Goal: Task Accomplishment & Management: Manage account settings

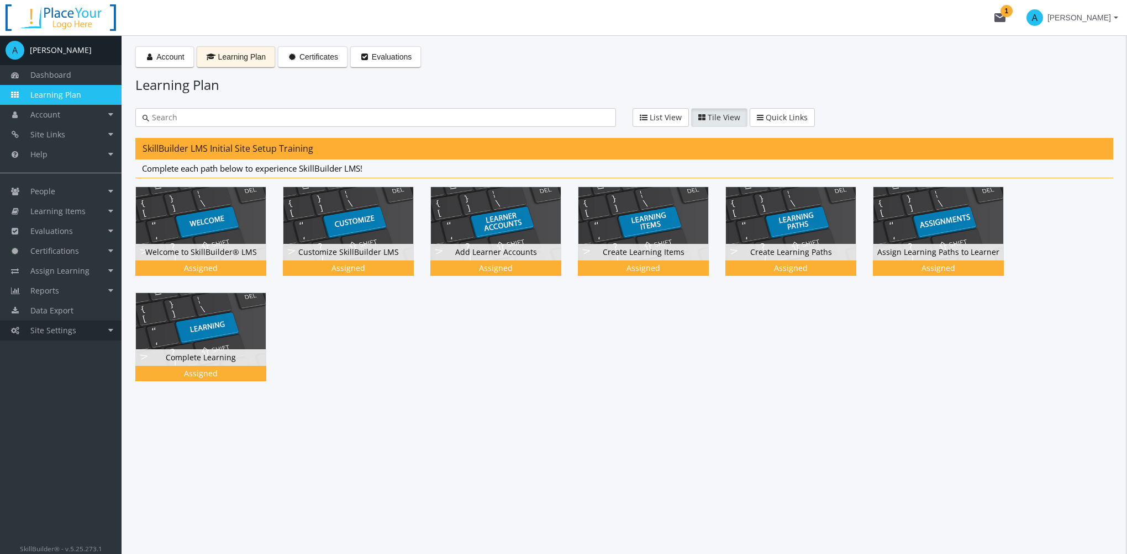
click at [73, 327] on span "Site Settings" at bounding box center [53, 330] width 46 height 10
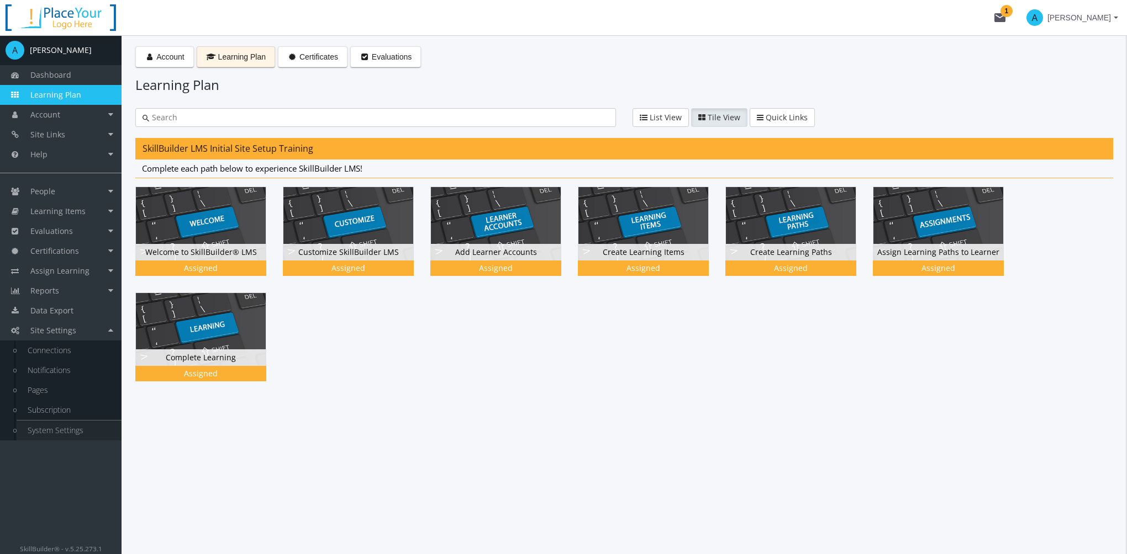
click at [75, 435] on link "System Settings" at bounding box center [69, 431] width 105 height 20
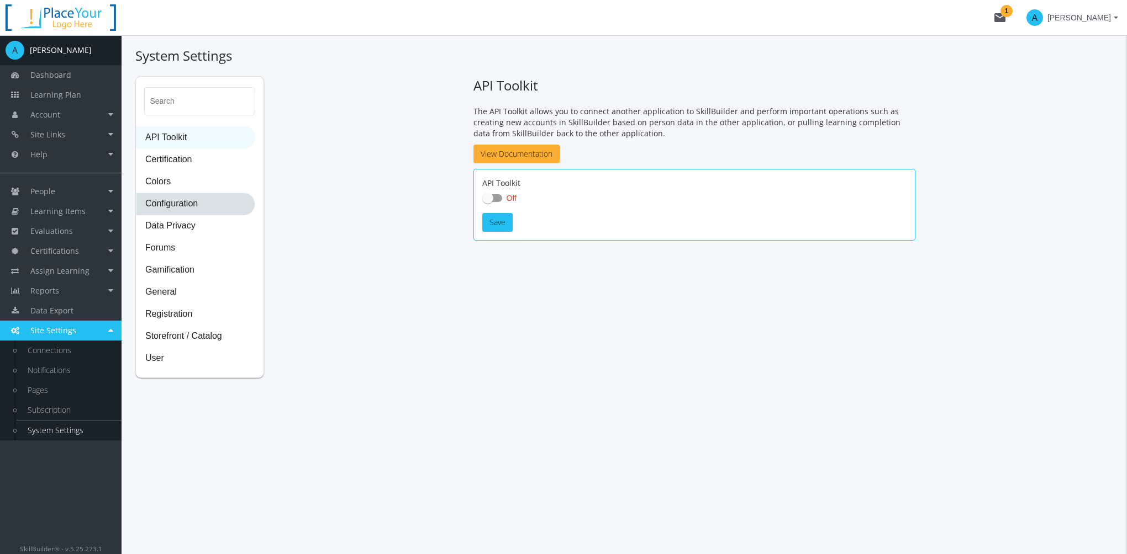
click at [187, 204] on span "Configuration" at bounding box center [195, 204] width 118 height 22
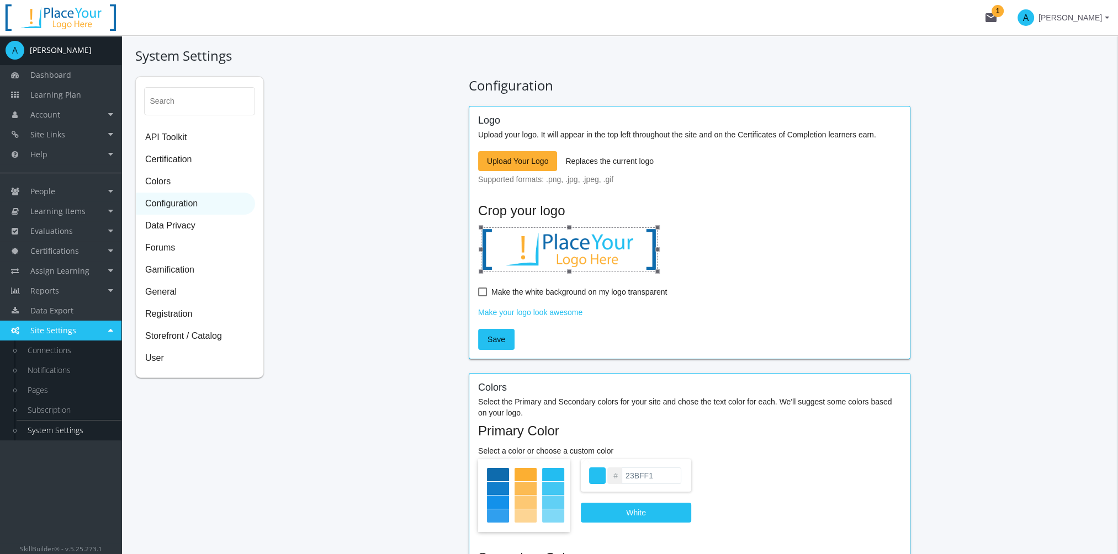
click at [535, 169] on span "Upload Your Logo" at bounding box center [517, 161] width 61 height 20
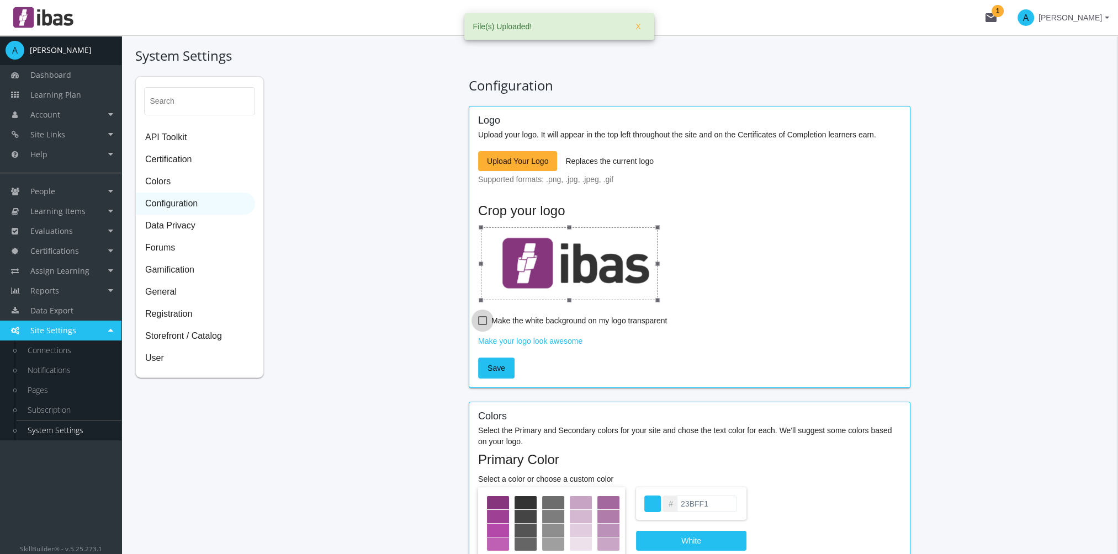
click at [479, 319] on span at bounding box center [482, 320] width 9 height 9
click at [479, 325] on input "Make the white background on my logo transparent" at bounding box center [478, 325] width 1 height 1
checkbox input "true"
click at [497, 373] on span "Save" at bounding box center [497, 368] width 18 height 20
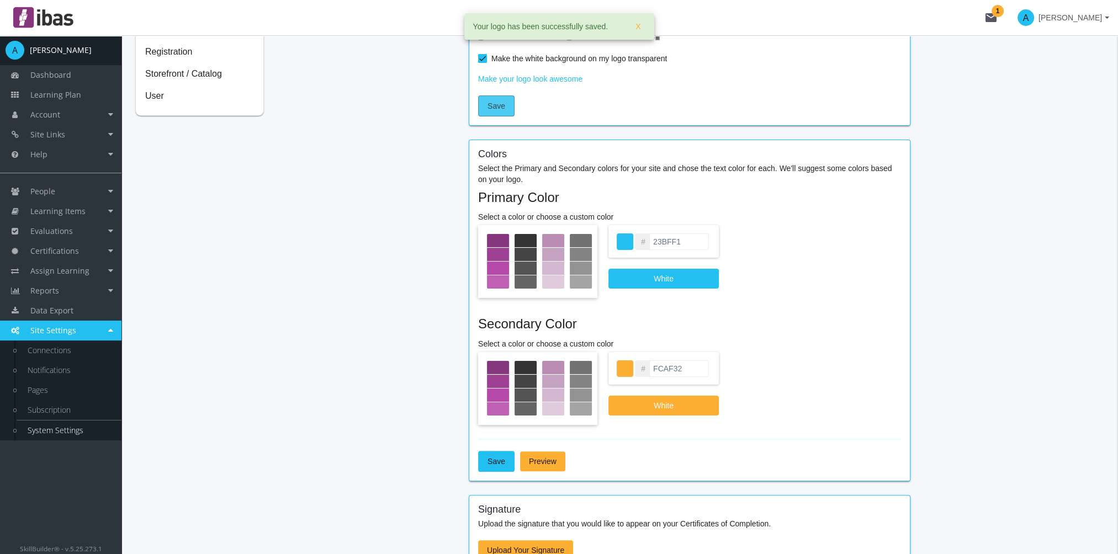
scroll to position [276, 0]
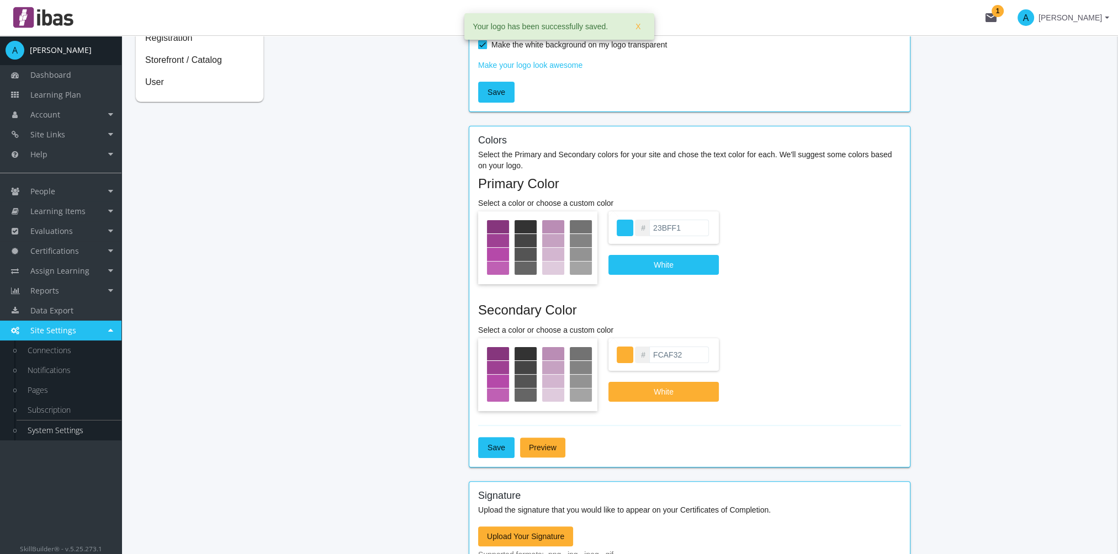
click at [694, 232] on input "23BFF1" at bounding box center [679, 228] width 60 height 17
drag, startPoint x: 683, startPoint y: 228, endPoint x: 614, endPoint y: 221, distance: 68.8
click at [615, 221] on div "# 23BFF1" at bounding box center [664, 227] width 110 height 33
paste input "9E247B"
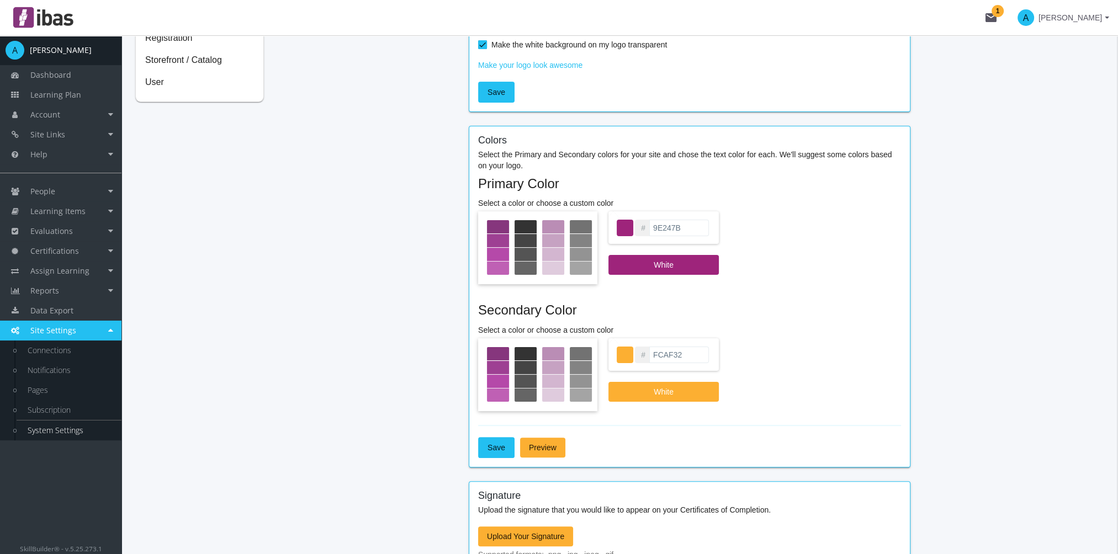
type input "9E247B"
click at [679, 352] on input "FCAF32" at bounding box center [679, 355] width 60 height 17
drag, startPoint x: 687, startPoint y: 353, endPoint x: 630, endPoint y: 355, distance: 57.4
click at [630, 355] on div "# FCAF32" at bounding box center [664, 355] width 110 height 33
paste input "333333"
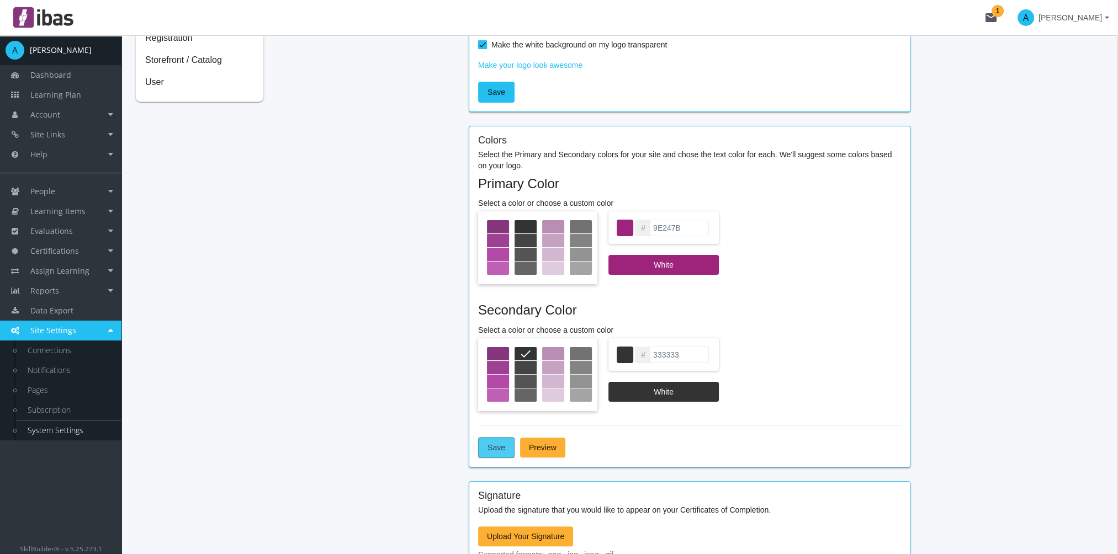
type input "333333"
click at [505, 451] on button "Save" at bounding box center [496, 447] width 36 height 21
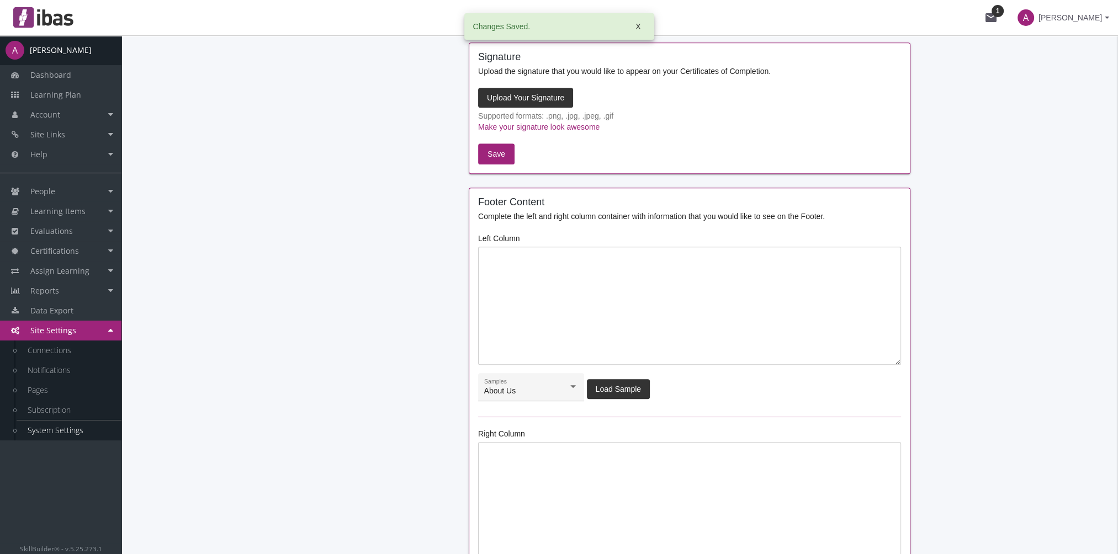
scroll to position [718, 0]
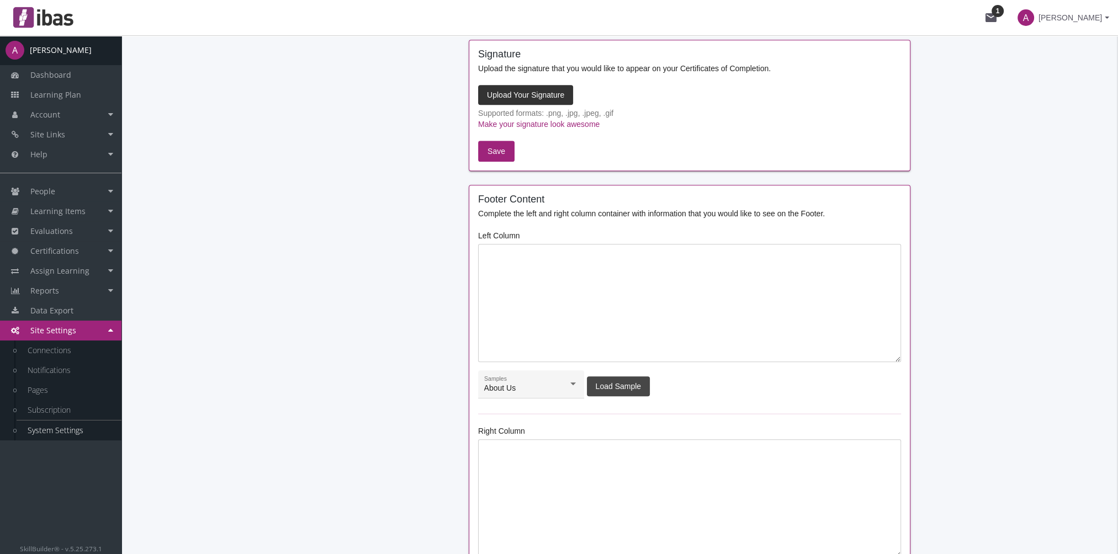
click at [620, 387] on span "Load Sample" at bounding box center [619, 387] width 46 height 20
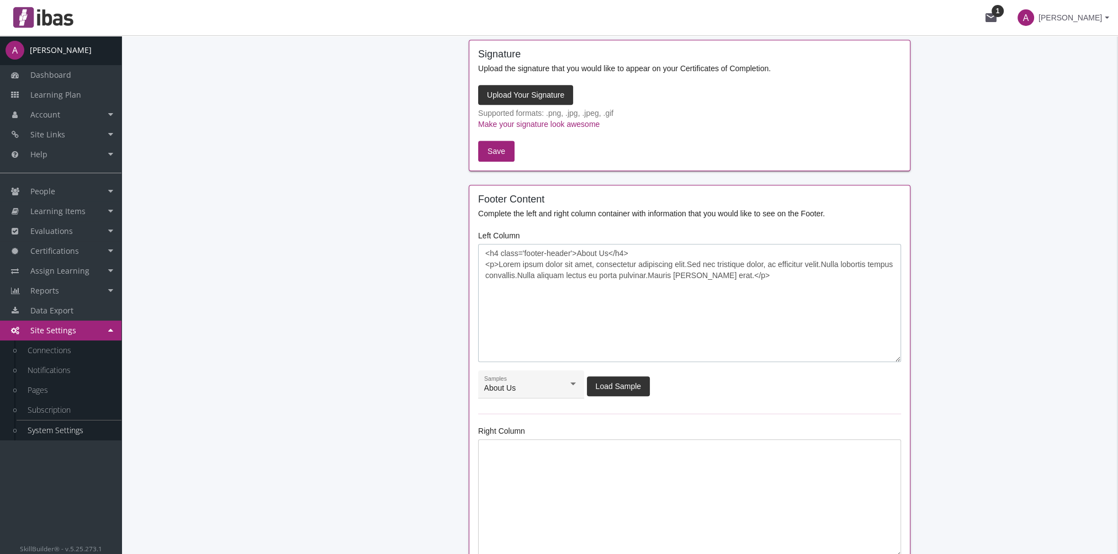
click at [628, 297] on textarea "<h4 class='footer-header'>About Us</h4> <p>Lorem ipsum dolor sit amet, consecte…" at bounding box center [689, 303] width 423 height 118
drag, startPoint x: 763, startPoint y: 276, endPoint x: 498, endPoint y: 263, distance: 265.4
click at [498, 263] on textarea "<h4 class='footer-header'>About Us</h4> <p>Lorem ipsum dolor sit amet, consecte…" at bounding box center [689, 303] width 423 height 118
paste textarea "IBAS is a voluntary, membership-based, not-for-profit organization, representin…"
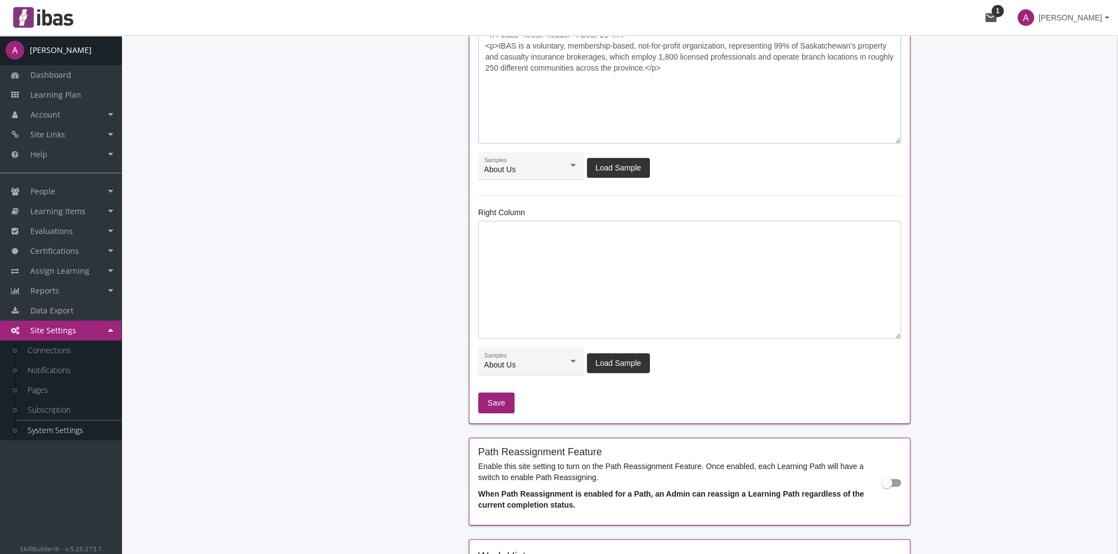
scroll to position [939, 0]
type textarea "<h4 class='footer-header'>About Us</h4> <p>IBAS is a voluntary, membership-base…"
click at [495, 404] on span "Save" at bounding box center [497, 401] width 18 height 20
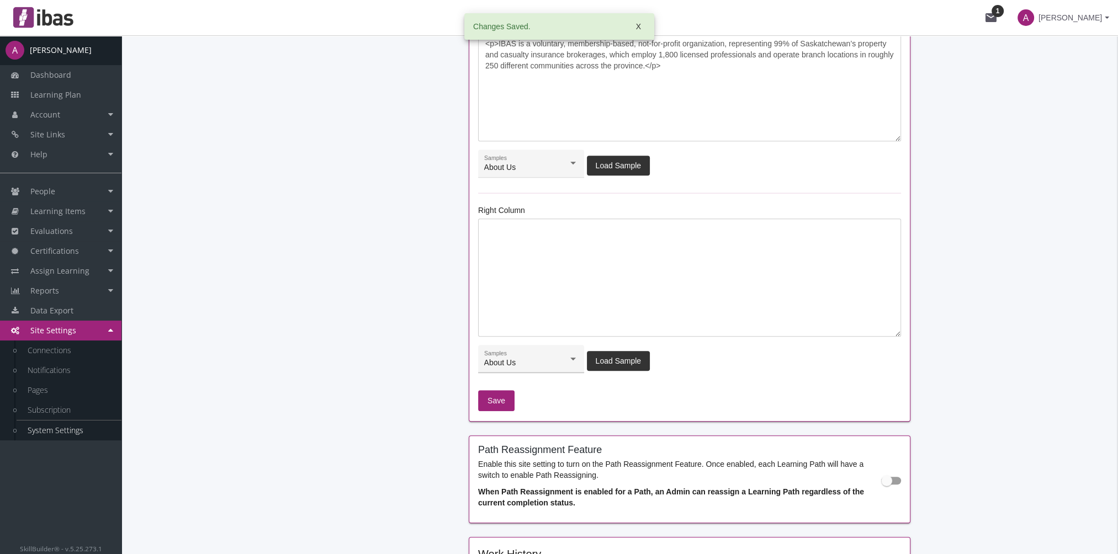
click at [514, 359] on span "About Us" at bounding box center [500, 362] width 32 height 9
click at [523, 413] on span "Follow Us" at bounding box center [531, 415] width 94 height 23
click at [617, 358] on span "Load Sample" at bounding box center [619, 361] width 46 height 20
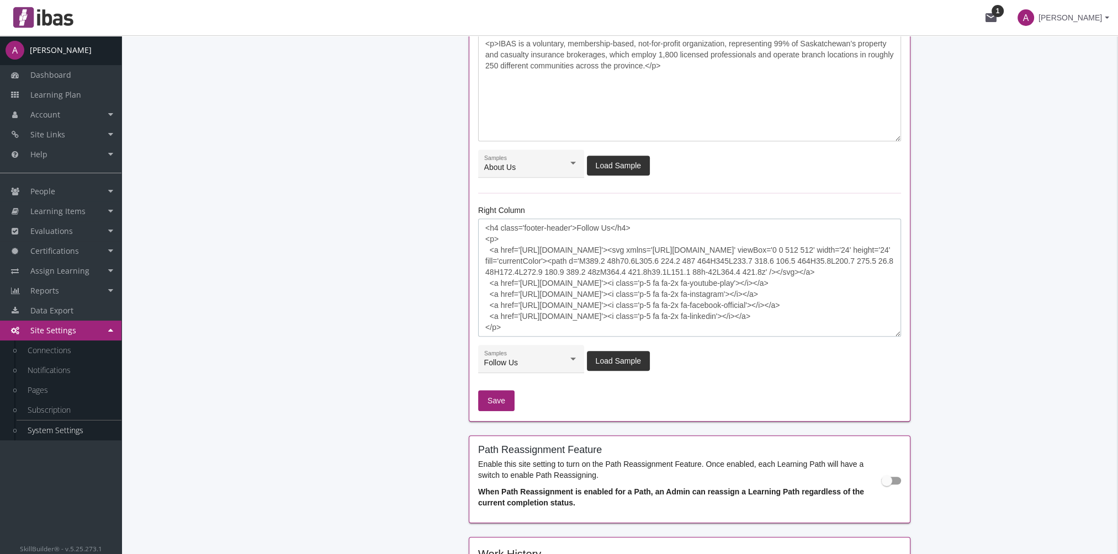
click at [579, 251] on textarea "<h4 class='footer-header'>Follow Us</h4> <p> <a href='[URL][DOMAIN_NAME]'><svg …" at bounding box center [689, 278] width 423 height 118
drag, startPoint x: 610, startPoint y: 247, endPoint x: 520, endPoint y: 247, distance: 90.0
click at [520, 247] on textarea "<h4 class='footer-header'>Follow Us</h4> <p> <a href='[URL][DOMAIN_NAME]'><svg …" at bounding box center [689, 278] width 423 height 118
paste textarea "SKbrokers"
click at [585, 284] on textarea "<h4 class='footer-header'>Follow Us</h4> <p> <a href='[URL][DOMAIN_NAME]'><svg …" at bounding box center [689, 278] width 423 height 118
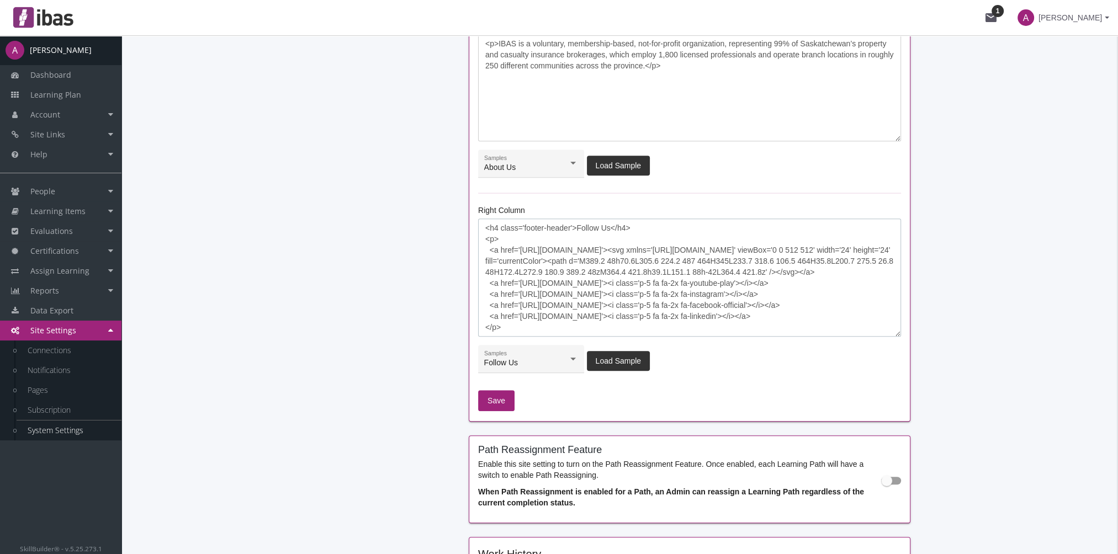
drag, startPoint x: 639, startPoint y: 293, endPoint x: 520, endPoint y: 290, distance: 119.9
click at [520, 290] on textarea "<h4 class='footer-header'>Follow Us</h4> <p> <a href='[URL][DOMAIN_NAME]'><svg …" at bounding box center [689, 278] width 423 height 118
paste textarea "[DOMAIN_NAME][URL]"
click at [600, 307] on textarea "<h4 class='footer-header'>Follow Us</h4> <p> <a href='[URL][DOMAIN_NAME]'><svg …" at bounding box center [689, 278] width 423 height 118
drag, startPoint x: 642, startPoint y: 316, endPoint x: 537, endPoint y: 313, distance: 105.0
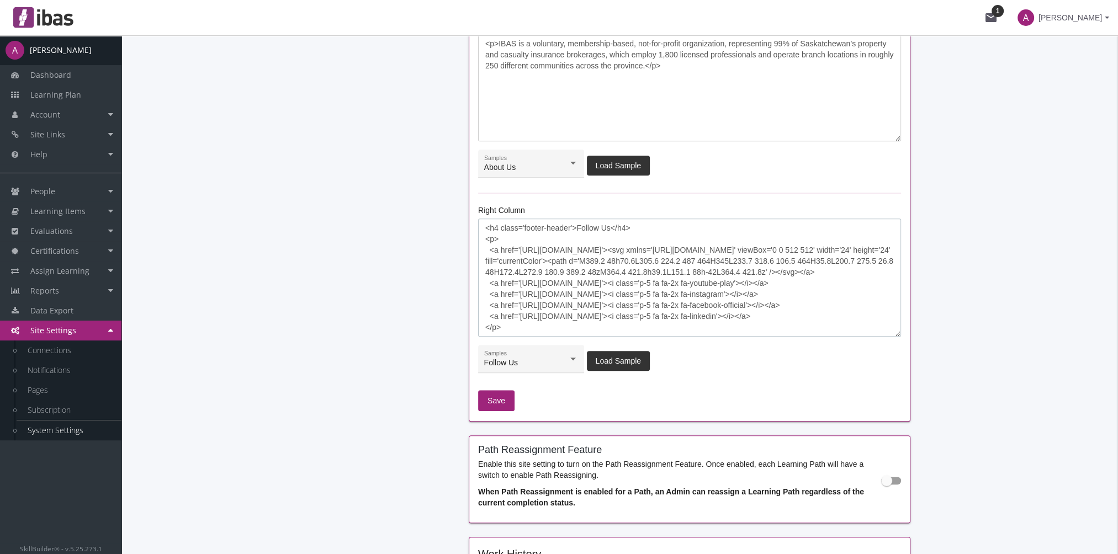
click at [519, 313] on textarea "<h4 class='footer-header'>Follow Us</h4> <p> <a href='[URL][DOMAIN_NAME]'><svg …" at bounding box center [689, 278] width 423 height 118
paste textarea "[DOMAIN_NAME][URL]"
click at [590, 283] on textarea "<h4 class='footer-header'>Follow Us</h4> <p> <a href='[URL][DOMAIN_NAME]'><svg …" at bounding box center [689, 278] width 423 height 118
drag, startPoint x: 637, startPoint y: 293, endPoint x: 519, endPoint y: 289, distance: 117.7
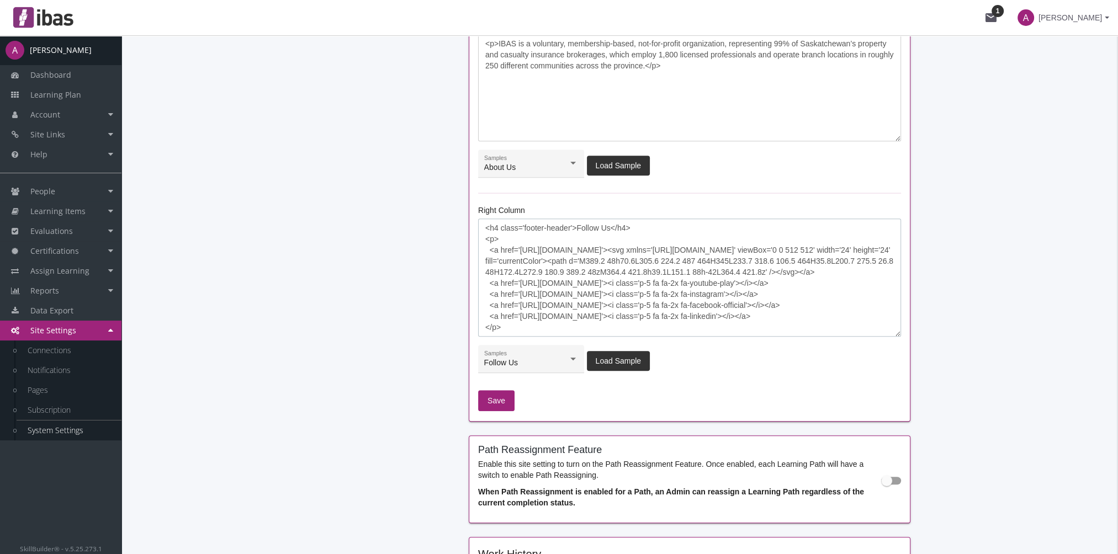
click at [519, 289] on textarea "<h4 class='footer-header'>Follow Us</h4> <p> <a href='[URL][DOMAIN_NAME]'><svg …" at bounding box center [689, 278] width 423 height 118
paste textarea "[DOMAIN_NAME][URL]"
type textarea "<h4 class='footer-header'>Follow Us</h4> <p> <a href='[URL][DOMAIN_NAME]'><svg …"
click at [501, 401] on span "Save" at bounding box center [497, 401] width 18 height 20
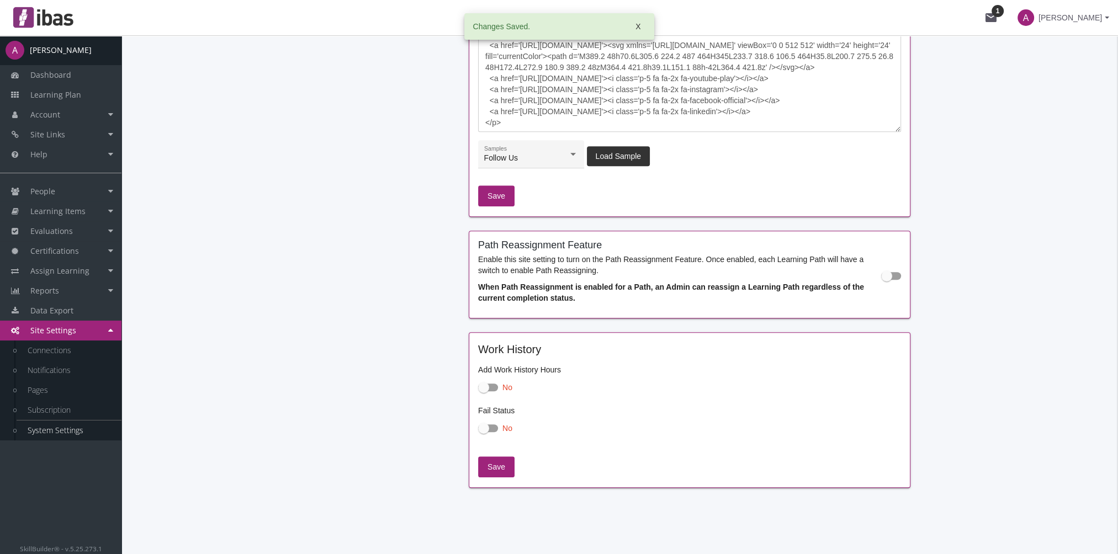
click at [883, 276] on span at bounding box center [886, 276] width 11 height 11
click at [882, 279] on input "checkbox" at bounding box center [881, 279] width 1 height 1
checkbox input "true"
click at [60, 429] on link "System Settings" at bounding box center [69, 431] width 105 height 20
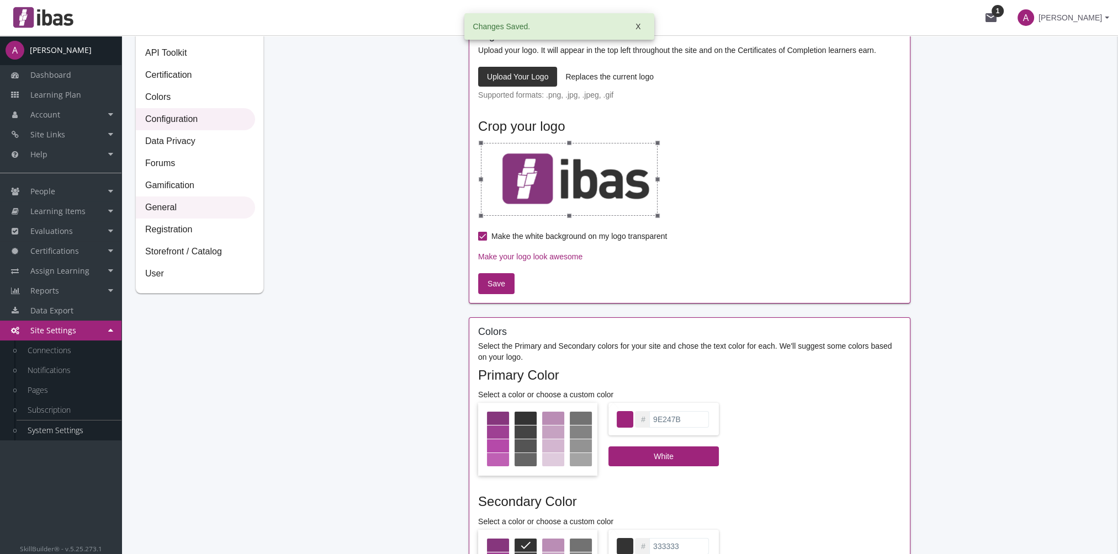
scroll to position [0, 0]
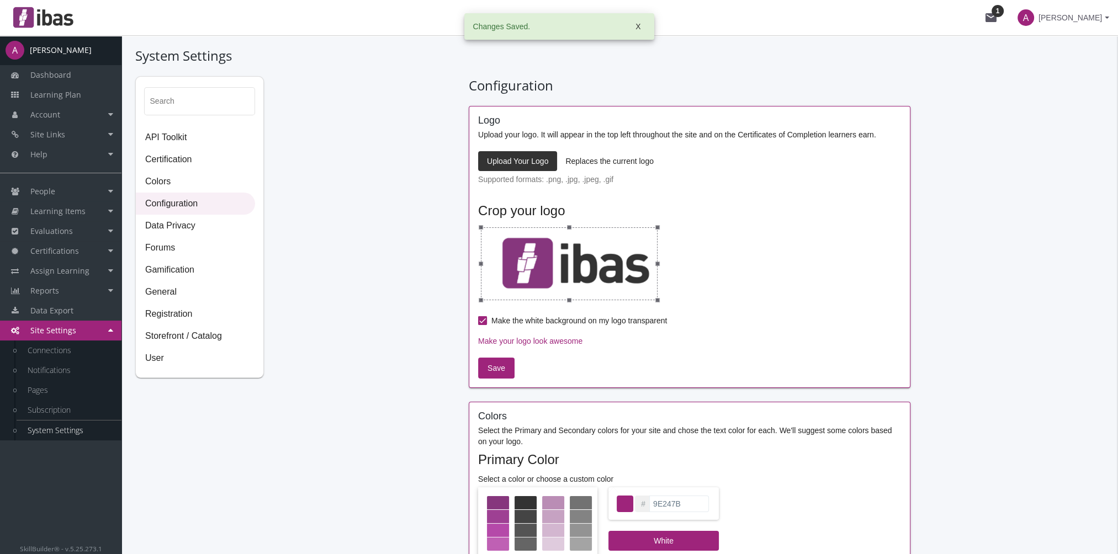
click at [153, 370] on div "Search API Toolkit Certification Colors Configuration Data Privacy Forums Gamif…" at bounding box center [199, 227] width 129 height 302
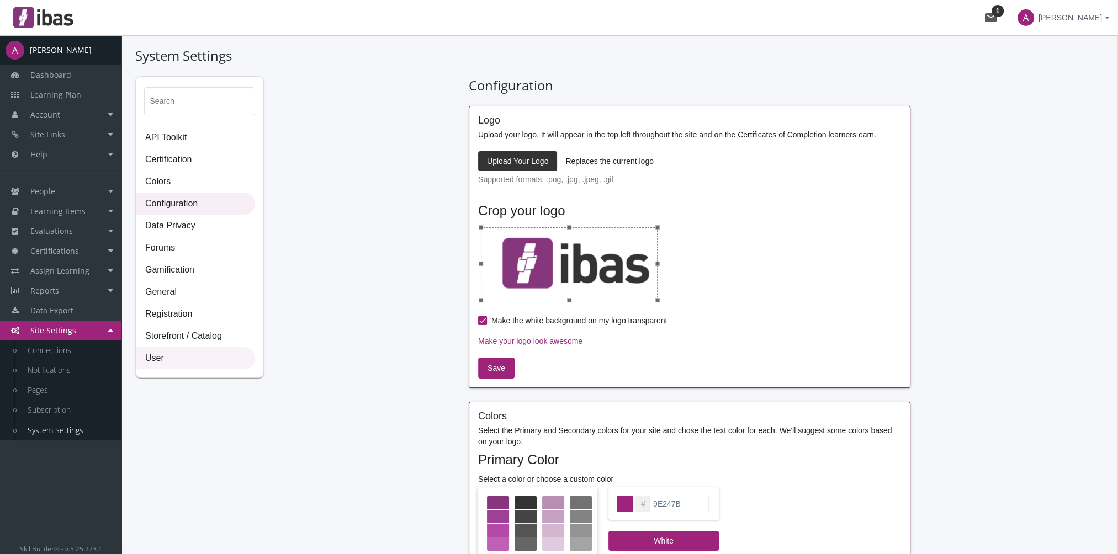
click at [155, 361] on span "User" at bounding box center [195, 359] width 118 height 22
select select "2: 3"
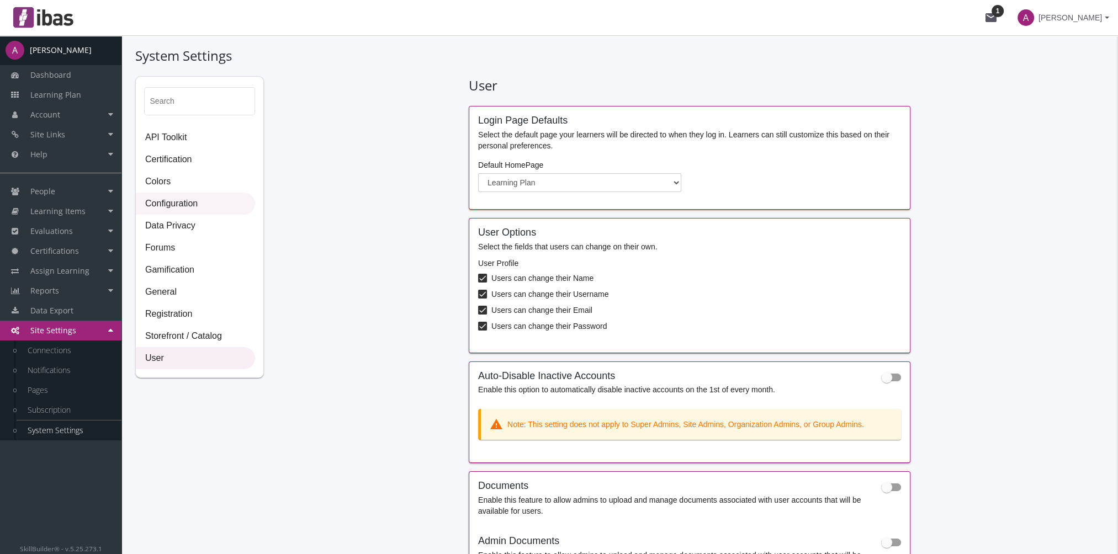
click at [194, 208] on span "Configuration" at bounding box center [195, 204] width 118 height 22
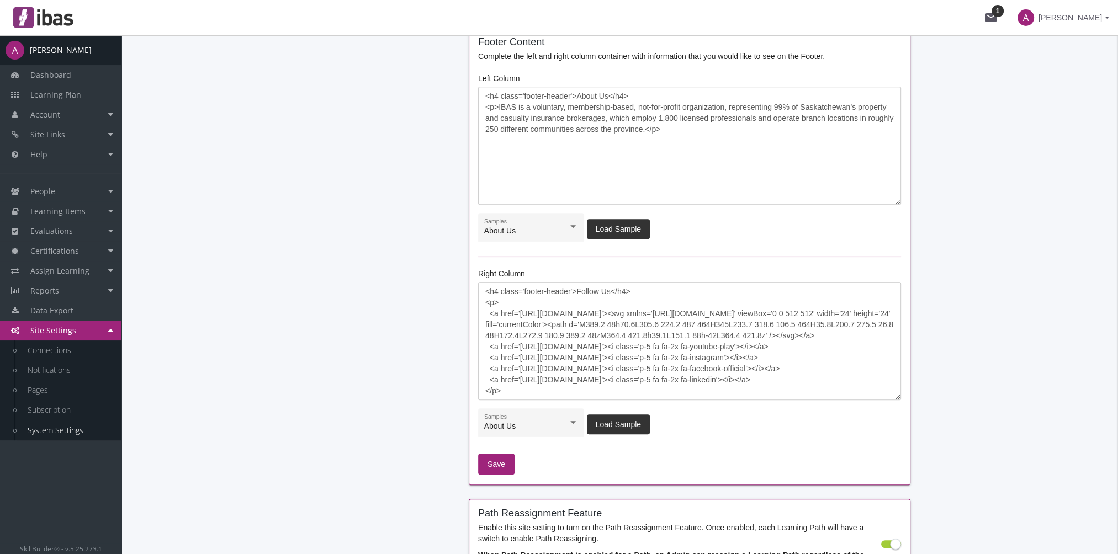
scroll to position [1144, 0]
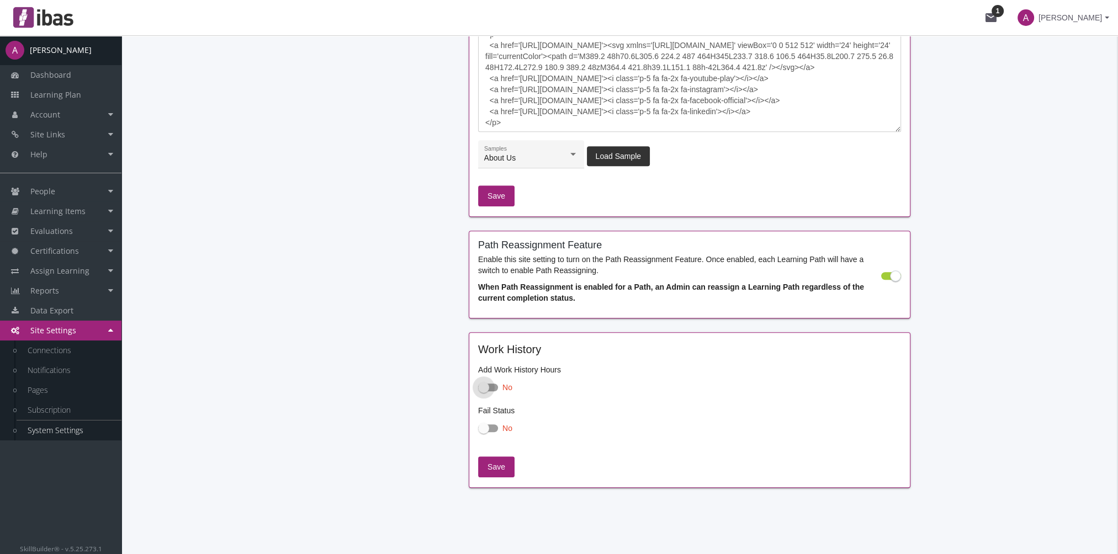
click at [493, 384] on span at bounding box center [488, 388] width 20 height 8
click at [479, 391] on input "No" at bounding box center [478, 391] width 1 height 1
checkbox input "true"
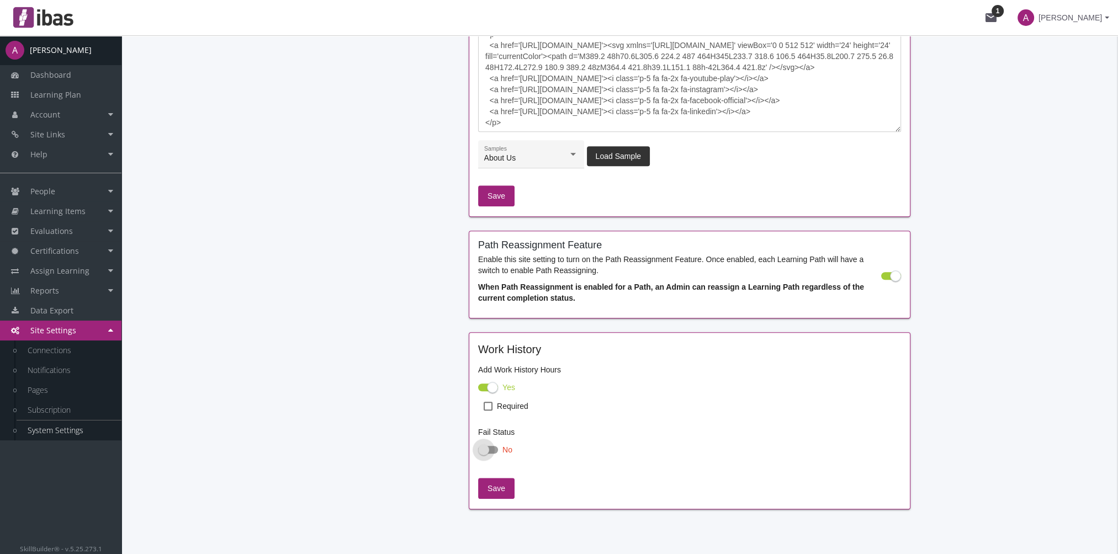
click at [492, 446] on span at bounding box center [488, 450] width 20 height 8
click at [479, 453] on input "No" at bounding box center [478, 453] width 1 height 1
checkbox input "true"
click at [501, 484] on span "Save" at bounding box center [497, 489] width 18 height 20
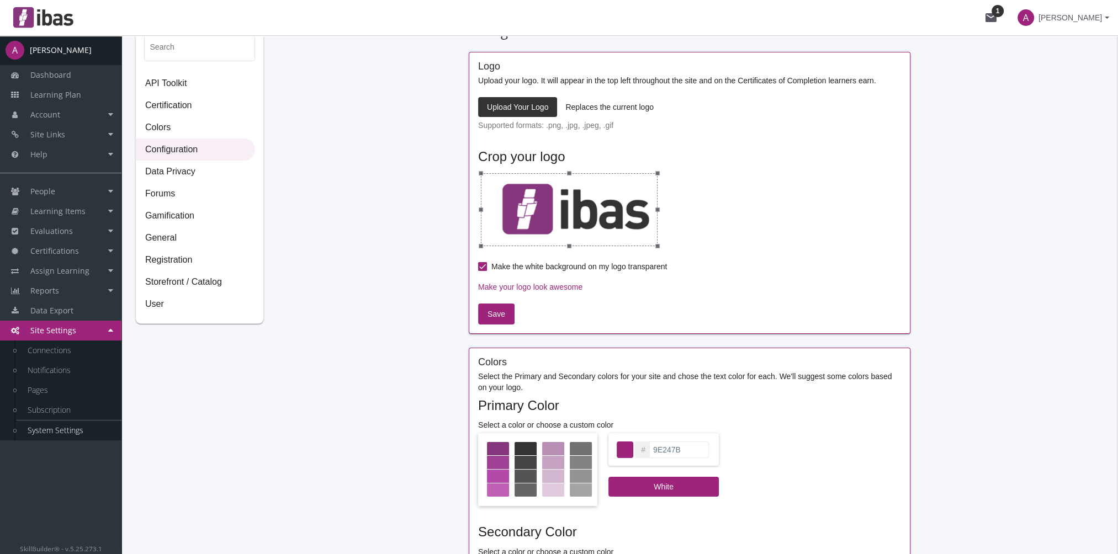
scroll to position [0, 0]
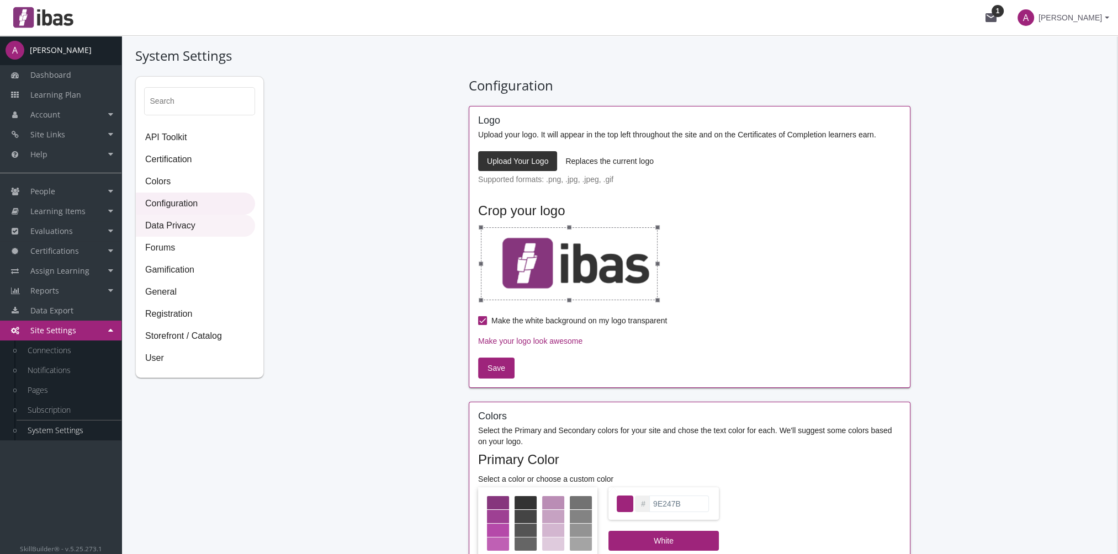
click at [182, 222] on span "Data Privacy" at bounding box center [195, 226] width 118 height 22
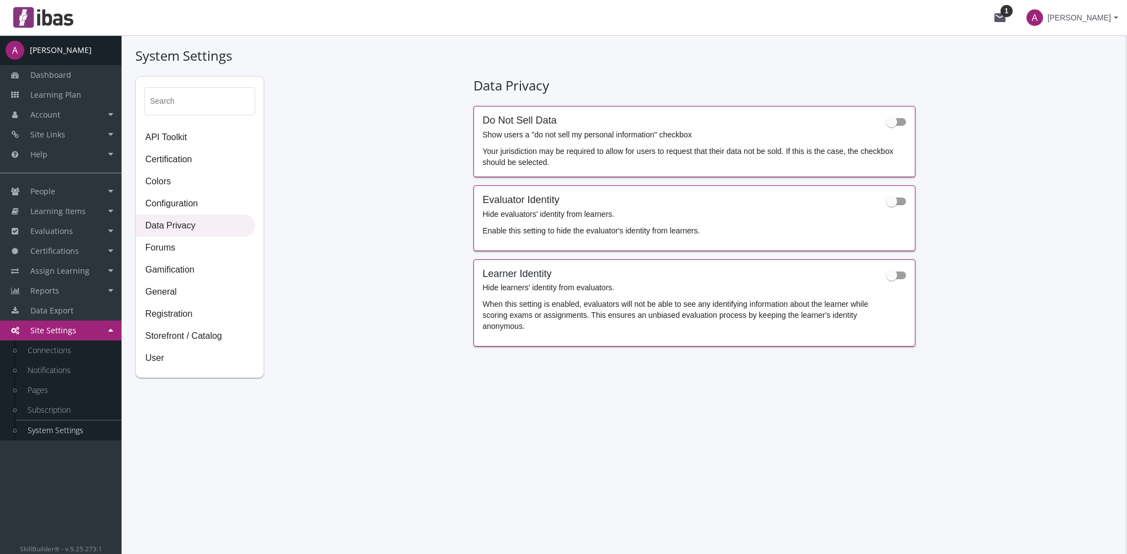
click at [897, 200] on span at bounding box center [896, 202] width 20 height 8
click at [886, 205] on input "checkbox" at bounding box center [886, 205] width 1 height 1
checkbox input "true"
click at [894, 276] on span at bounding box center [891, 275] width 11 height 11
click at [886, 279] on input "checkbox" at bounding box center [886, 279] width 1 height 1
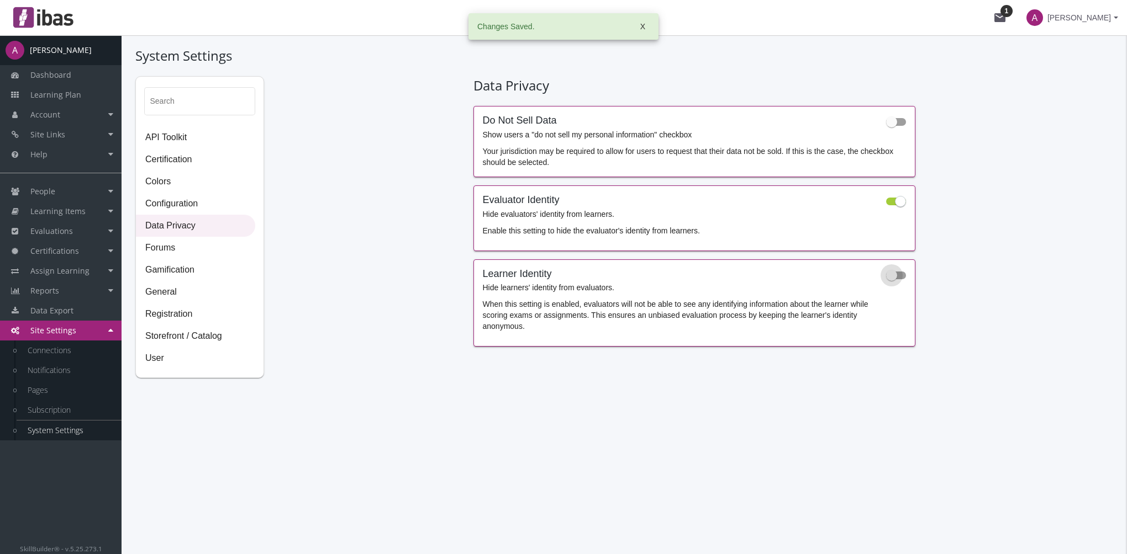
checkbox input "true"
click at [188, 167] on span "Certification" at bounding box center [195, 160] width 118 height 22
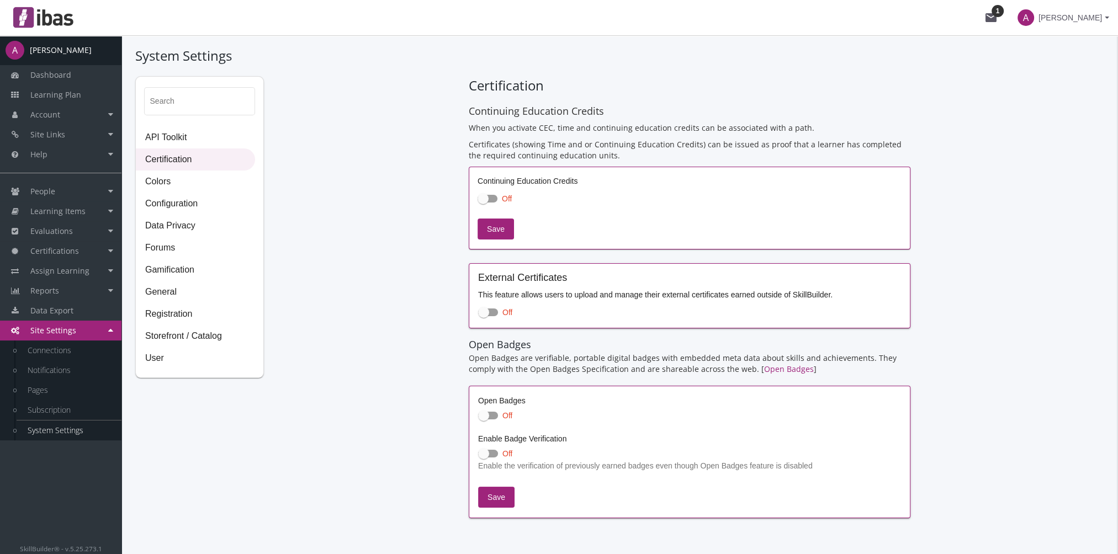
click at [485, 199] on span at bounding box center [483, 198] width 11 height 11
click at [478, 202] on input "Off" at bounding box center [478, 202] width 1 height 1
checkbox input "true"
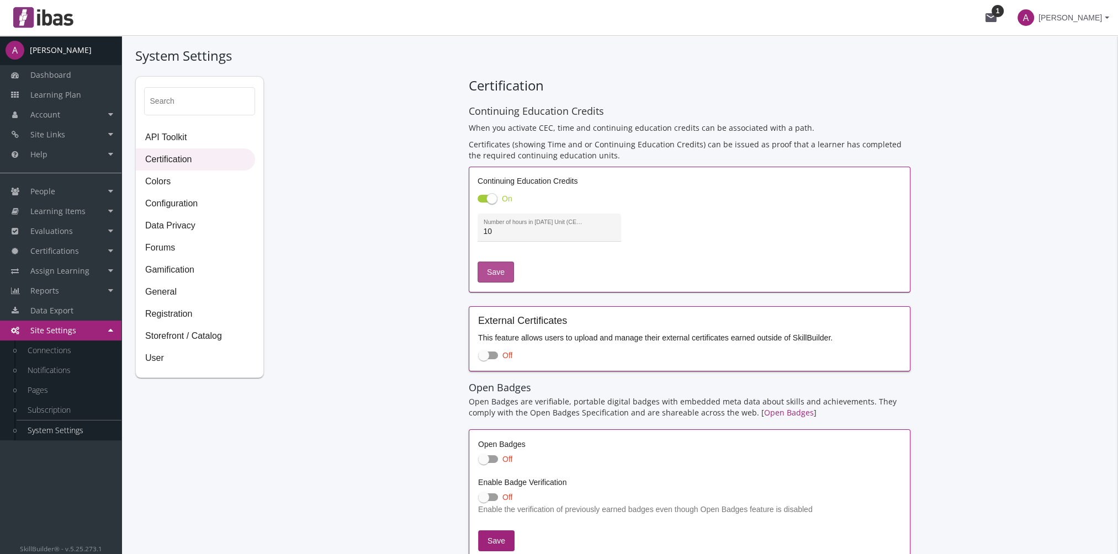
click at [493, 272] on span "Save" at bounding box center [496, 272] width 18 height 20
click at [523, 233] on input "10" at bounding box center [550, 232] width 132 height 9
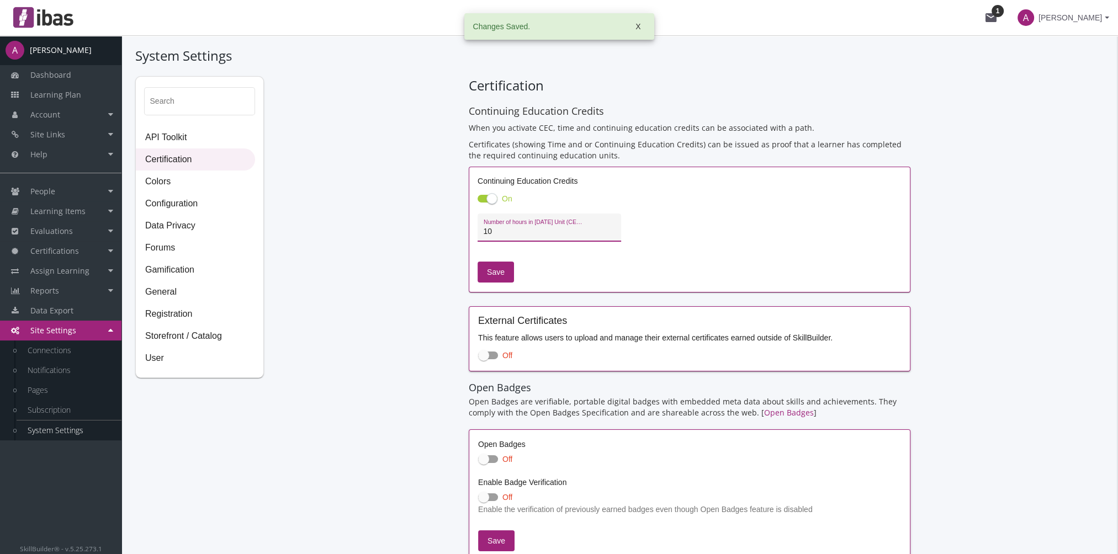
drag, startPoint x: 474, startPoint y: 232, endPoint x: 456, endPoint y: 232, distance: 18.2
click at [457, 232] on div "Search API Toolkit Certification Colors Configuration Data Privacy Forums Gamif…" at bounding box center [619, 326] width 969 height 500
type input "1"
click at [501, 269] on span "Save" at bounding box center [496, 272] width 18 height 20
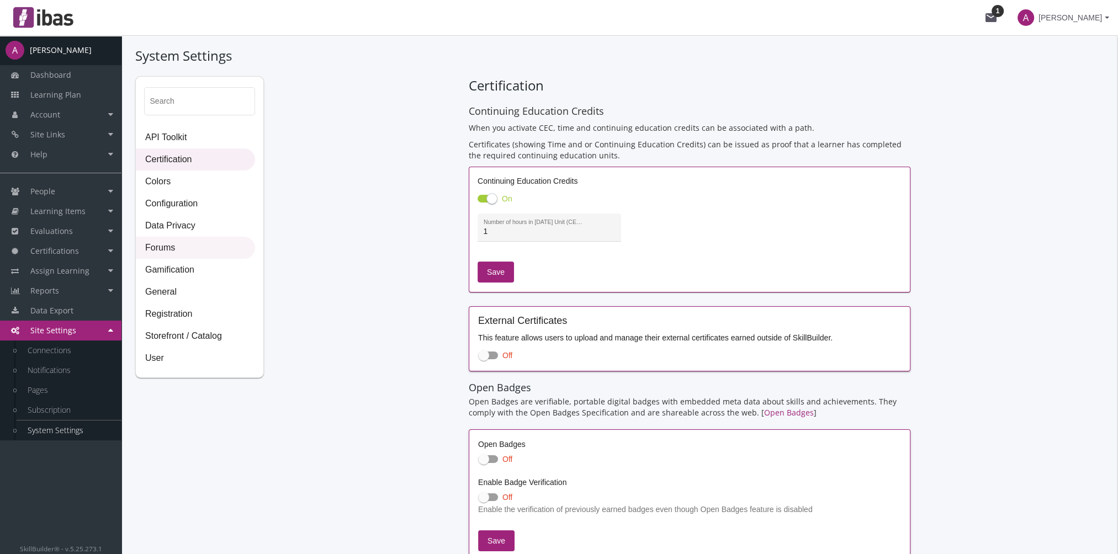
click at [181, 248] on span "Forums" at bounding box center [195, 248] width 118 height 22
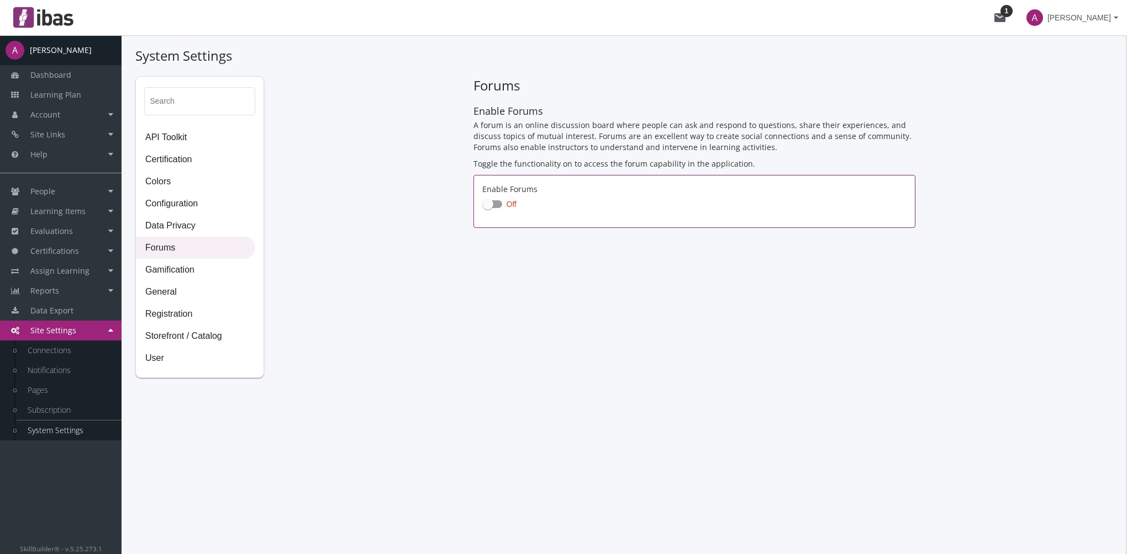
click at [500, 205] on span at bounding box center [492, 204] width 20 height 8
click at [483, 208] on input "Off" at bounding box center [482, 208] width 1 height 1
checkbox input "true"
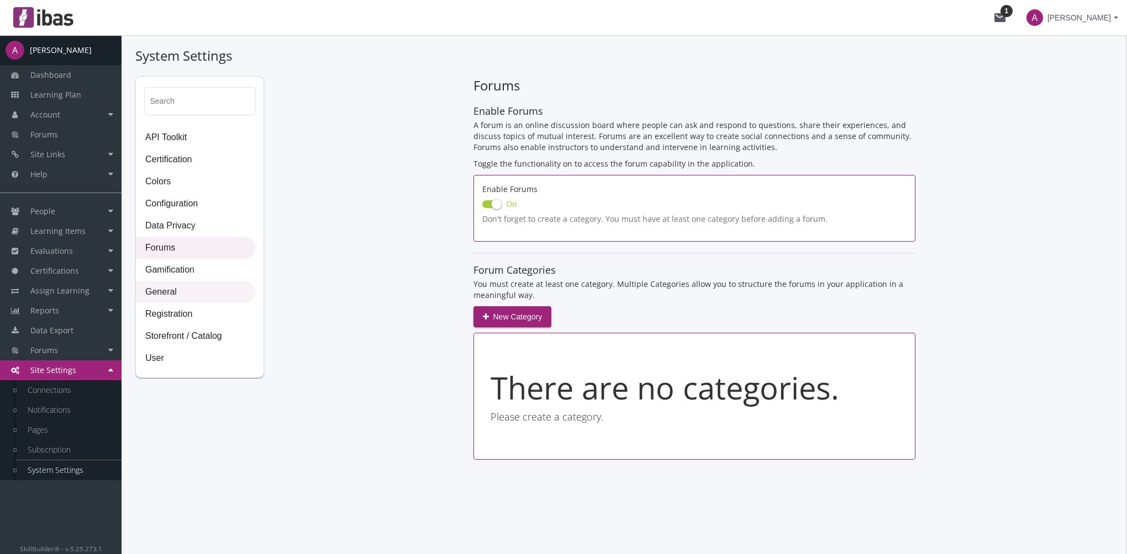
click at [179, 297] on span "General" at bounding box center [195, 293] width 118 height 22
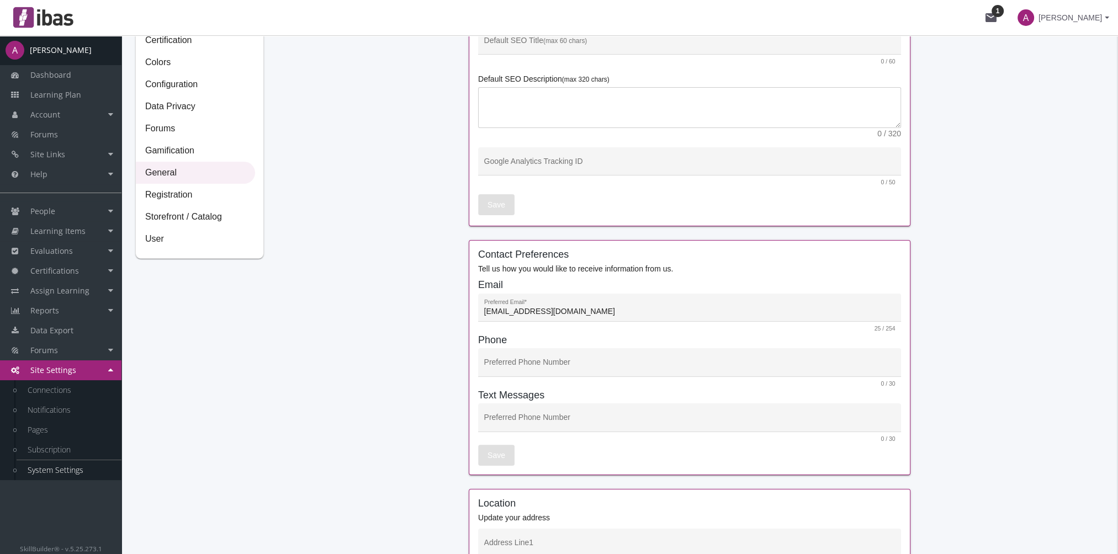
scroll to position [166, 0]
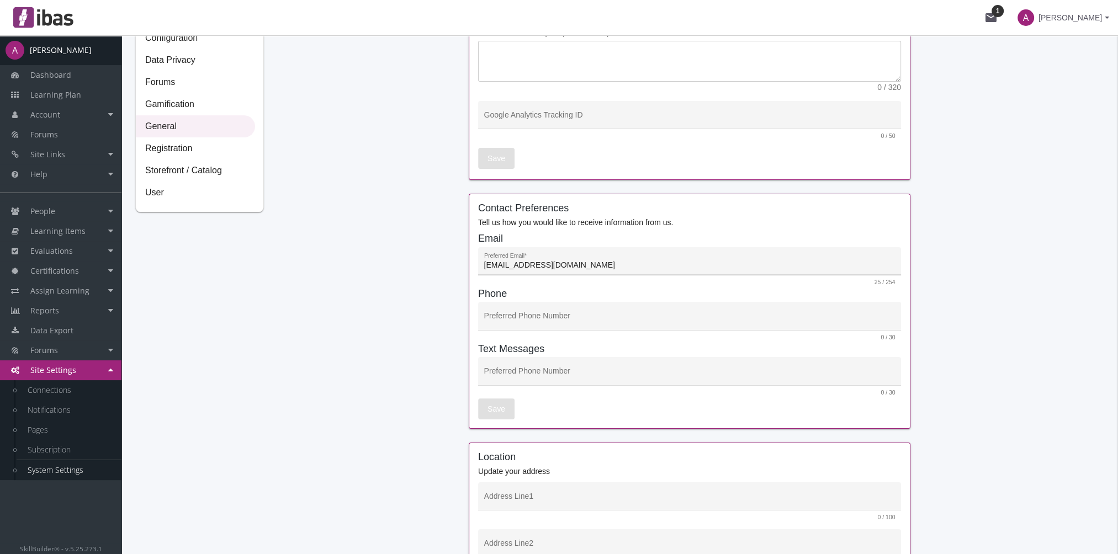
click at [610, 268] on input "[EMAIL_ADDRESS][DOMAIN_NAME]" at bounding box center [689, 265] width 411 height 9
drag, startPoint x: 603, startPoint y: 265, endPoint x: 376, endPoint y: 264, distance: 227.5
click at [376, 264] on div "Search API Toolkit Certification Colors Configuration Data Privacy Forums Gamif…" at bounding box center [619, 524] width 969 height 1227
paste input "[EMAIL_ADDRESS][DOMAIN_NAME]"
type input "[EMAIL_ADDRESS][DOMAIN_NAME]"
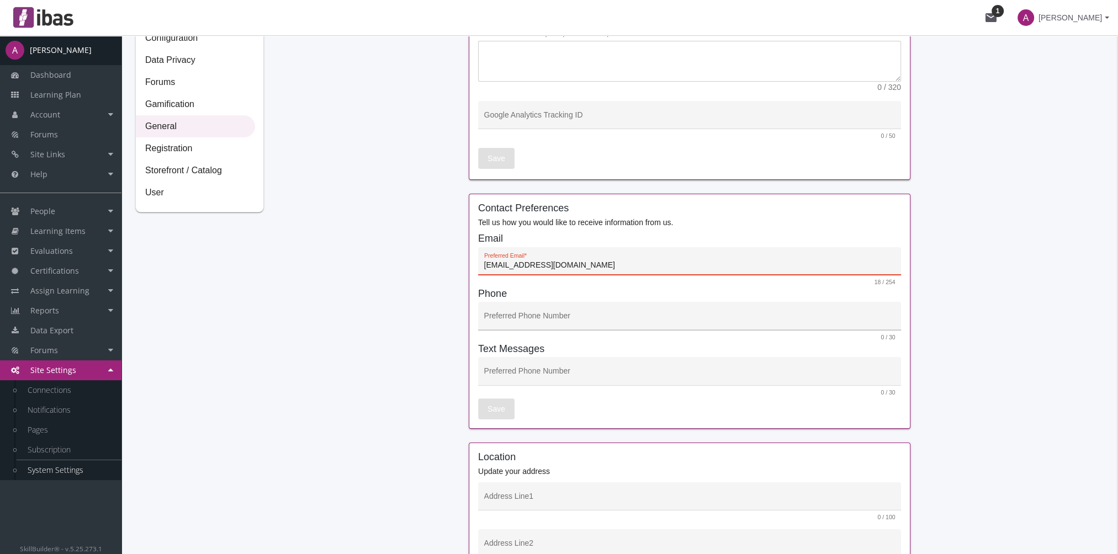
click at [506, 319] on input "Preferred Phone Number" at bounding box center [689, 320] width 411 height 9
paste input "[PHONE_NUMBER]"
type input "[PHONE_NUMBER]"
click at [544, 367] on div "Preferred Phone Number" at bounding box center [689, 374] width 411 height 23
paste input "[PHONE_NUMBER]"
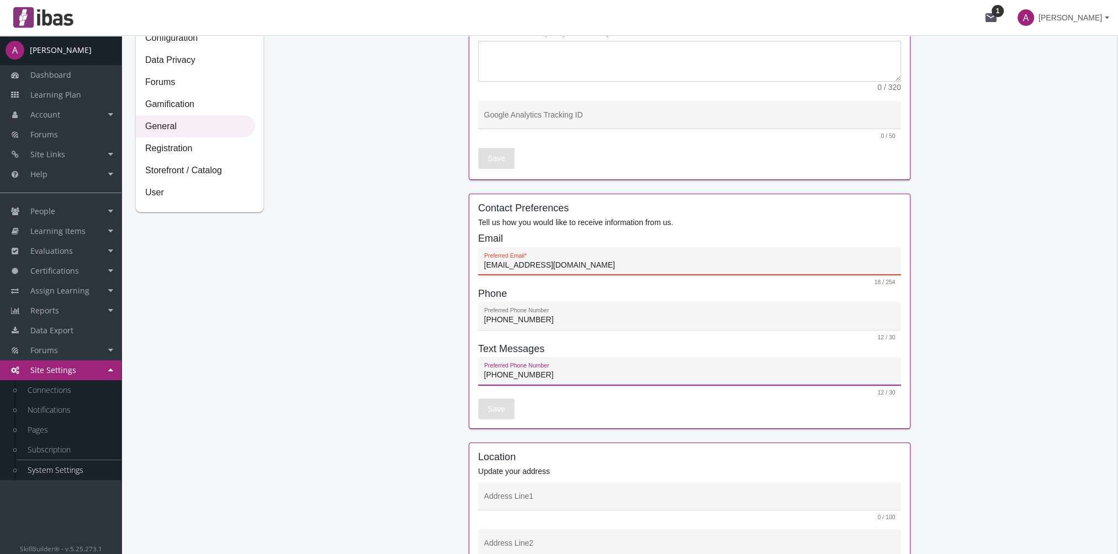
click at [596, 415] on div "Save" at bounding box center [689, 409] width 423 height 21
drag, startPoint x: 531, startPoint y: 368, endPoint x: 459, endPoint y: 368, distance: 71.8
click at [459, 368] on div "Search API Toolkit Certification Colors Configuration Data Privacy Forums Gamif…" at bounding box center [619, 524] width 969 height 1227
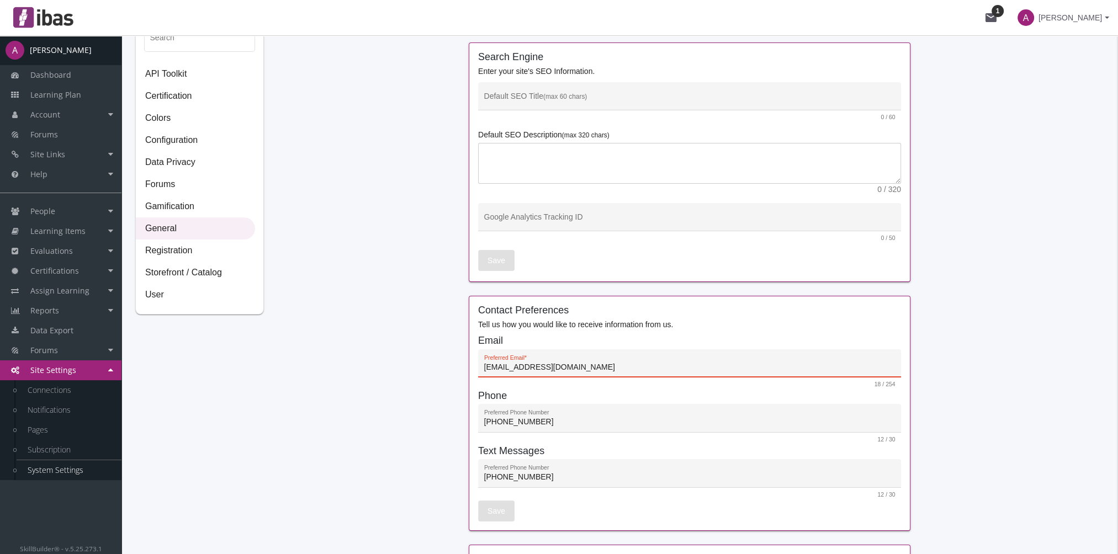
scroll to position [110, 0]
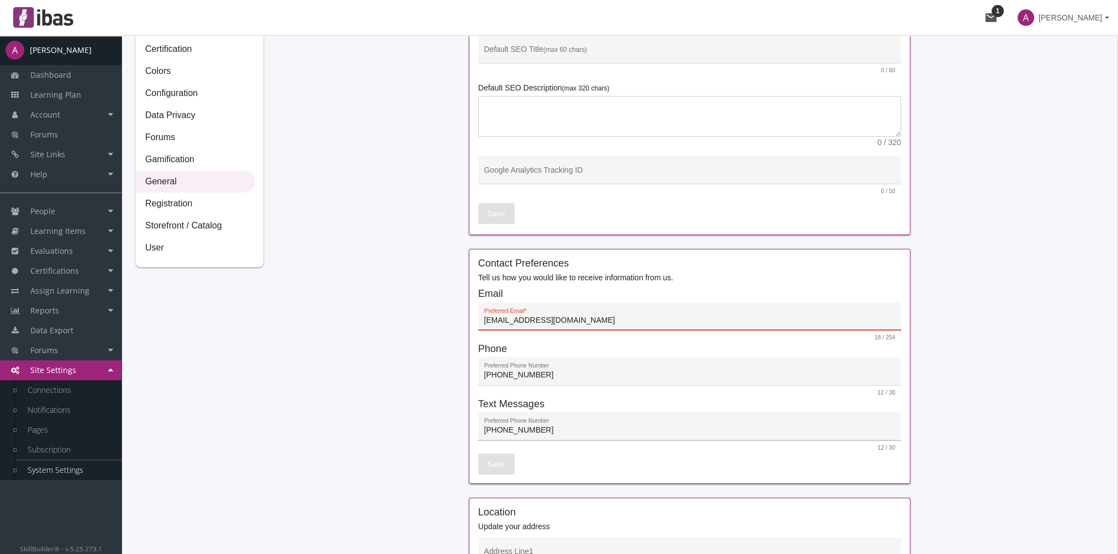
click at [544, 433] on input "[PHONE_NUMBER]" at bounding box center [689, 430] width 411 height 9
type input "3"
click at [523, 459] on div "Save" at bounding box center [689, 464] width 423 height 21
click at [483, 320] on div "[EMAIL_ADDRESS][DOMAIN_NAME] Preferred Email *" at bounding box center [689, 317] width 423 height 28
click at [484, 320] on input "[EMAIL_ADDRESS][DOMAIN_NAME]" at bounding box center [689, 320] width 411 height 9
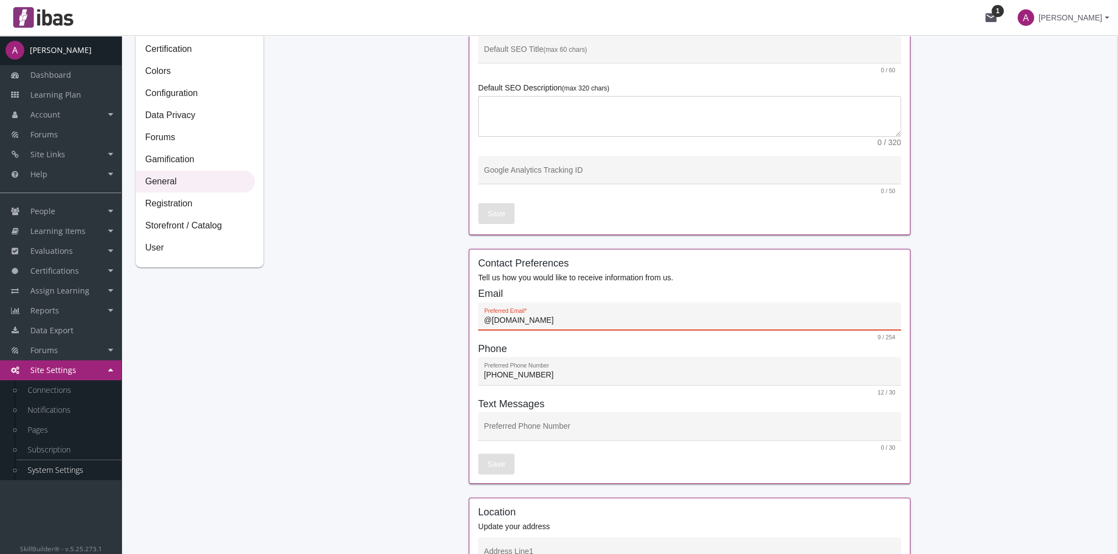
type input "[EMAIL_ADDRESS][DOMAIN_NAME]"
click at [572, 384] on div "[PHONE_NUMBER] Preferred Phone Number" at bounding box center [689, 374] width 411 height 23
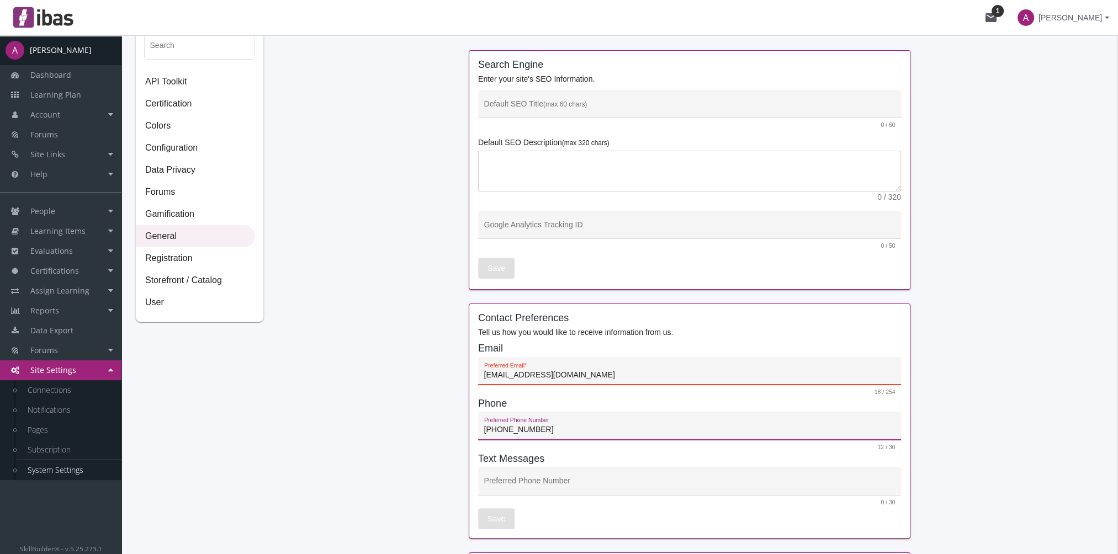
scroll to position [166, 0]
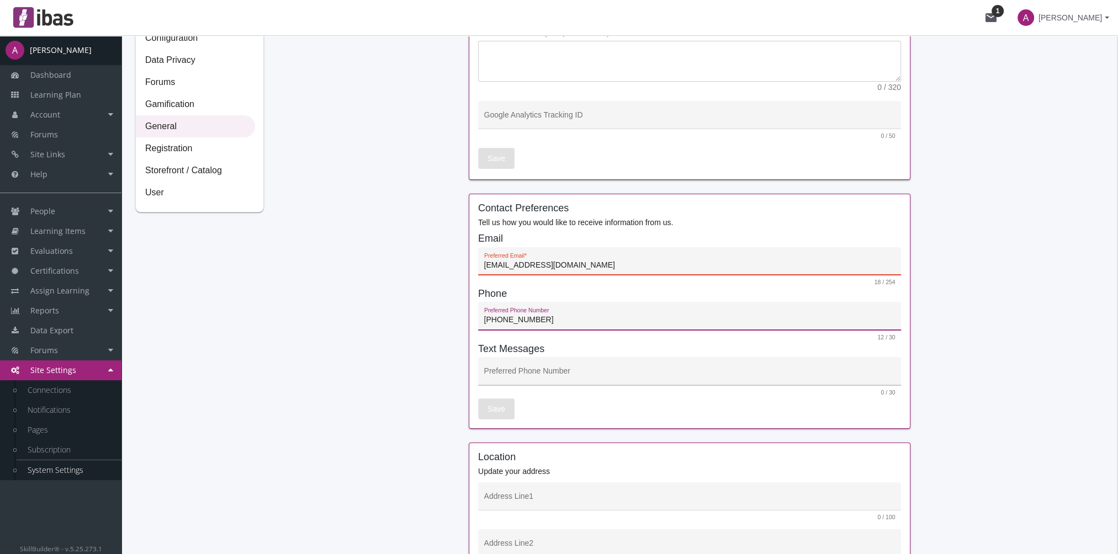
click at [517, 371] on input "Preferred Phone Number" at bounding box center [689, 375] width 411 height 9
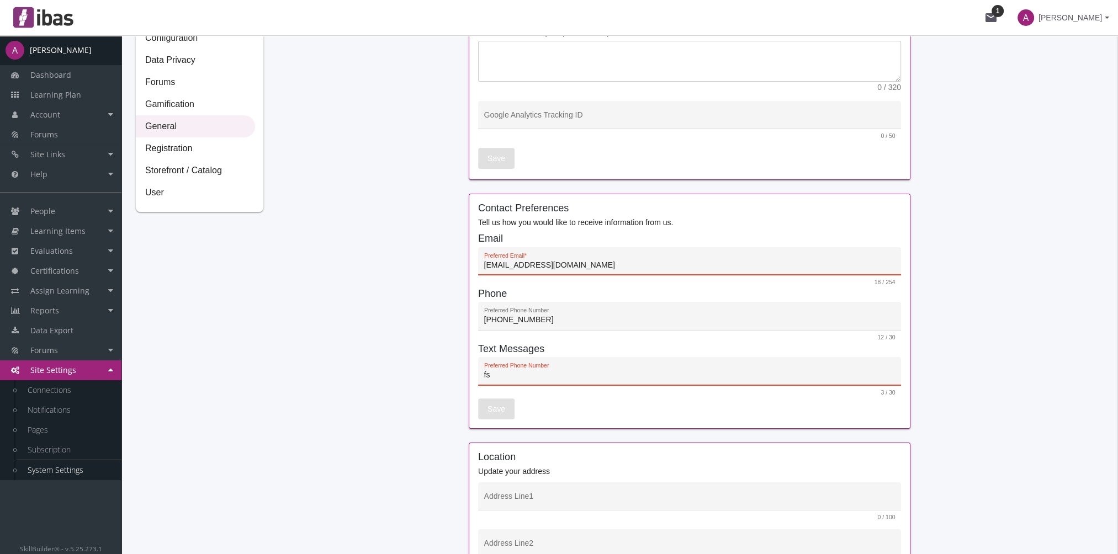
type input "f"
type input "7"
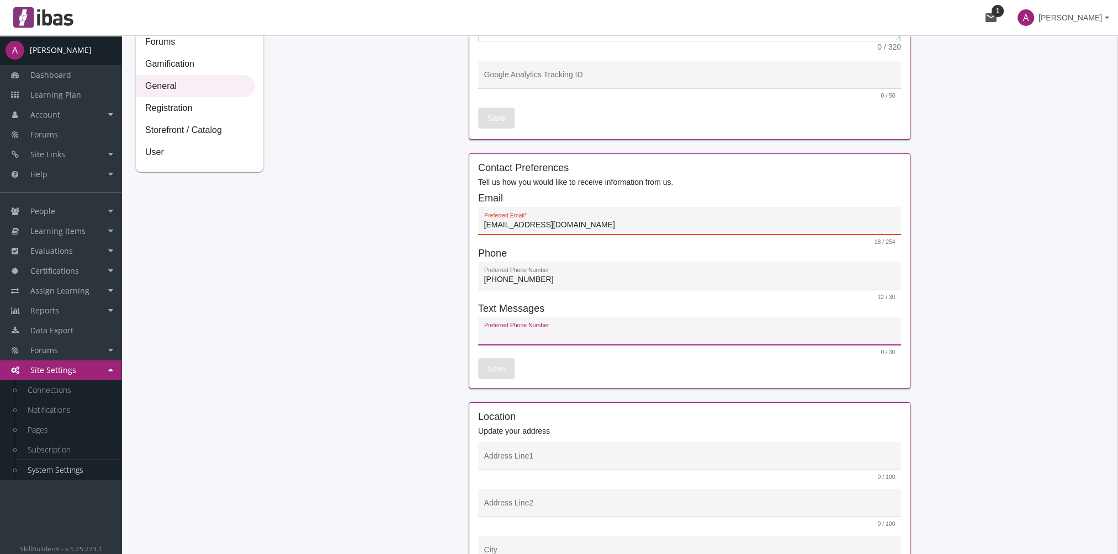
scroll to position [276, 0]
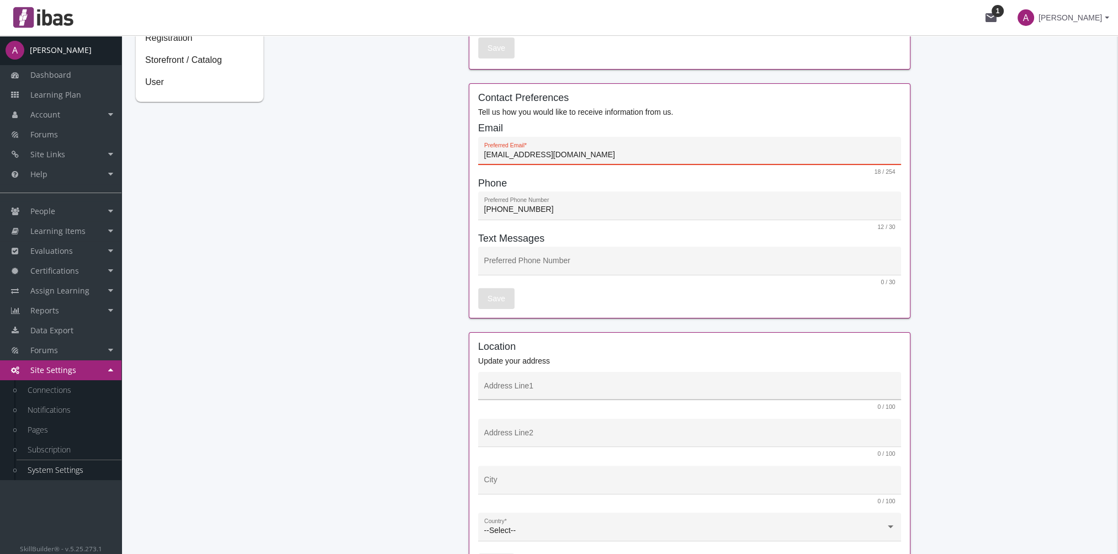
click at [528, 384] on div "Address Line1" at bounding box center [689, 389] width 411 height 23
paste input "[STREET_ADDRESS]"
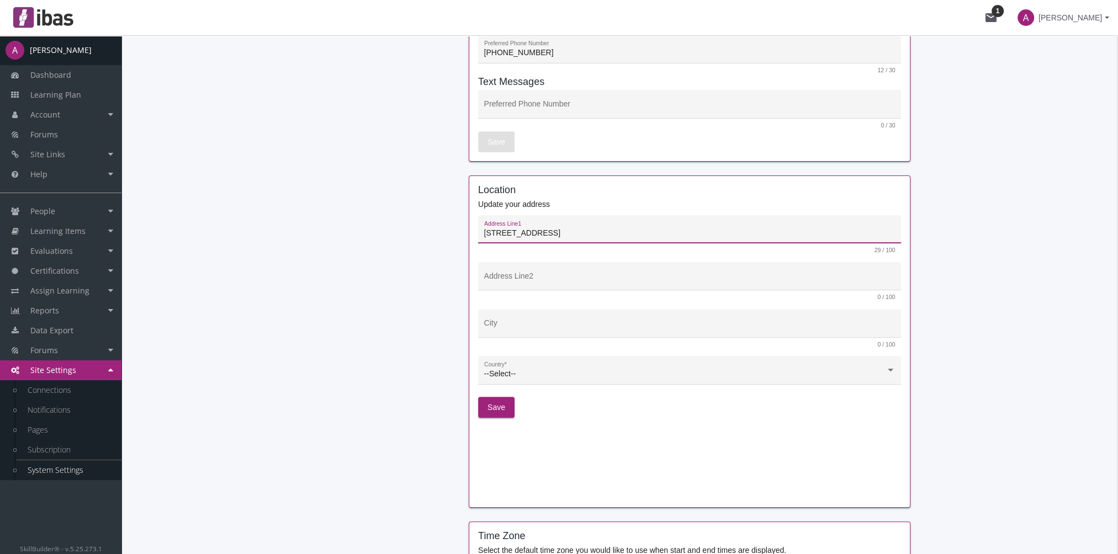
scroll to position [442, 0]
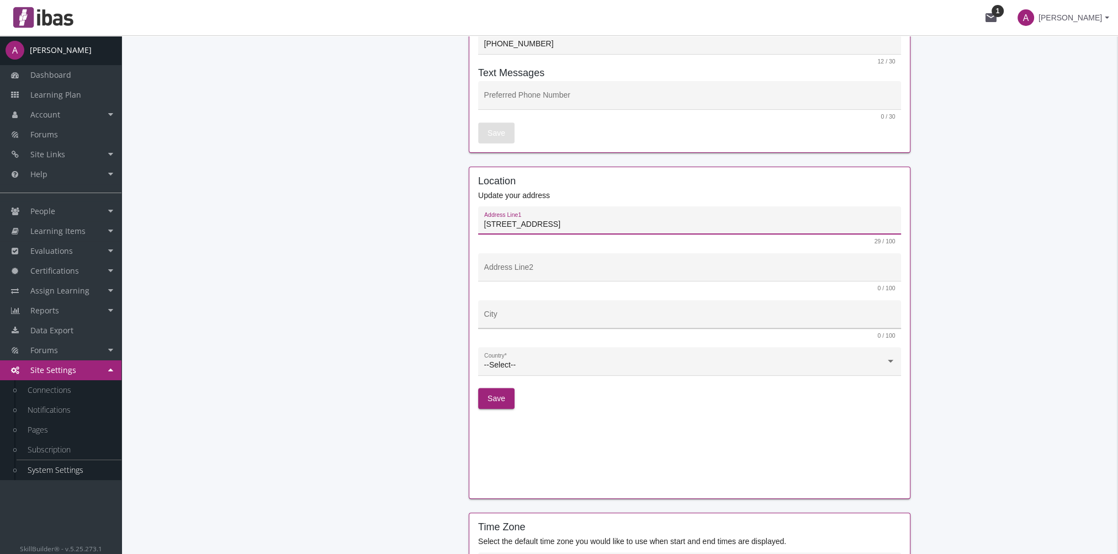
type input "[STREET_ADDRESS]"
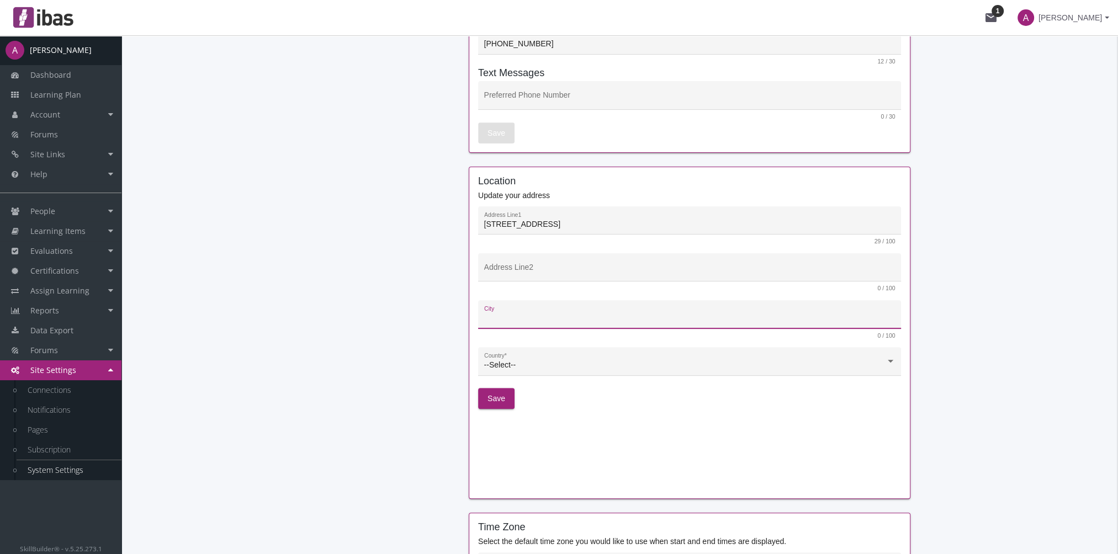
click at [509, 318] on input "City" at bounding box center [689, 318] width 411 height 9
type input "[PERSON_NAME]"
click at [513, 360] on div "--Select-- Country *" at bounding box center [689, 364] width 411 height 23
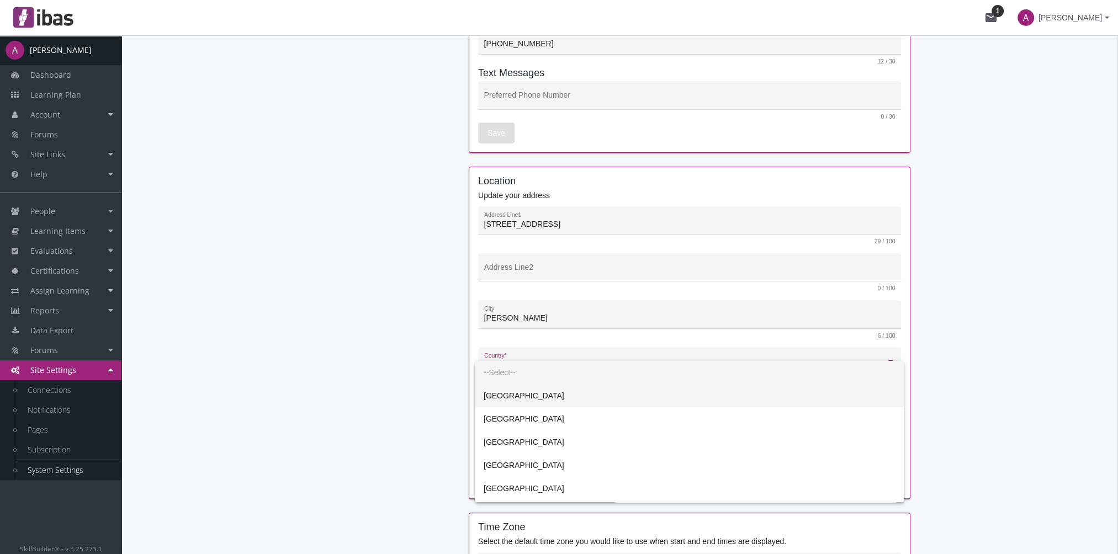
click at [511, 395] on span "[GEOGRAPHIC_DATA]" at bounding box center [689, 395] width 411 height 23
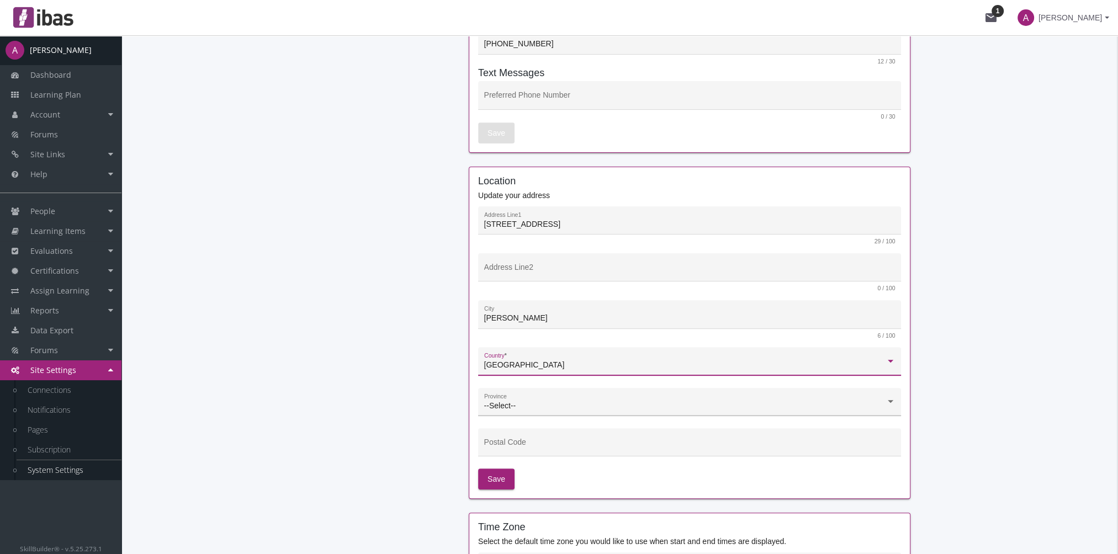
click at [508, 402] on span "--Select--" at bounding box center [500, 405] width 32 height 9
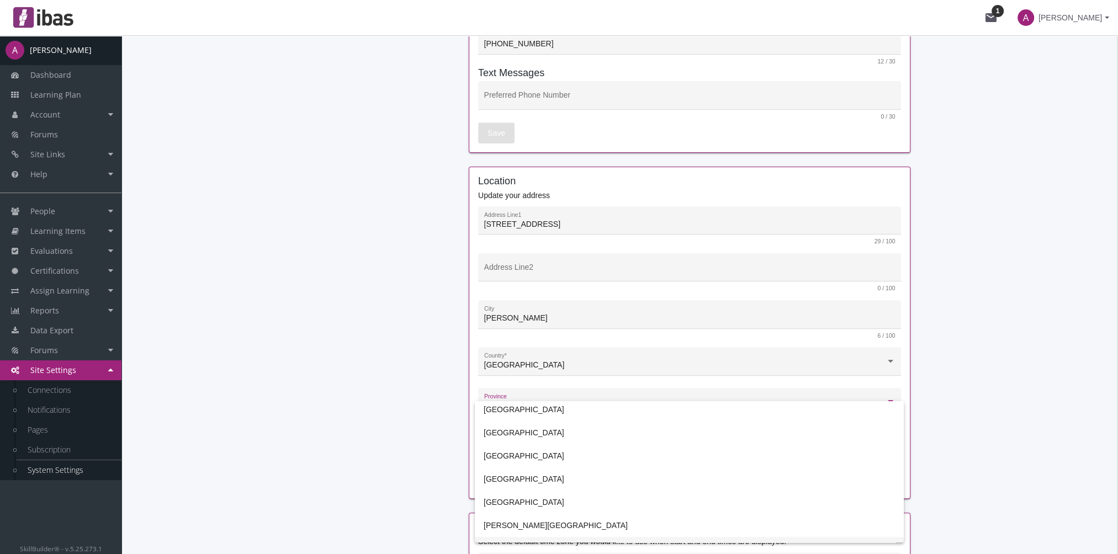
scroll to position [183, 0]
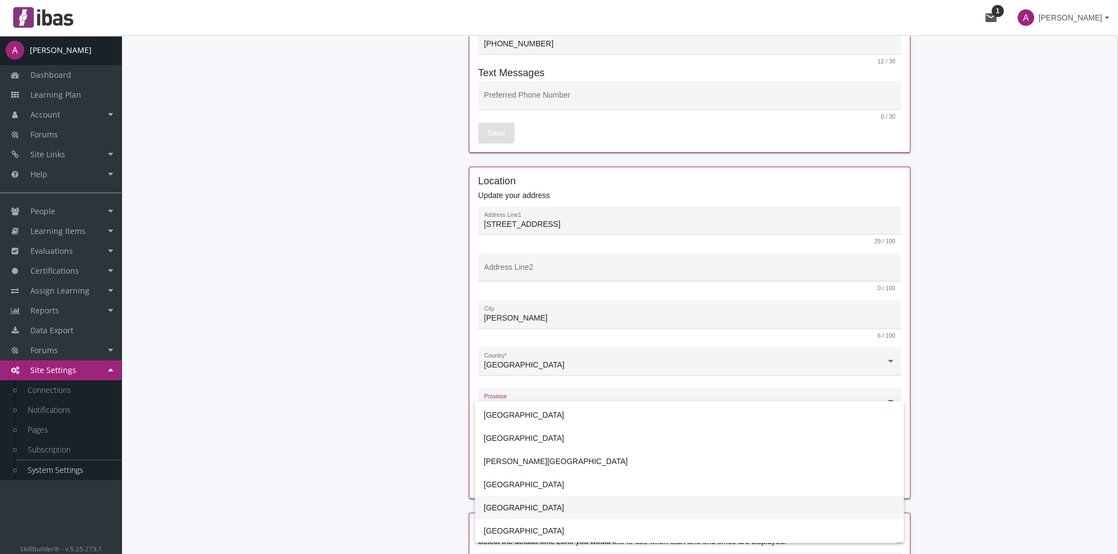
click at [525, 508] on span "[GEOGRAPHIC_DATA]" at bounding box center [689, 507] width 411 height 23
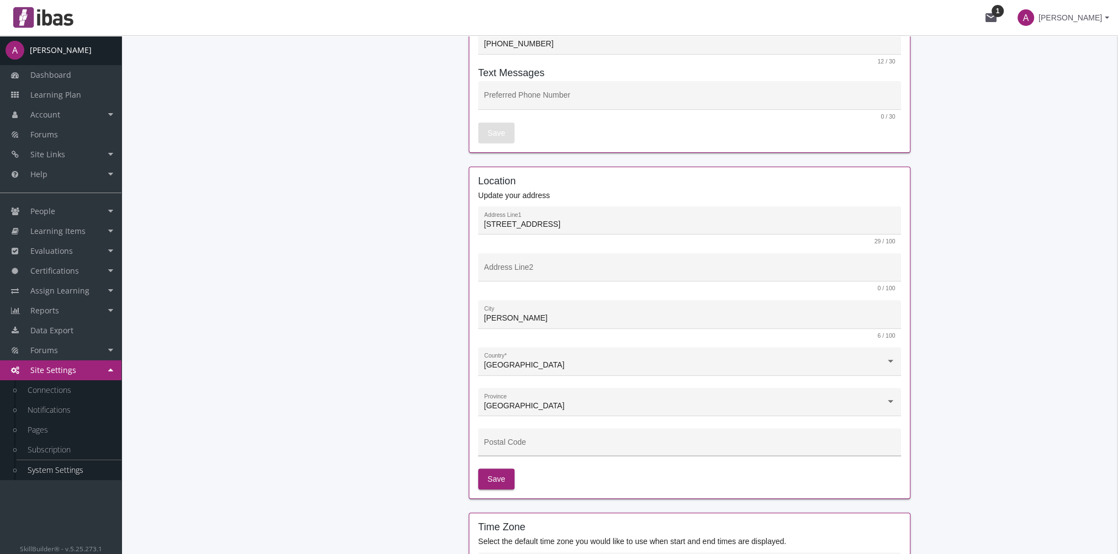
click at [528, 449] on input "Postal Code" at bounding box center [689, 446] width 411 height 9
paste input "S4S 6X3"
type input "S4S 6X3"
click at [493, 483] on span "Save" at bounding box center [497, 479] width 18 height 20
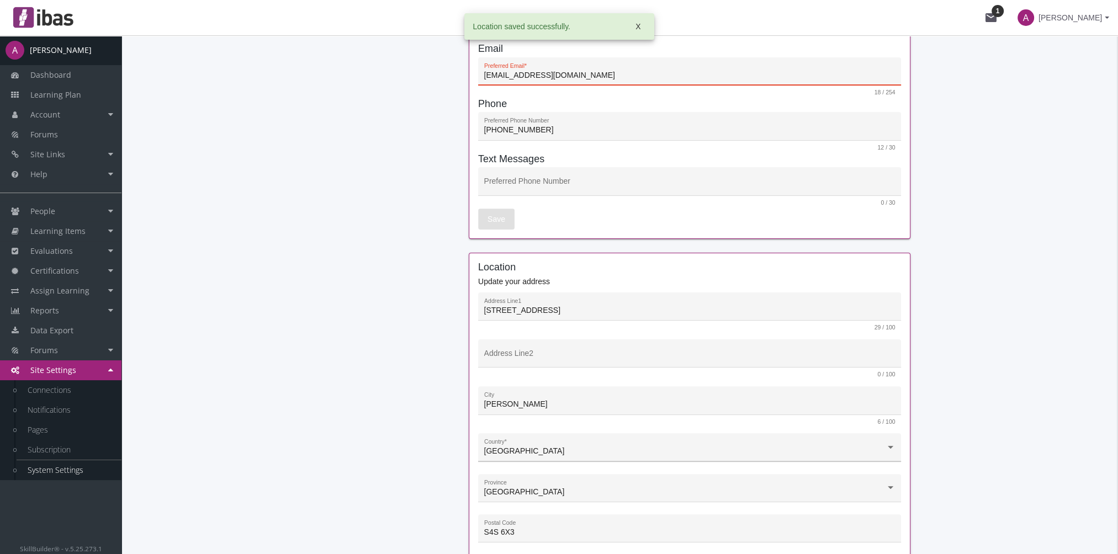
scroll to position [166, 0]
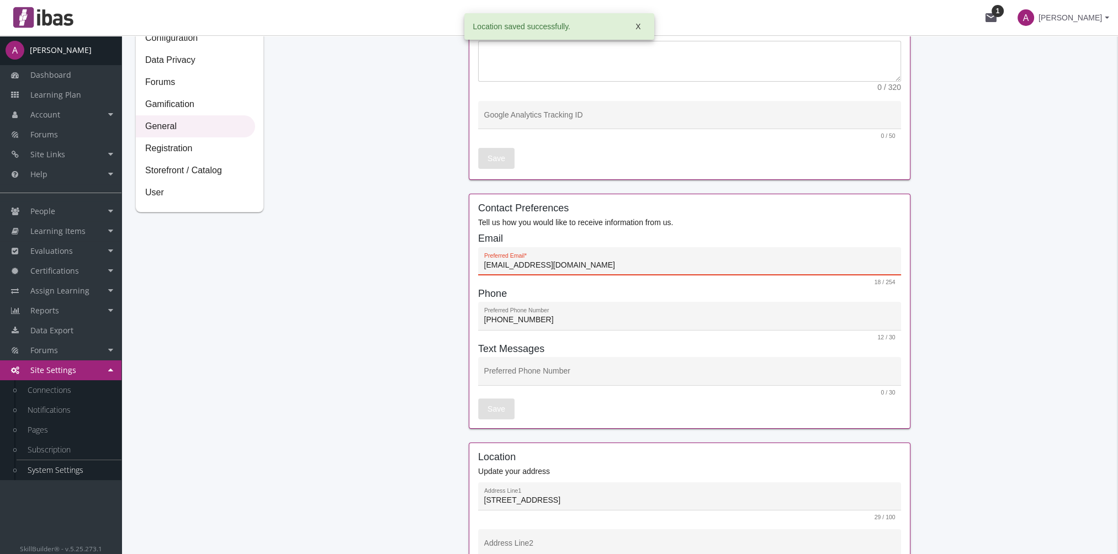
click at [554, 265] on input "[EMAIL_ADDRESS][DOMAIN_NAME]" at bounding box center [689, 265] width 411 height 9
click at [485, 262] on input "[EMAIL_ADDRESS][DOMAIN_NAME]" at bounding box center [689, 265] width 411 height 9
click at [574, 264] on input "[EMAIL_ADDRESS][DOMAIN_NAME]" at bounding box center [689, 265] width 411 height 9
click at [567, 325] on div "[PHONE_NUMBER] Preferred Phone Number" at bounding box center [689, 319] width 411 height 23
click at [567, 315] on div "[PHONE_NUMBER] Preferred Phone Number" at bounding box center [689, 319] width 411 height 23
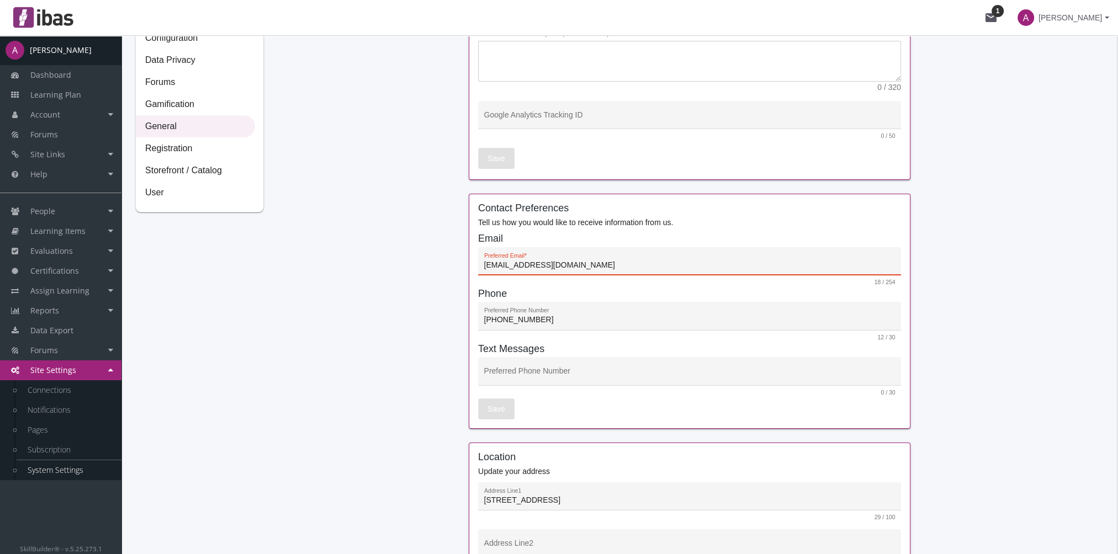
click at [559, 267] on input "[EMAIL_ADDRESS][DOMAIN_NAME]" at bounding box center [689, 265] width 411 height 9
type input "[EMAIL_ADDRESS][DOMAIN_NAME]"
click at [504, 409] on button "Save" at bounding box center [496, 409] width 36 height 21
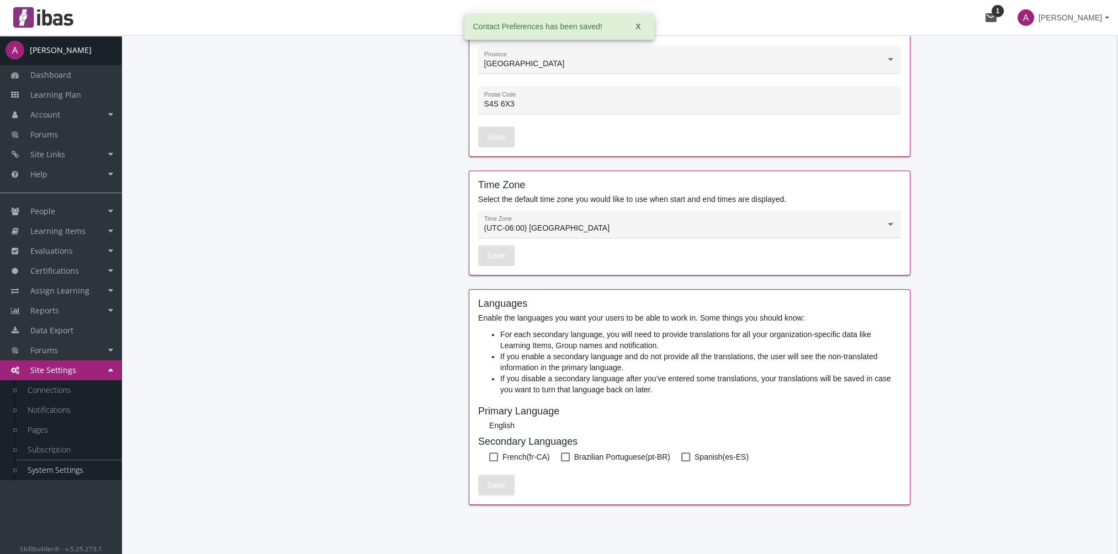
scroll to position [802, 0]
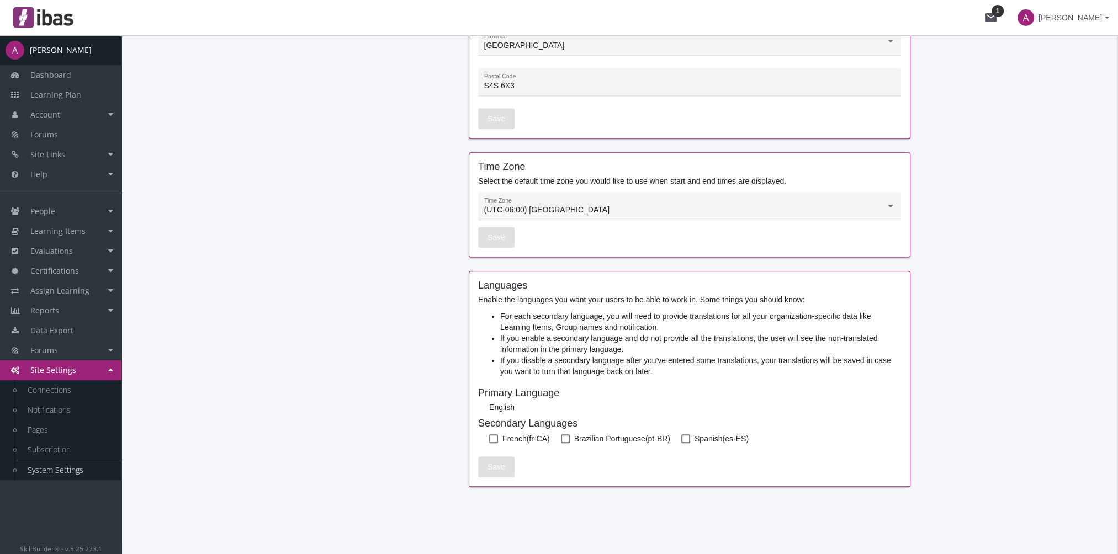
click at [81, 463] on link "System Settings" at bounding box center [69, 471] width 105 height 20
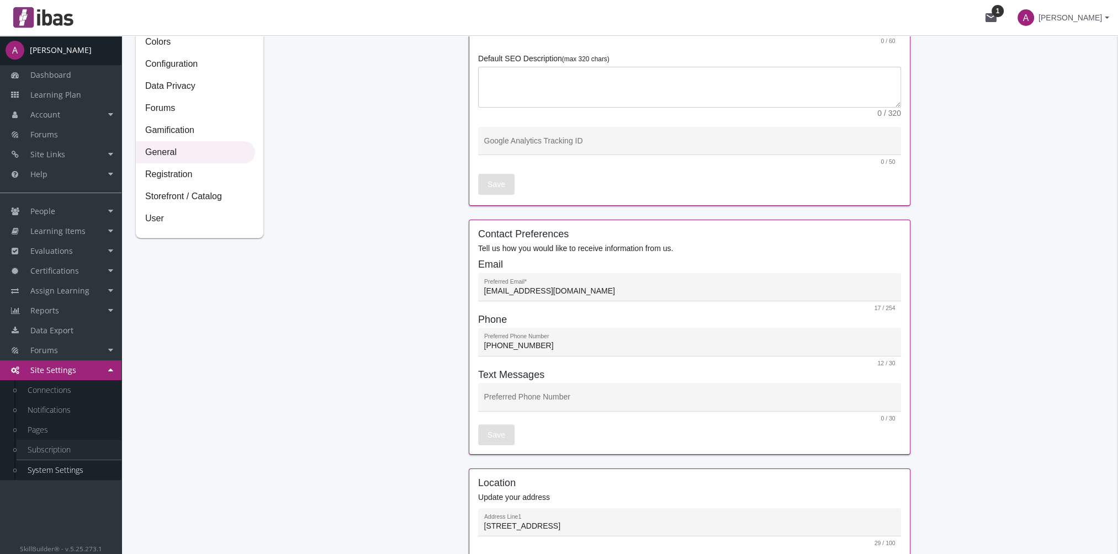
scroll to position [0, 0]
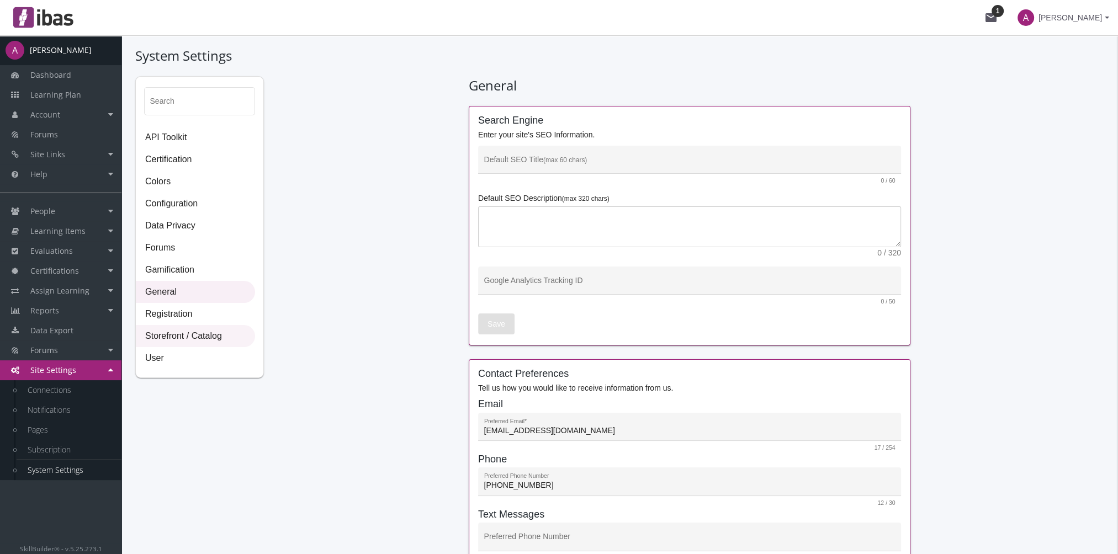
click at [197, 329] on span "Storefront / Catalog" at bounding box center [195, 337] width 118 height 22
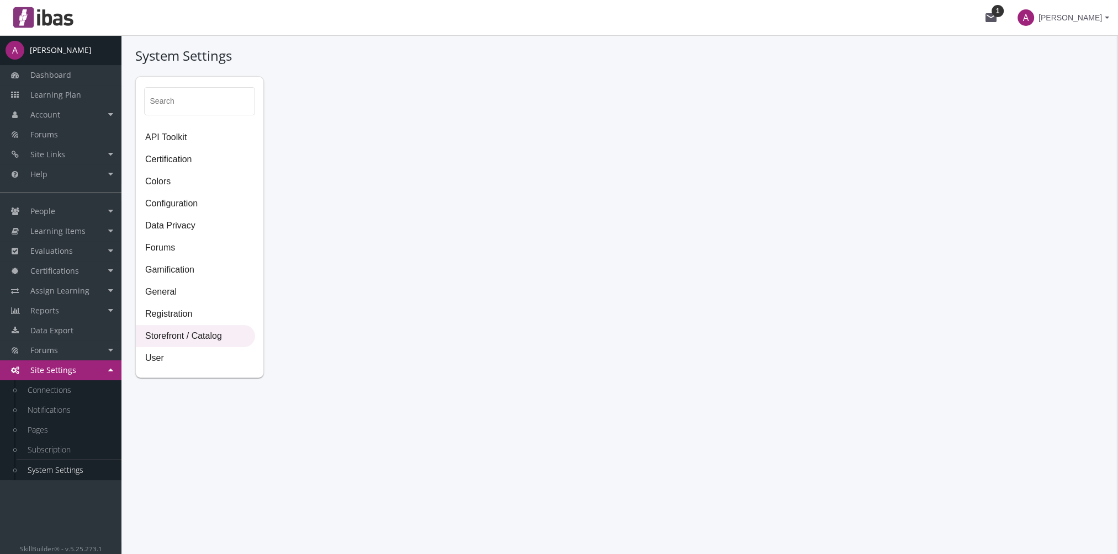
select select "2: CAD"
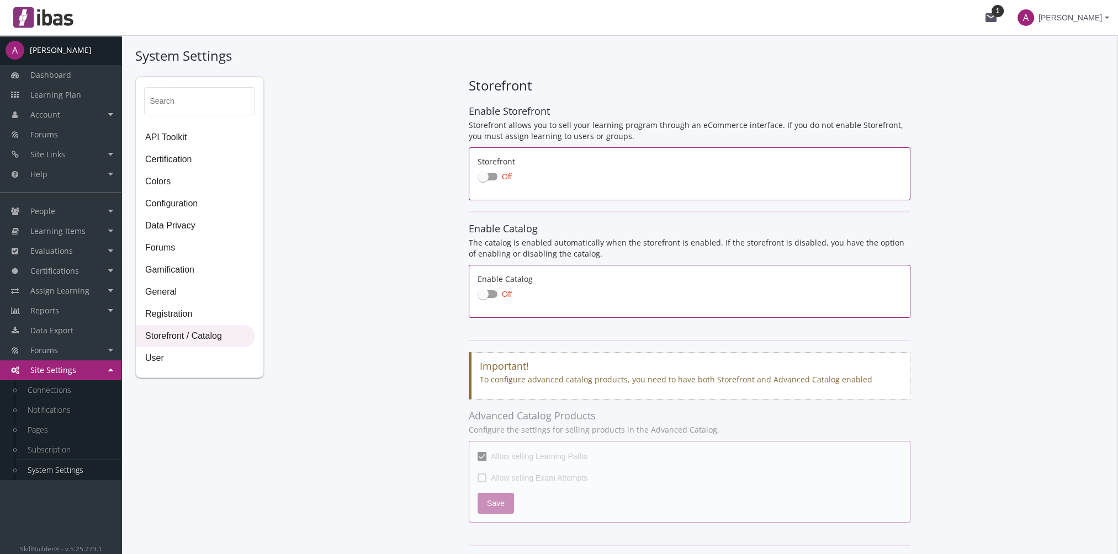
click at [492, 175] on span at bounding box center [488, 177] width 20 height 8
click at [478, 180] on input "Off" at bounding box center [478, 180] width 1 height 1
checkbox input "true"
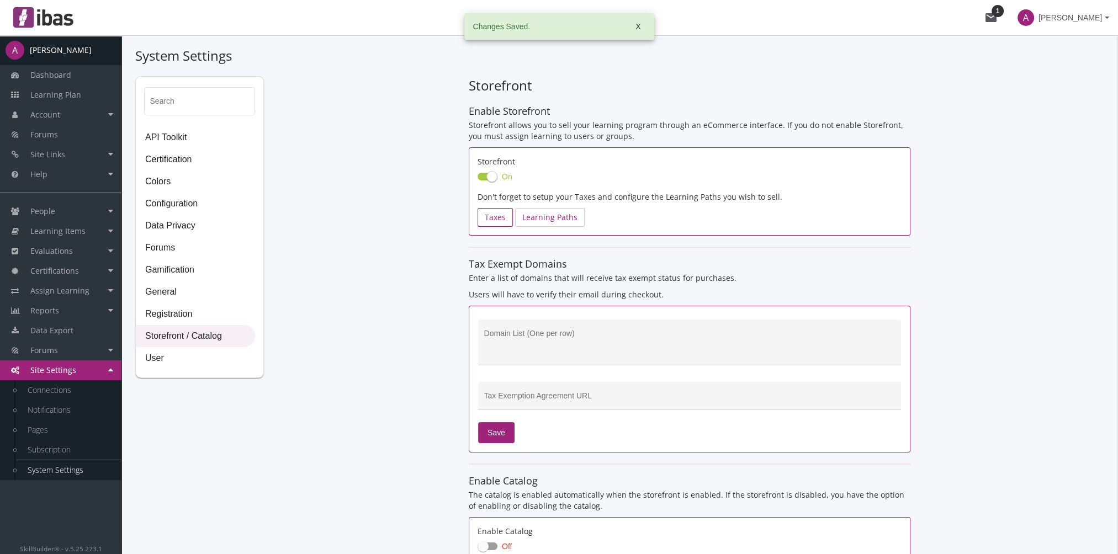
checkbox input "true"
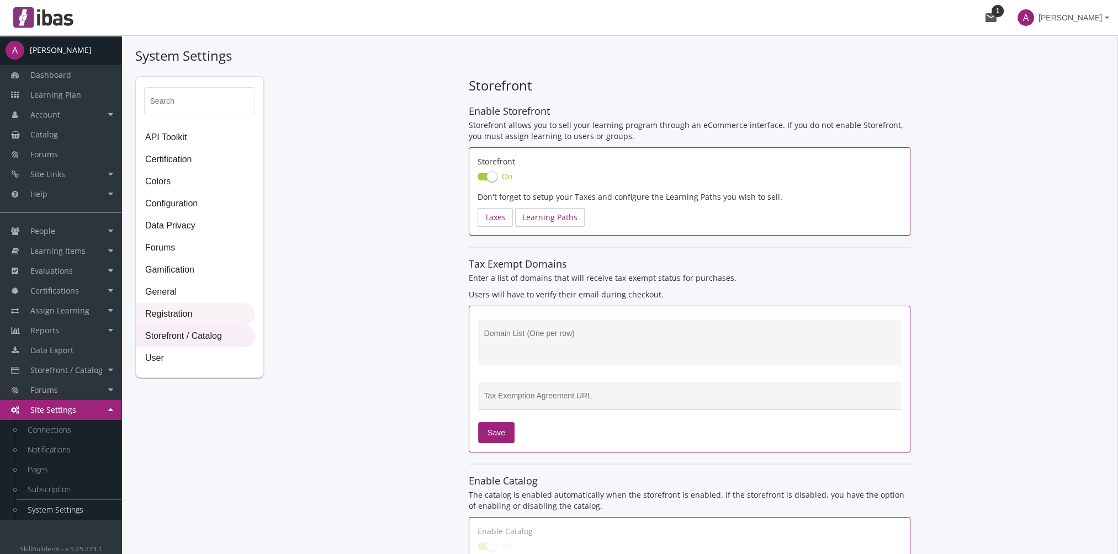
click at [207, 310] on span "Registration" at bounding box center [195, 315] width 118 height 22
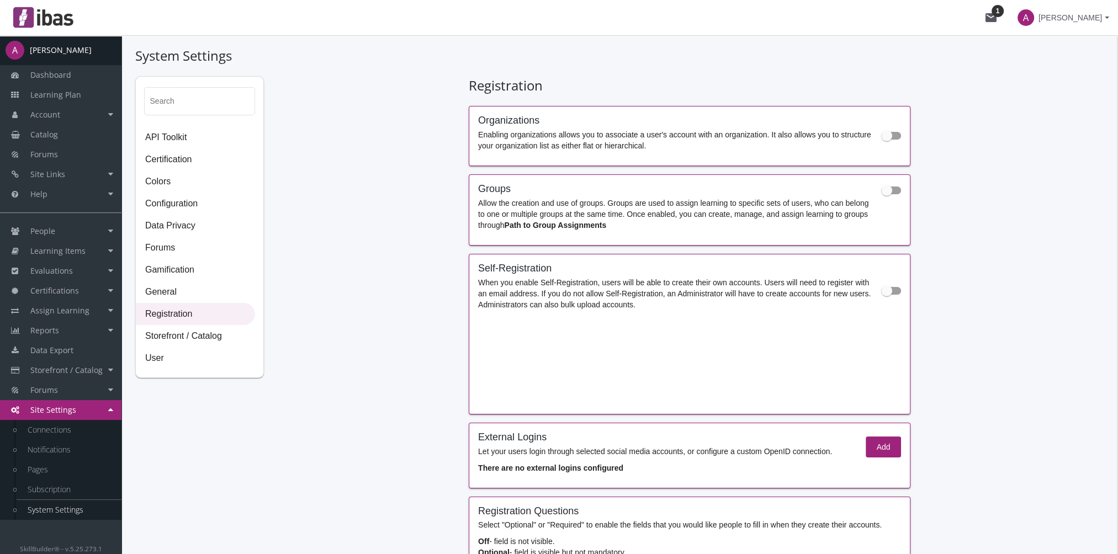
click at [891, 139] on span at bounding box center [886, 135] width 11 height 11
click at [882, 139] on input "checkbox" at bounding box center [881, 139] width 1 height 1
checkbox input "true"
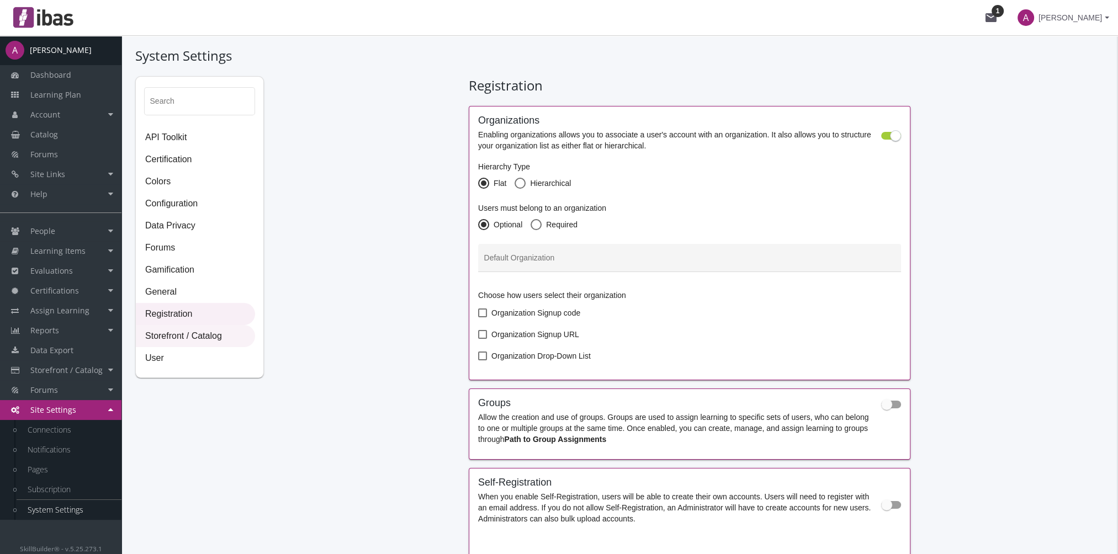
click at [175, 334] on span "Storefront / Catalog" at bounding box center [195, 337] width 118 height 22
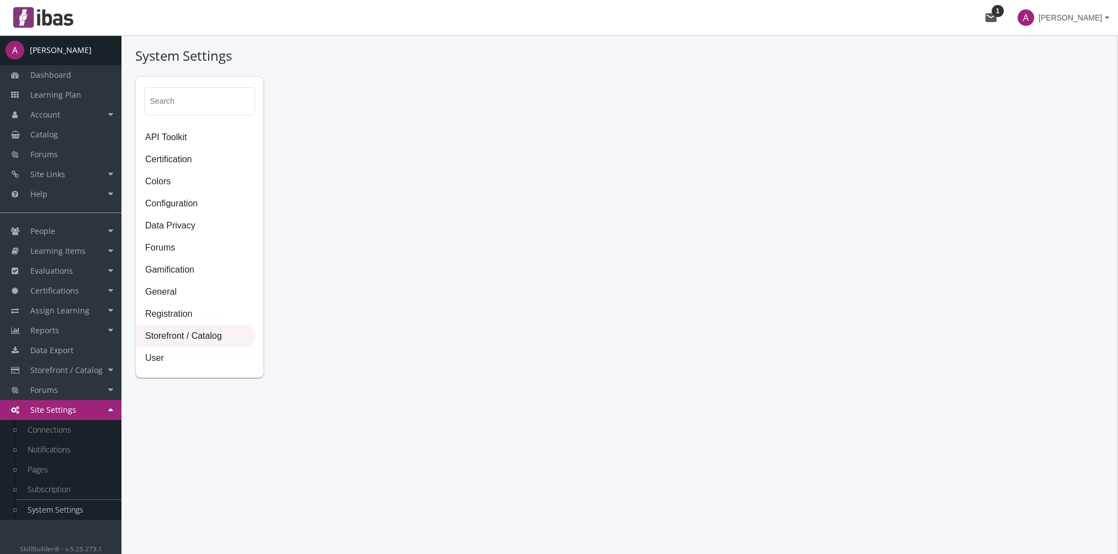
select select "2: CAD"
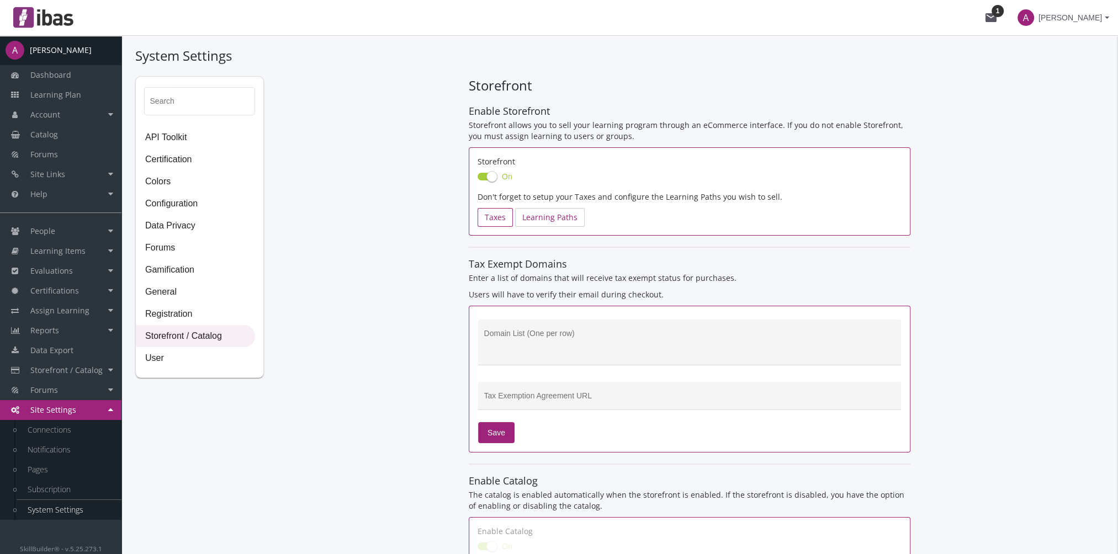
click at [500, 220] on link "Taxes" at bounding box center [495, 217] width 35 height 19
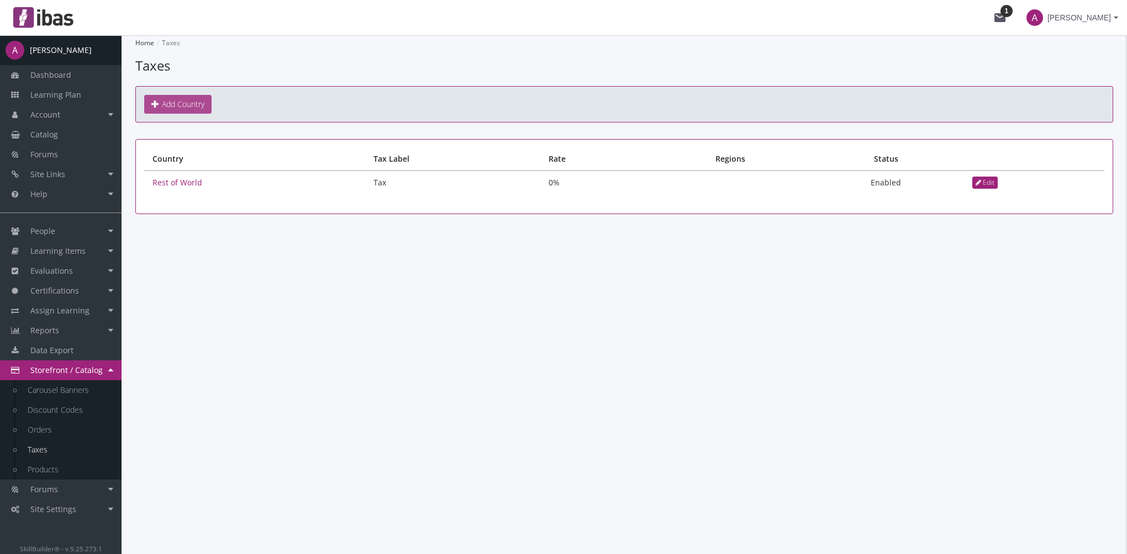
click at [184, 104] on link "Add Country" at bounding box center [177, 104] width 67 height 19
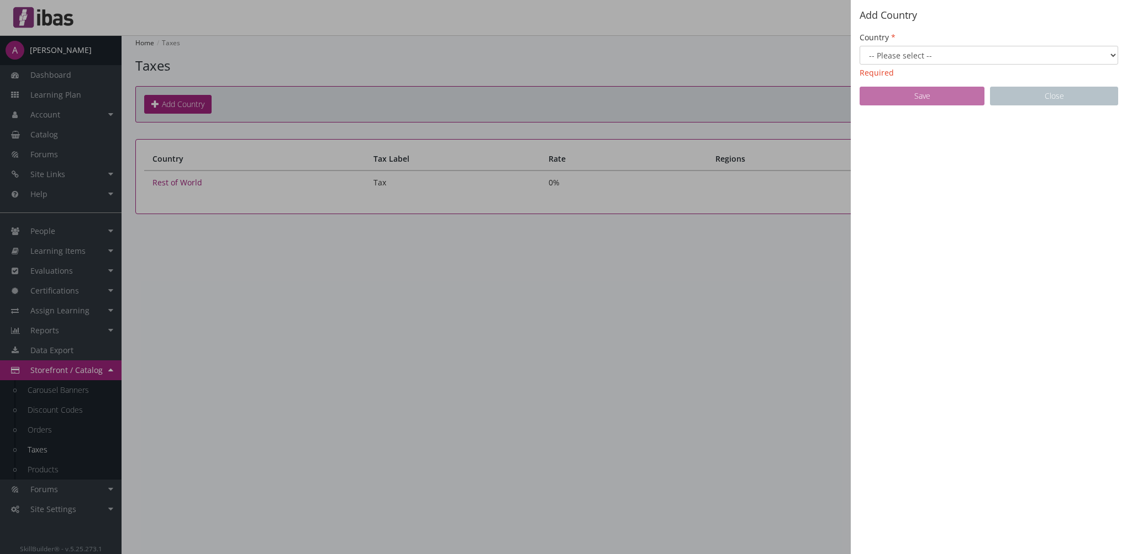
click at [881, 56] on select "-- Please select -- [GEOGRAPHIC_DATA] [GEOGRAPHIC_DATA] [GEOGRAPHIC_DATA] [GEOG…" at bounding box center [988, 55] width 258 height 19
select select "27: Object"
click at [859, 46] on select "-- Please select -- [GEOGRAPHIC_DATA] [GEOGRAPHIC_DATA] [GEOGRAPHIC_DATA] [GEOG…" at bounding box center [988, 55] width 258 height 19
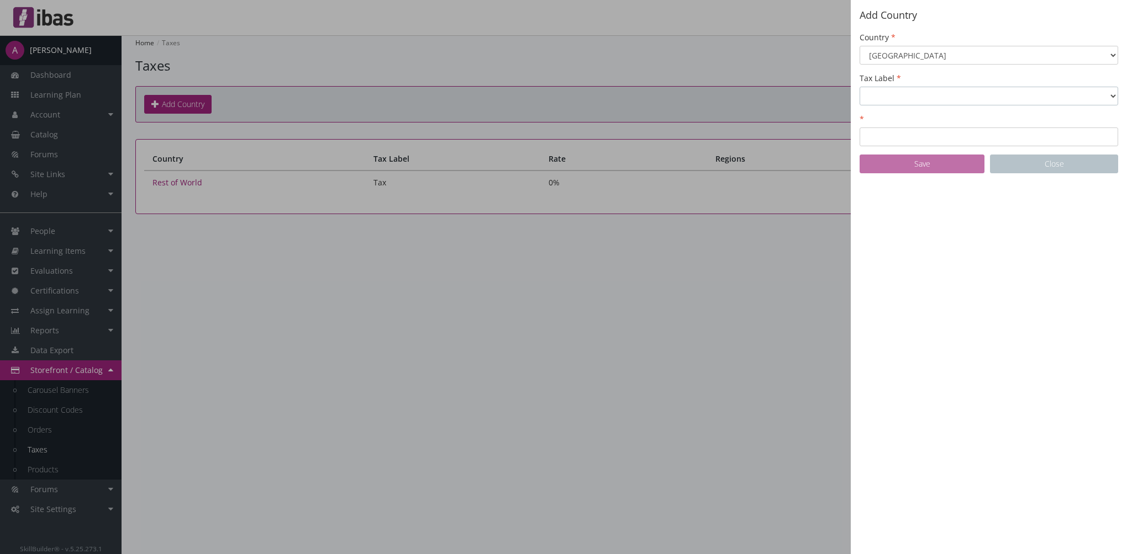
click at [916, 91] on select "GST Sales Tax Tax Taxes VAT" at bounding box center [988, 96] width 258 height 19
select select "0: GST"
click at [859, 87] on select "GST Sales Tax Tax Taxes VAT" at bounding box center [988, 96] width 258 height 19
click at [903, 133] on input "Rate" at bounding box center [988, 137] width 258 height 19
type input "5"
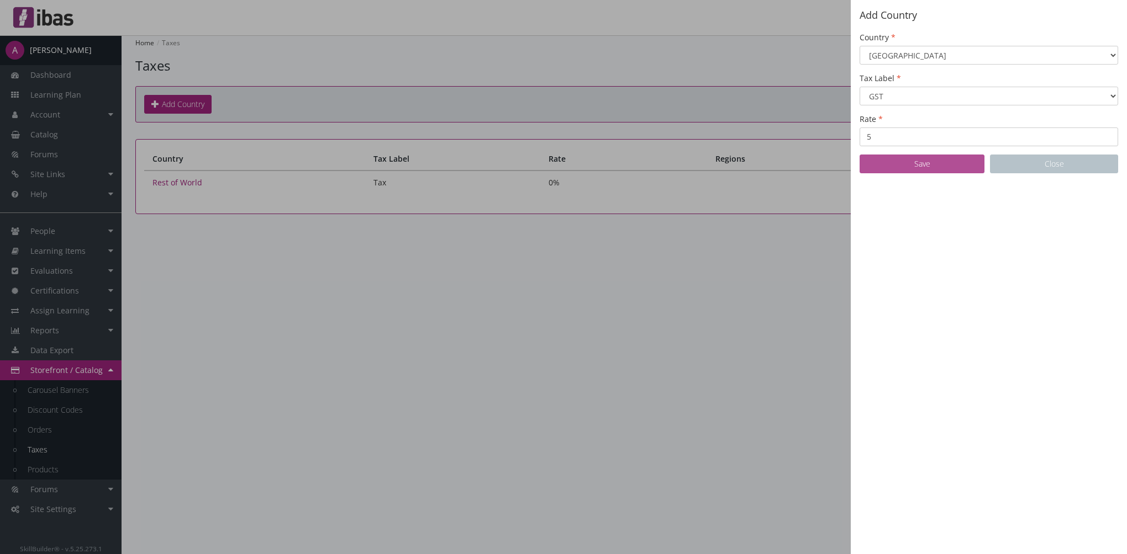
click at [933, 171] on button "Save" at bounding box center [921, 164] width 125 height 19
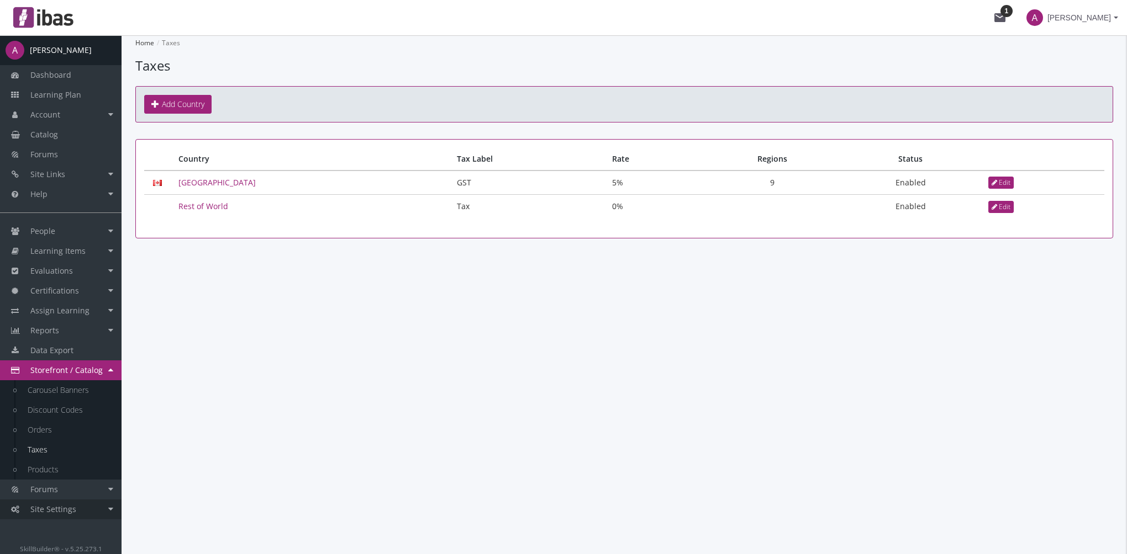
click at [82, 505] on link "Site Settings" at bounding box center [60, 510] width 121 height 20
click at [75, 506] on link "System Settings" at bounding box center [69, 510] width 105 height 20
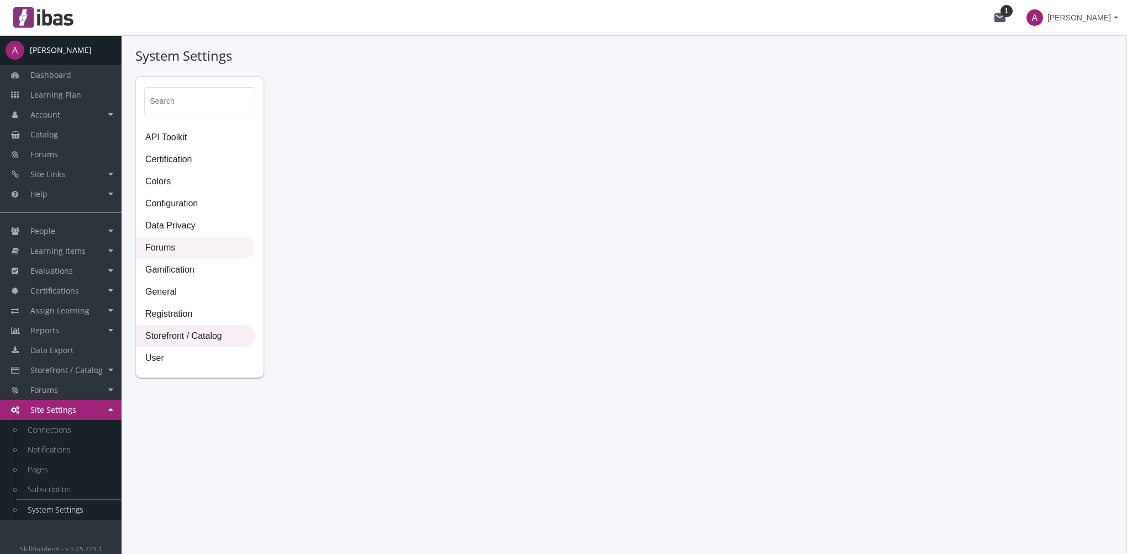
select select "2: CAD"
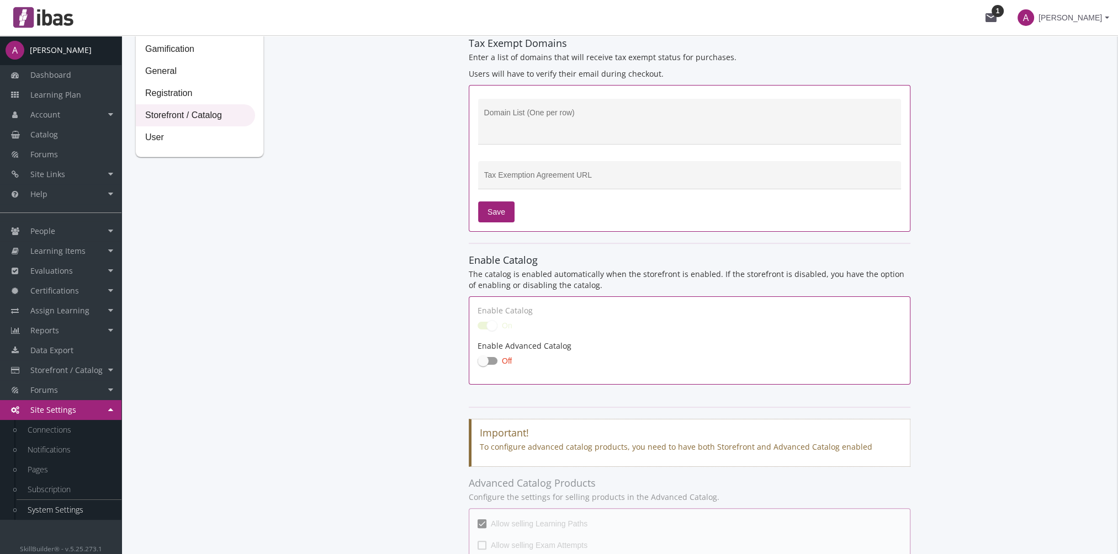
click at [497, 359] on span at bounding box center [488, 361] width 20 height 8
click at [478, 364] on input "Off" at bounding box center [478, 364] width 1 height 1
checkbox input "true"
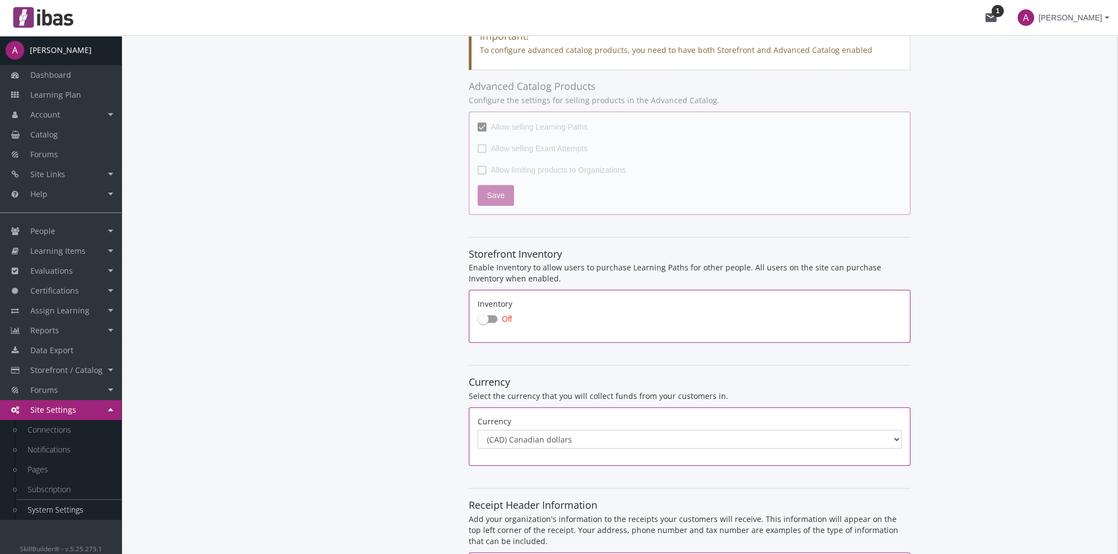
scroll to position [773, 0]
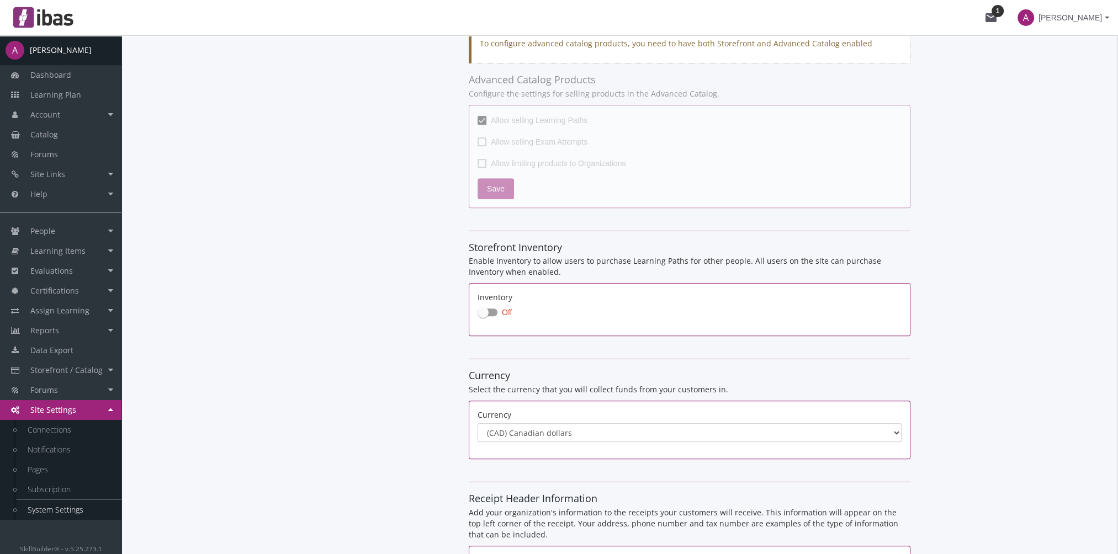
click at [490, 311] on span at bounding box center [488, 313] width 20 height 8
click at [478, 316] on input "Off" at bounding box center [478, 316] width 1 height 1
checkbox input "true"
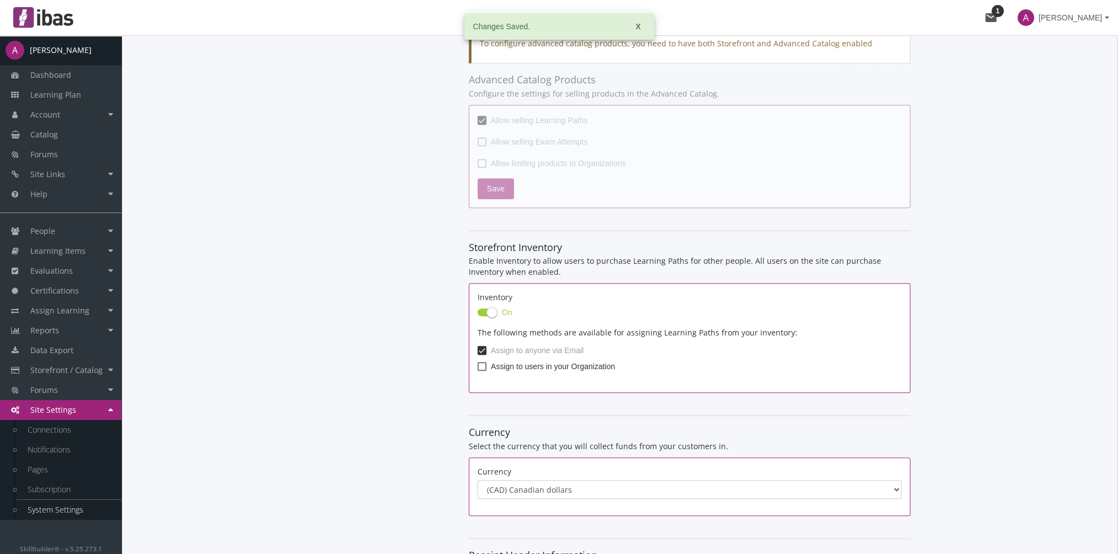
checkbox input "false"
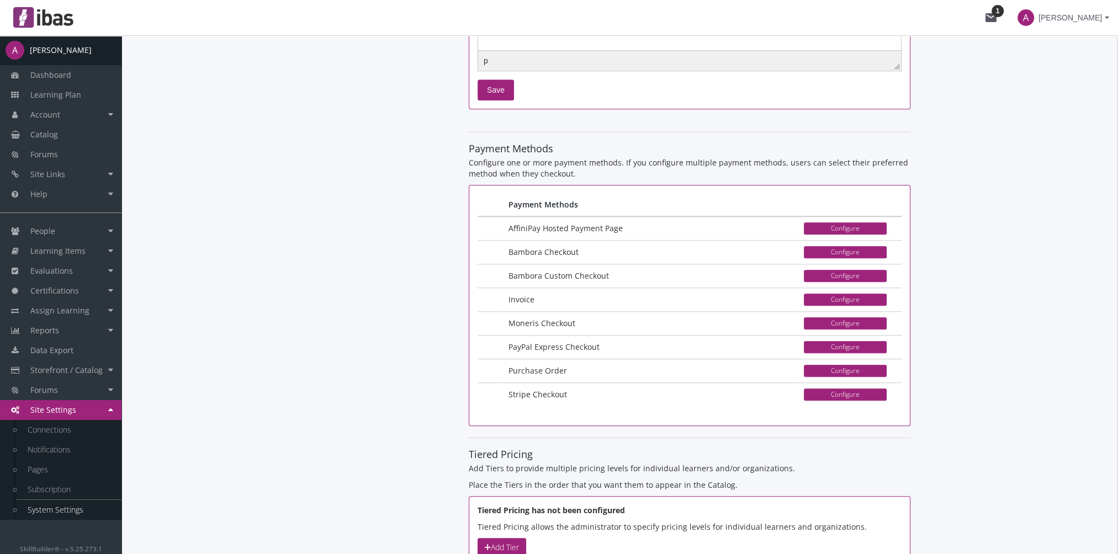
scroll to position [1395, 0]
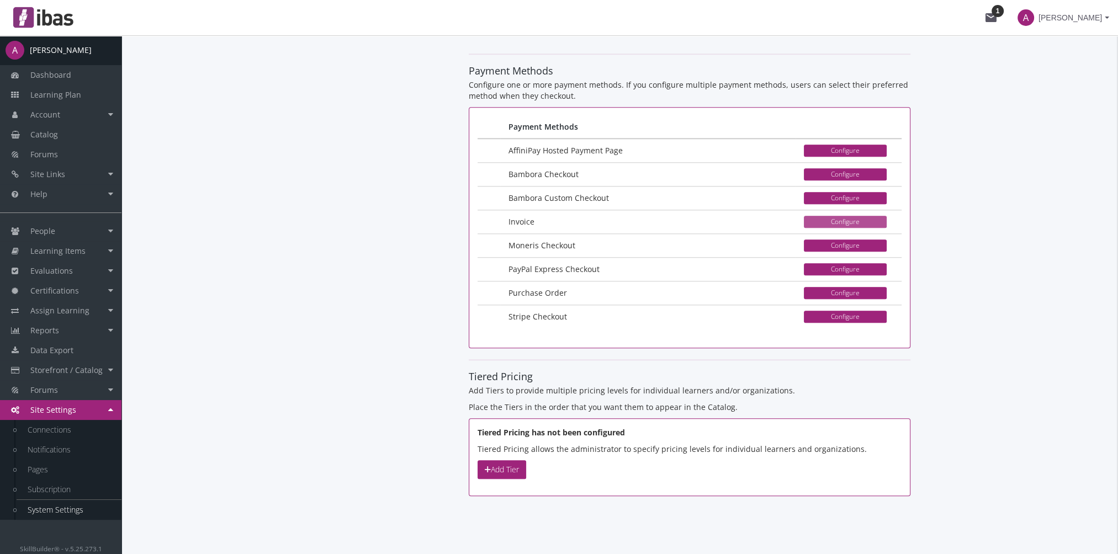
click at [835, 216] on button "Configure" at bounding box center [845, 222] width 83 height 12
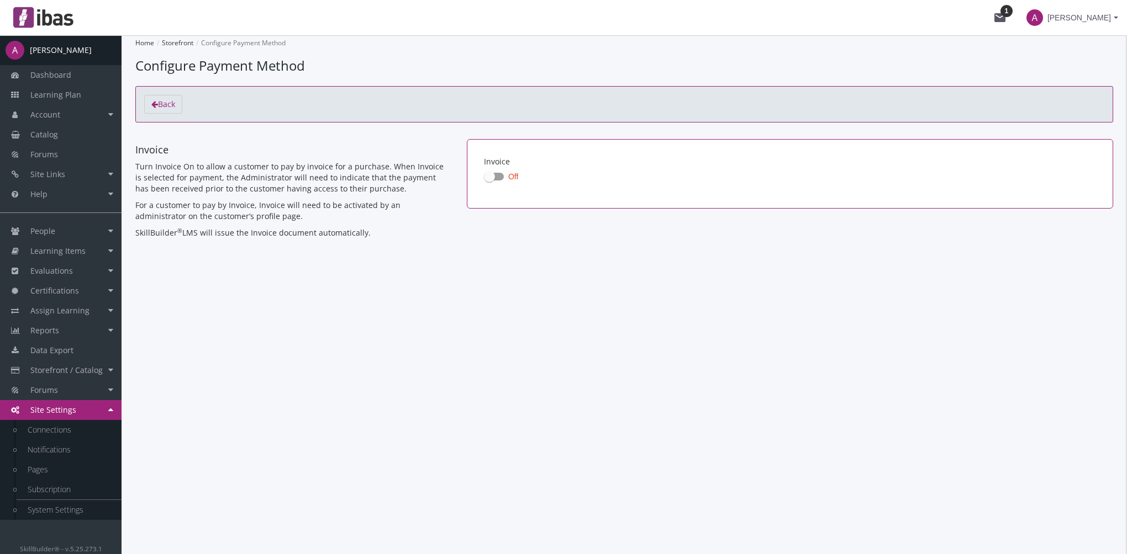
click at [491, 170] on label "Off" at bounding box center [501, 176] width 34 height 13
click at [484, 180] on input "Off" at bounding box center [484, 180] width 1 height 1
checkbox input "true"
click at [173, 102] on span "Back" at bounding box center [166, 104] width 17 height 10
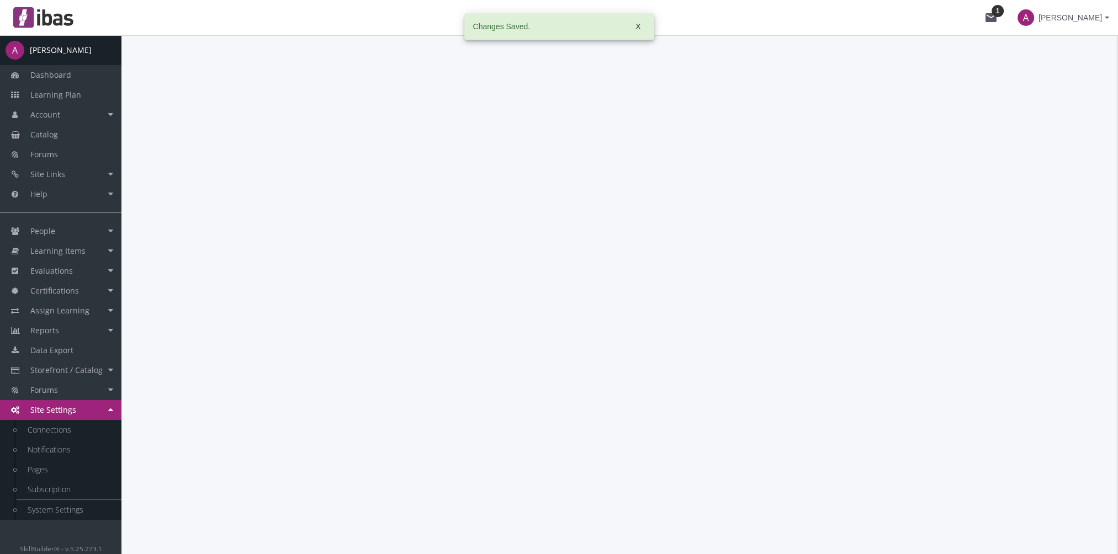
select select "2: CAD"
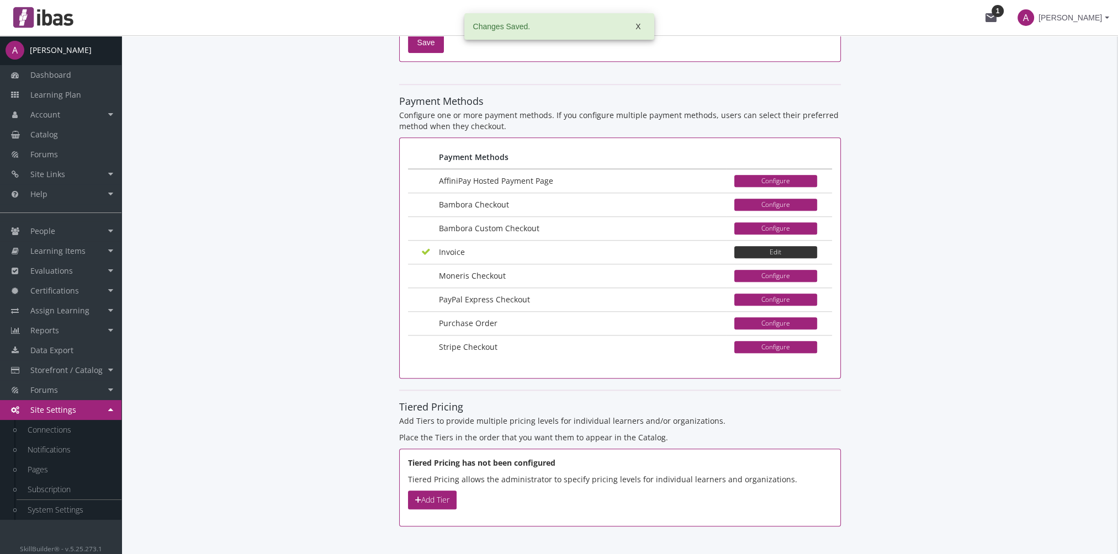
scroll to position [1366, 0]
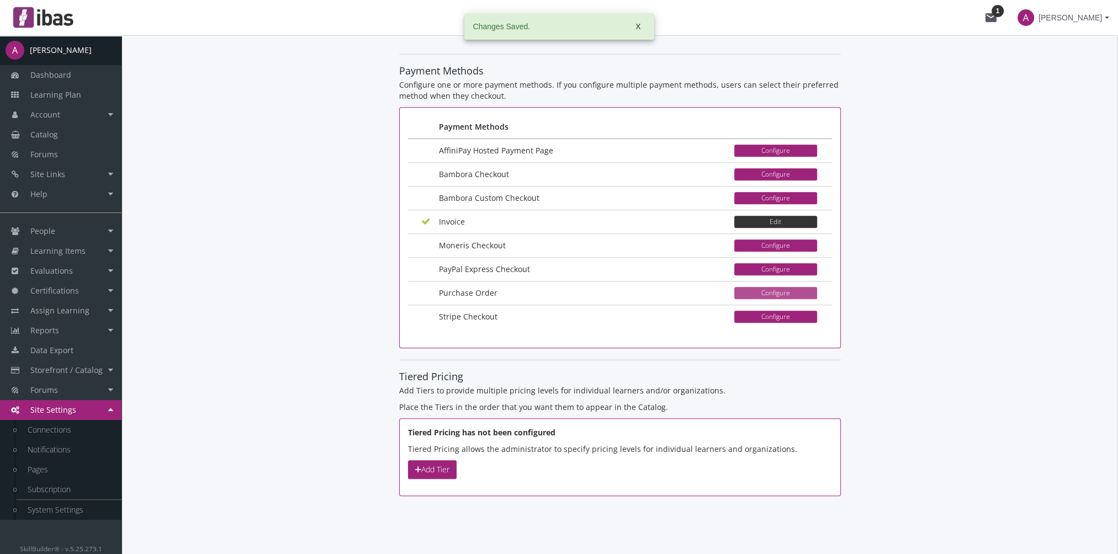
click at [754, 287] on button "Configure" at bounding box center [775, 293] width 83 height 12
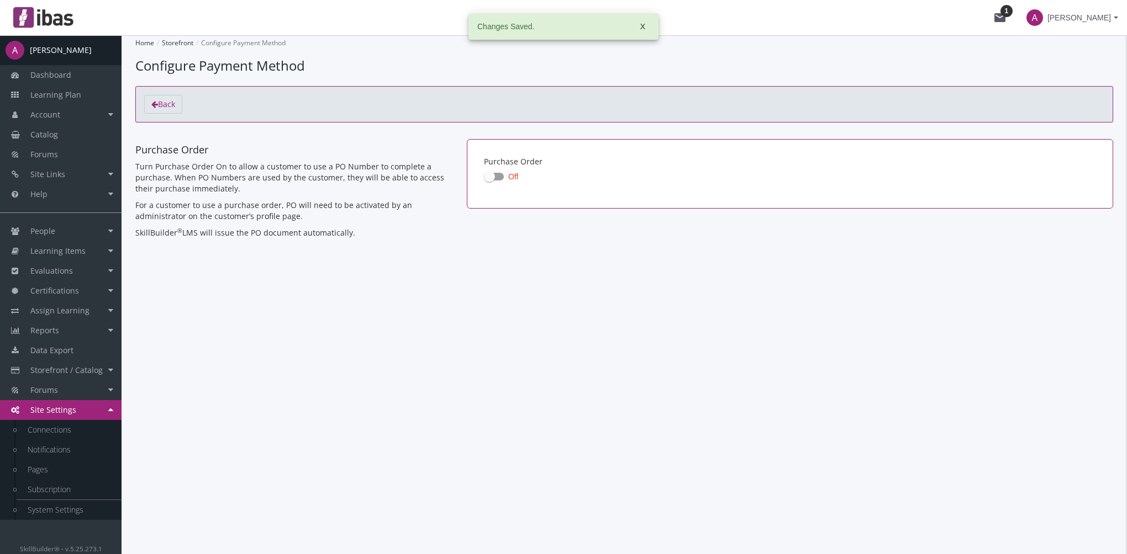
click at [497, 172] on label "Off" at bounding box center [501, 176] width 34 height 13
click at [484, 180] on input "Off" at bounding box center [484, 180] width 1 height 1
checkbox input "true"
click at [178, 102] on link "Back" at bounding box center [163, 104] width 38 height 19
select select "2: CAD"
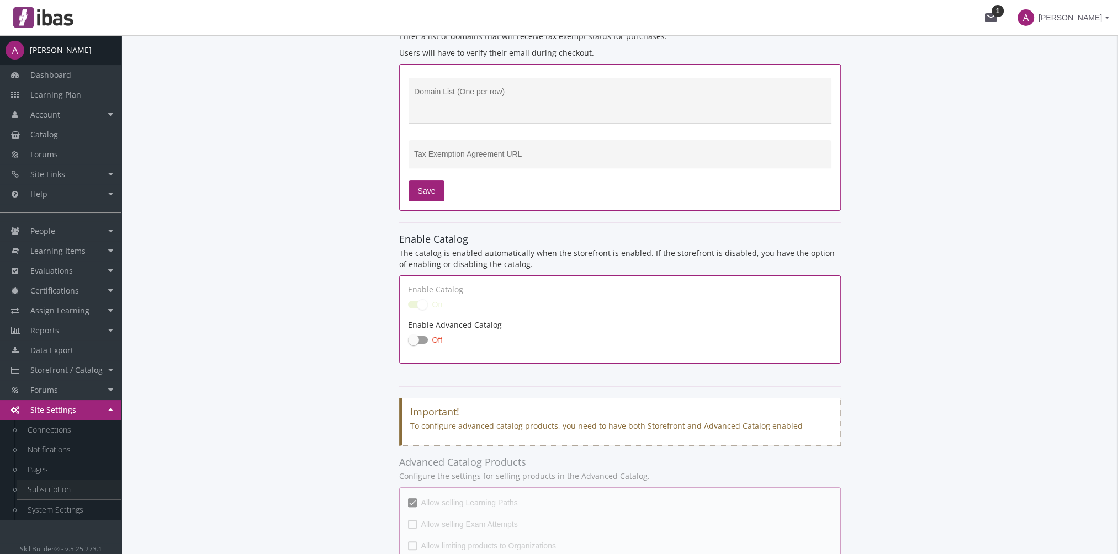
scroll to position [221, 0]
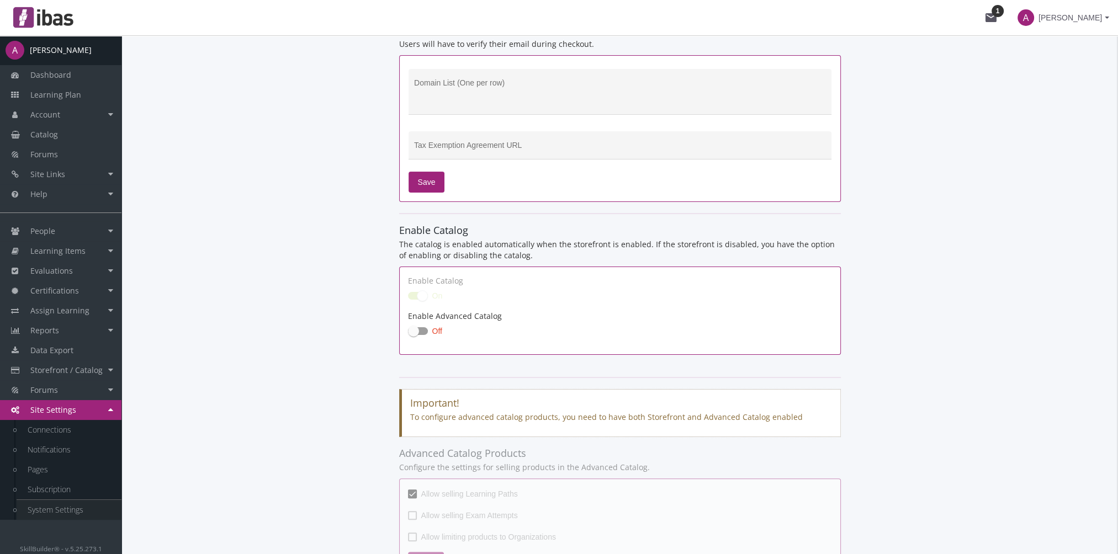
click at [49, 504] on link "System Settings" at bounding box center [69, 510] width 105 height 20
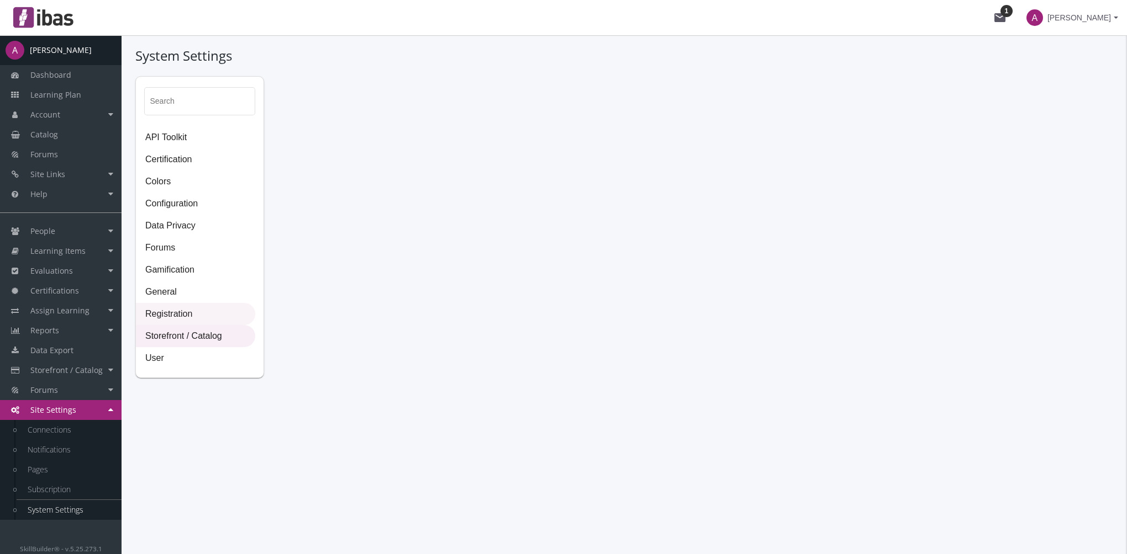
select select "2: CAD"
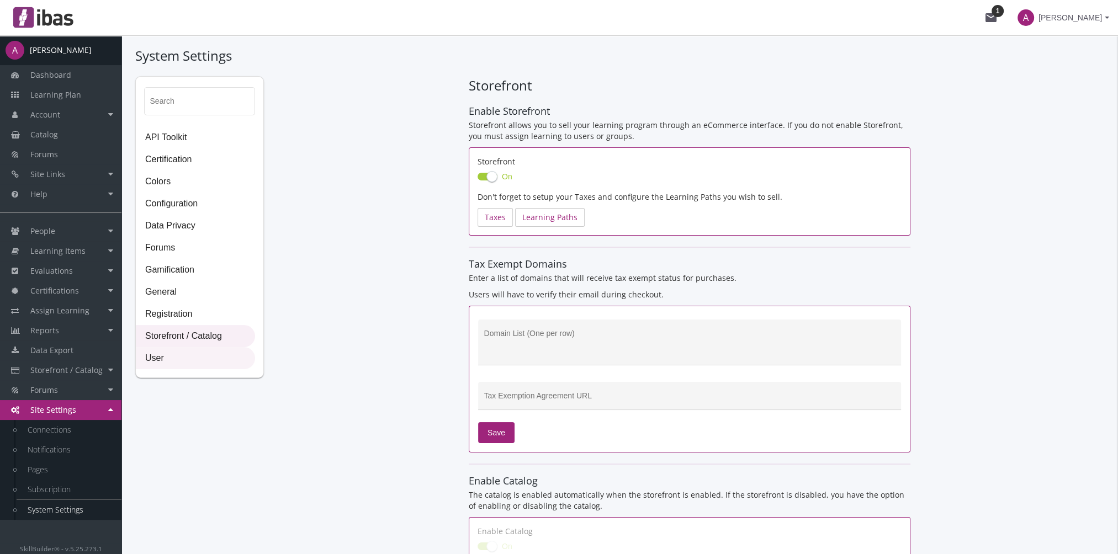
click at [196, 362] on span "User" at bounding box center [195, 359] width 118 height 22
select select "2: 3"
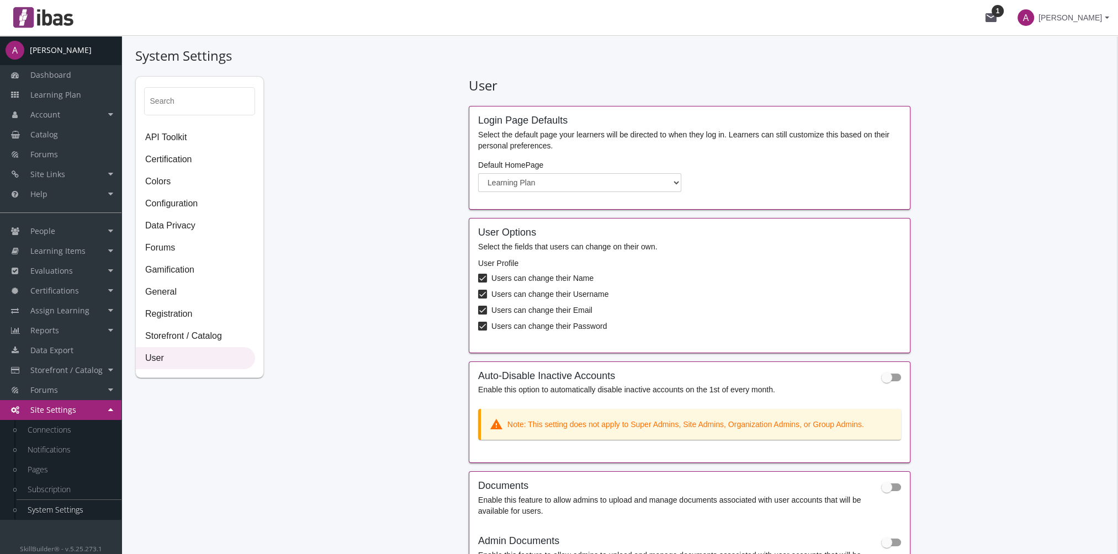
scroll to position [242, 0]
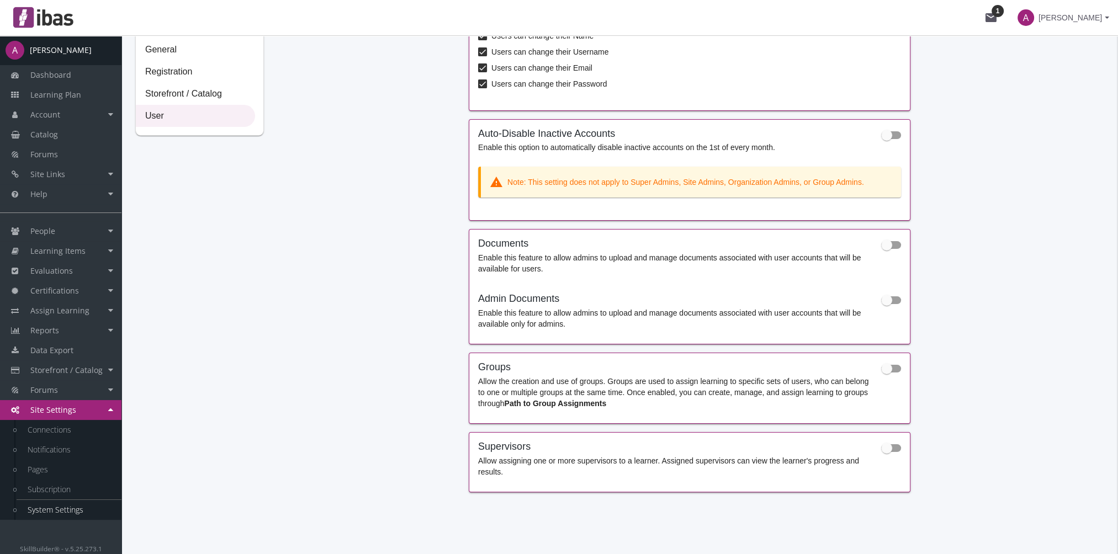
click at [890, 448] on span at bounding box center [886, 448] width 11 height 11
click at [882, 452] on input "checkbox" at bounding box center [881, 452] width 1 height 1
checkbox input "true"
click at [181, 97] on span "Storefront / Catalog" at bounding box center [195, 94] width 118 height 22
select select "2: CAD"
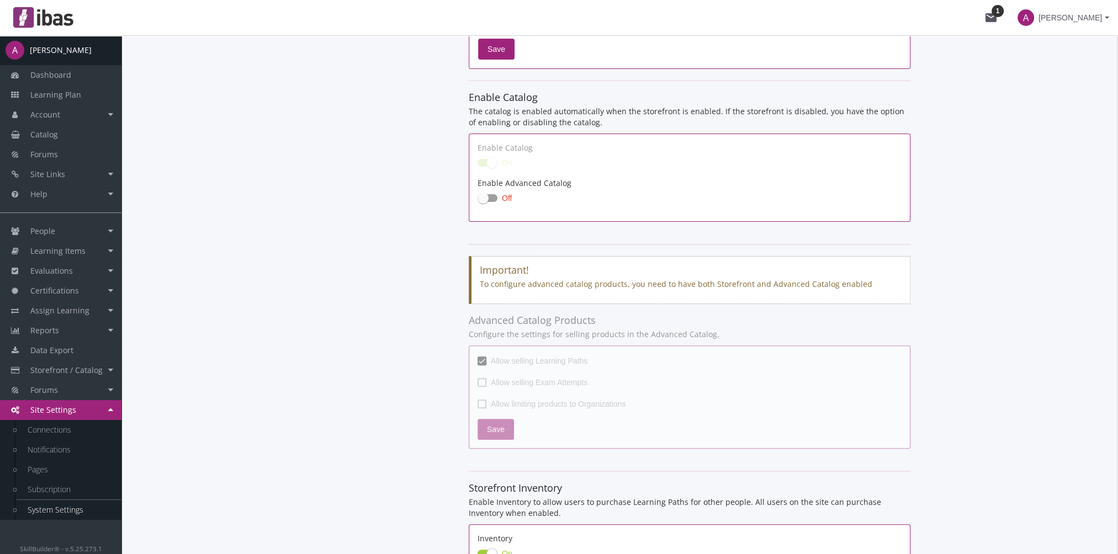
scroll to position [387, 0]
click at [491, 192] on span at bounding box center [488, 196] width 20 height 8
click at [478, 199] on input "Off" at bounding box center [478, 199] width 1 height 1
checkbox input "true"
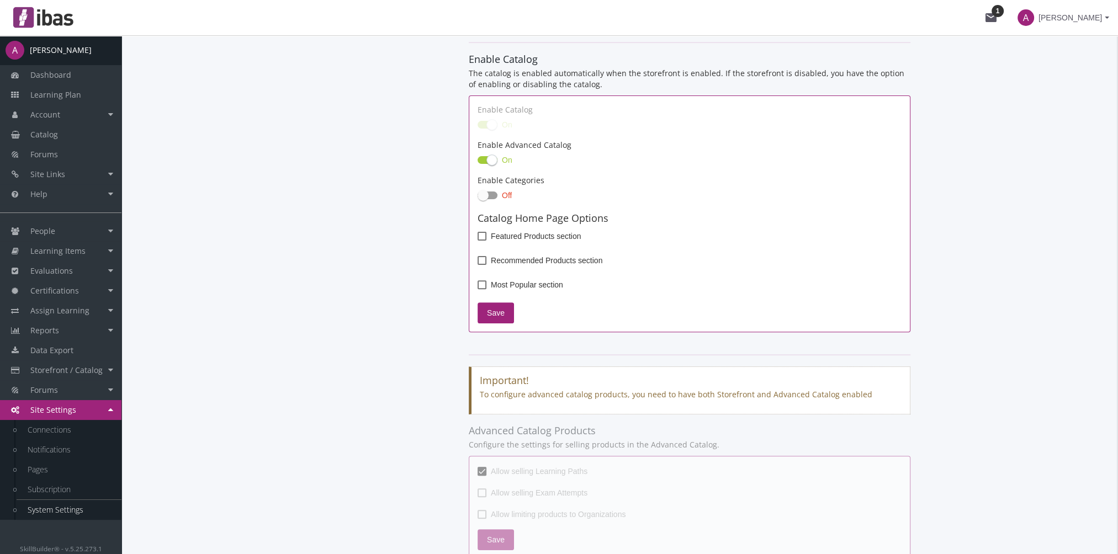
scroll to position [442, 0]
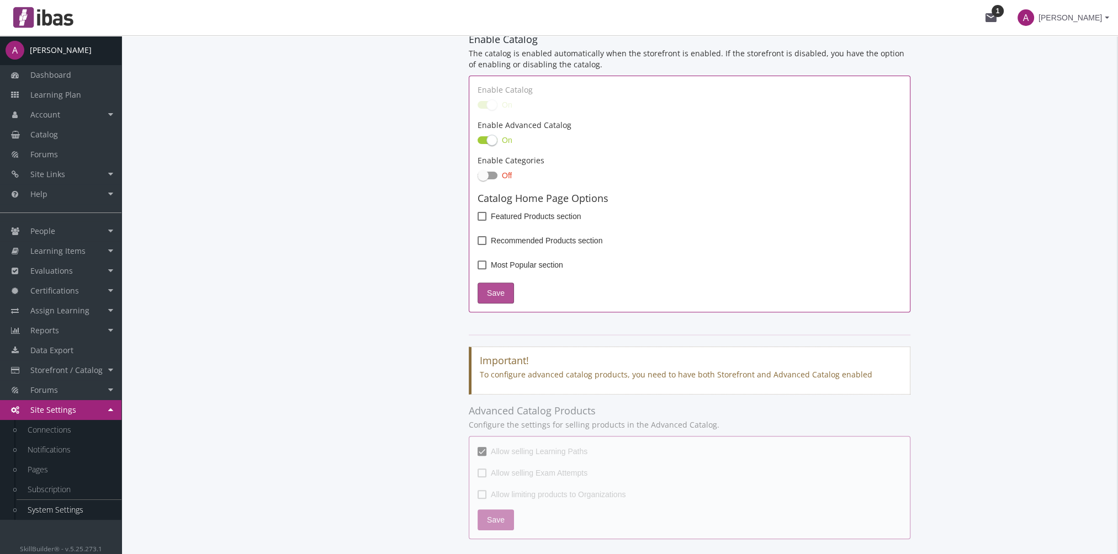
click at [490, 291] on span "Save" at bounding box center [496, 293] width 18 height 20
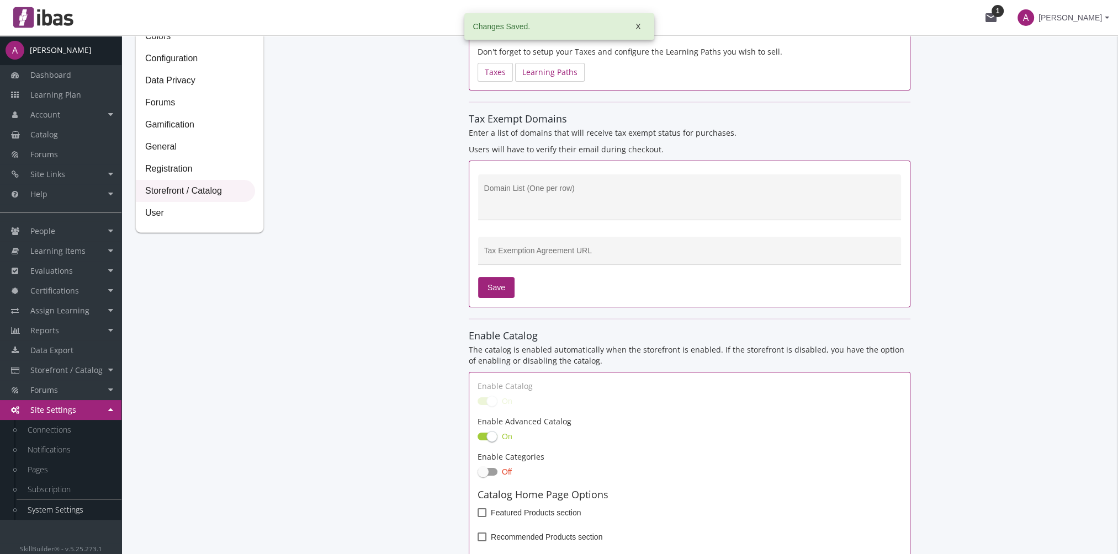
scroll to position [0, 0]
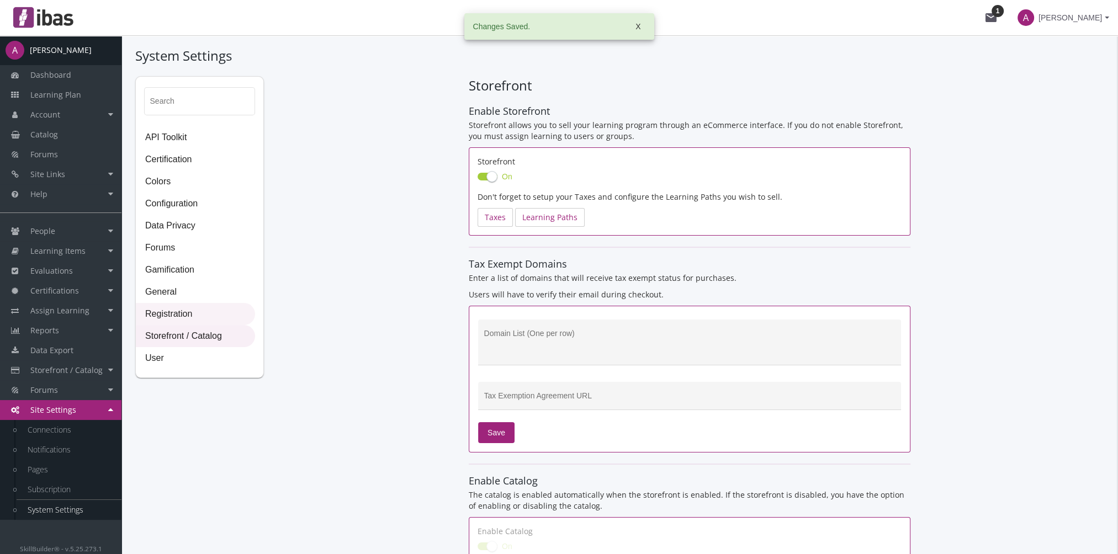
click at [195, 316] on span "Registration" at bounding box center [195, 315] width 118 height 22
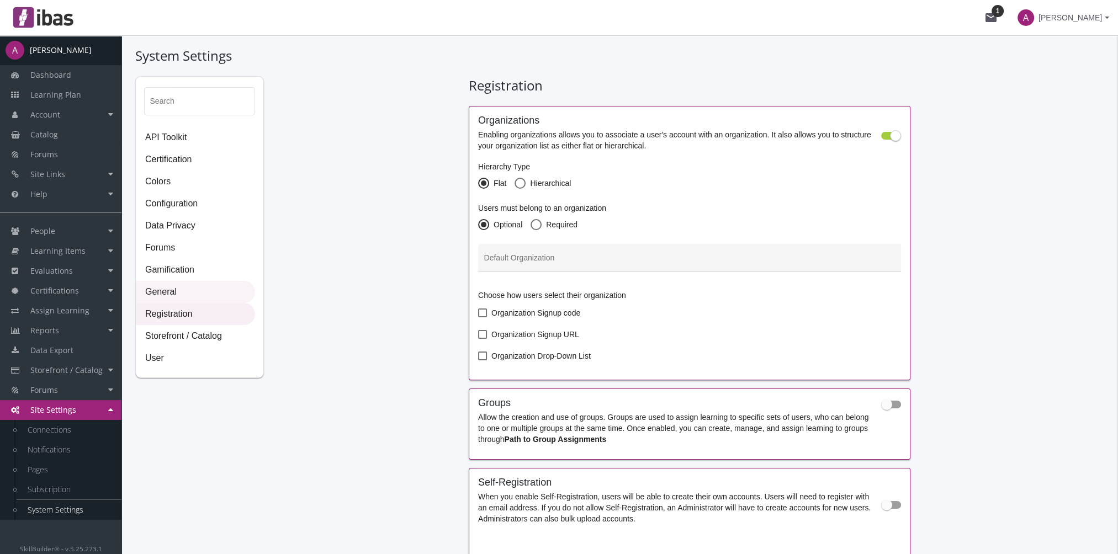
click at [166, 287] on span "General" at bounding box center [195, 293] width 118 height 22
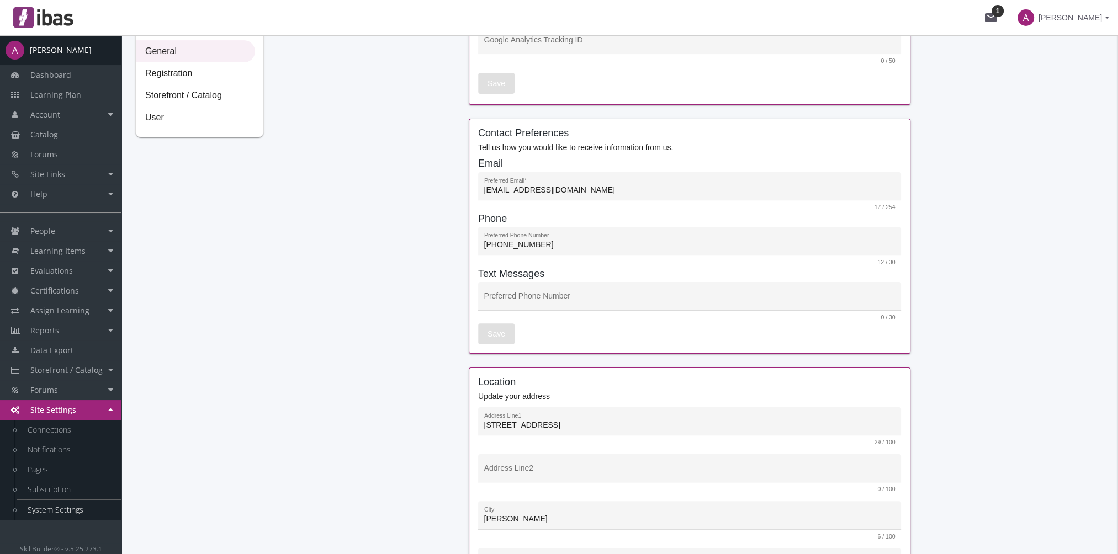
scroll to position [29, 0]
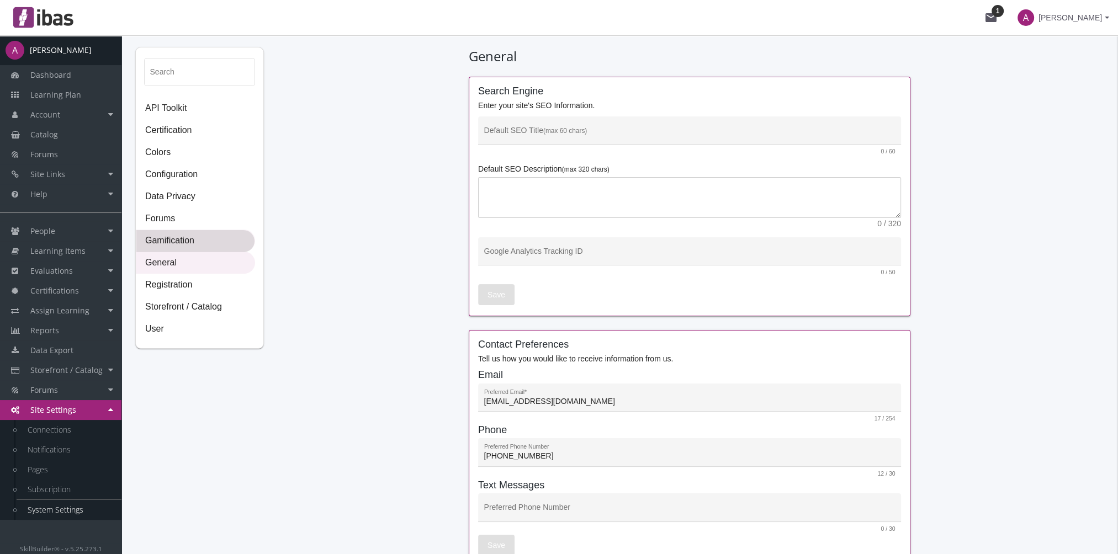
click at [154, 247] on span "Gamification" at bounding box center [195, 241] width 118 height 22
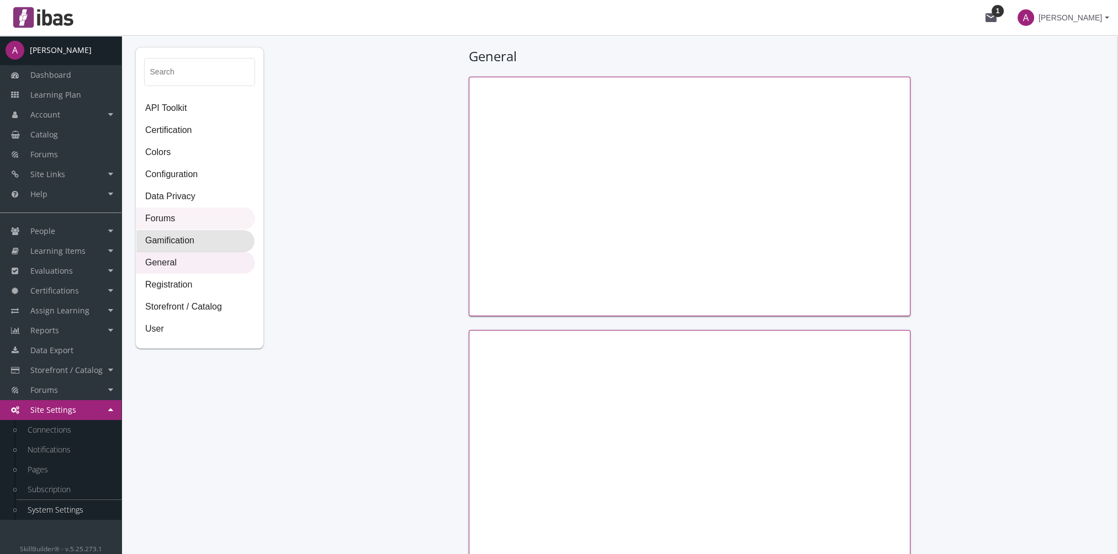
scroll to position [0, 0]
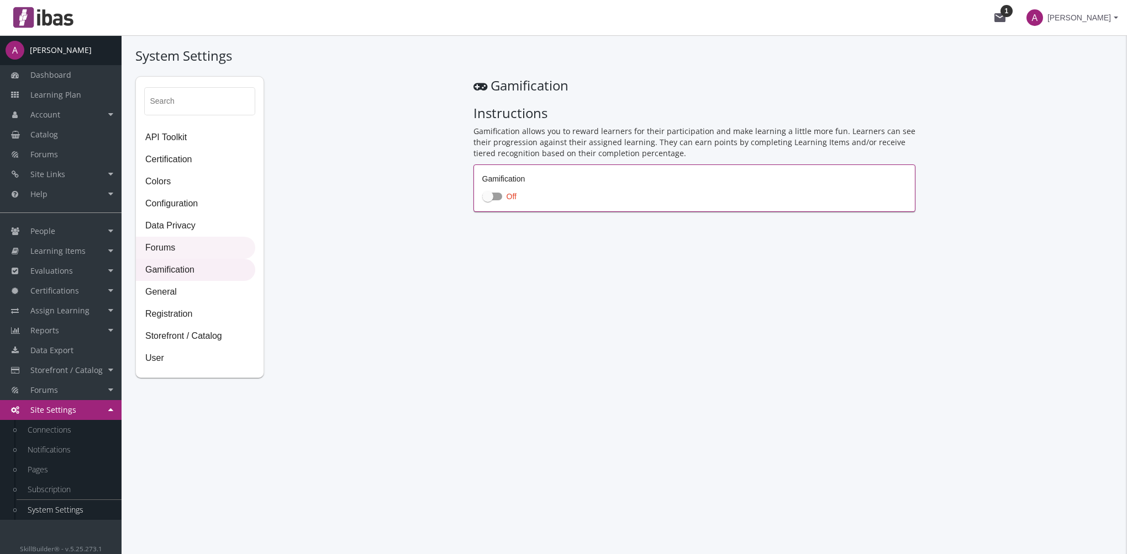
click at [173, 250] on span "Forums" at bounding box center [195, 248] width 118 height 22
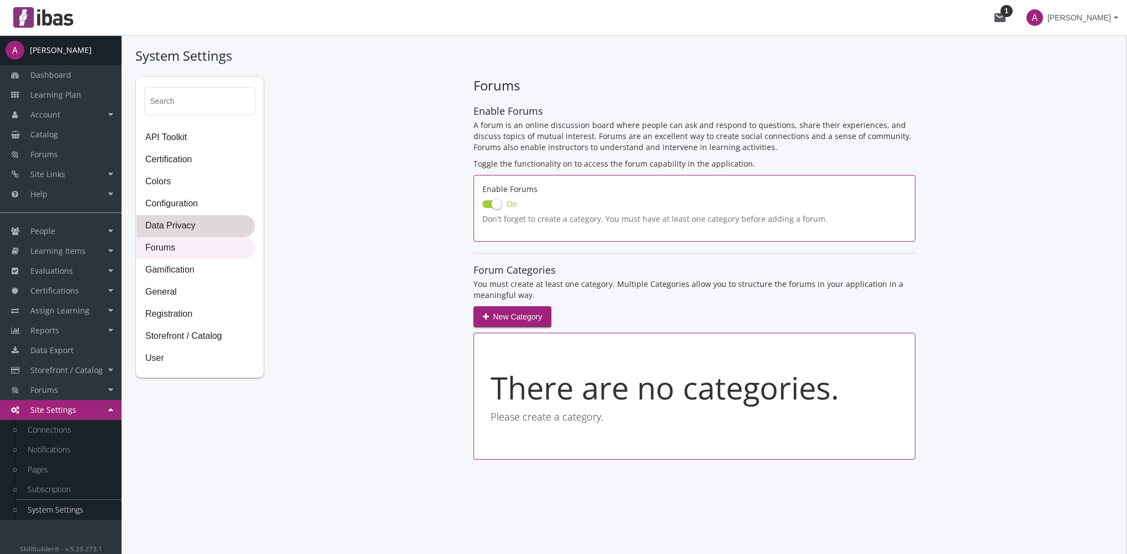
click at [181, 226] on span "Data Privacy" at bounding box center [195, 226] width 118 height 22
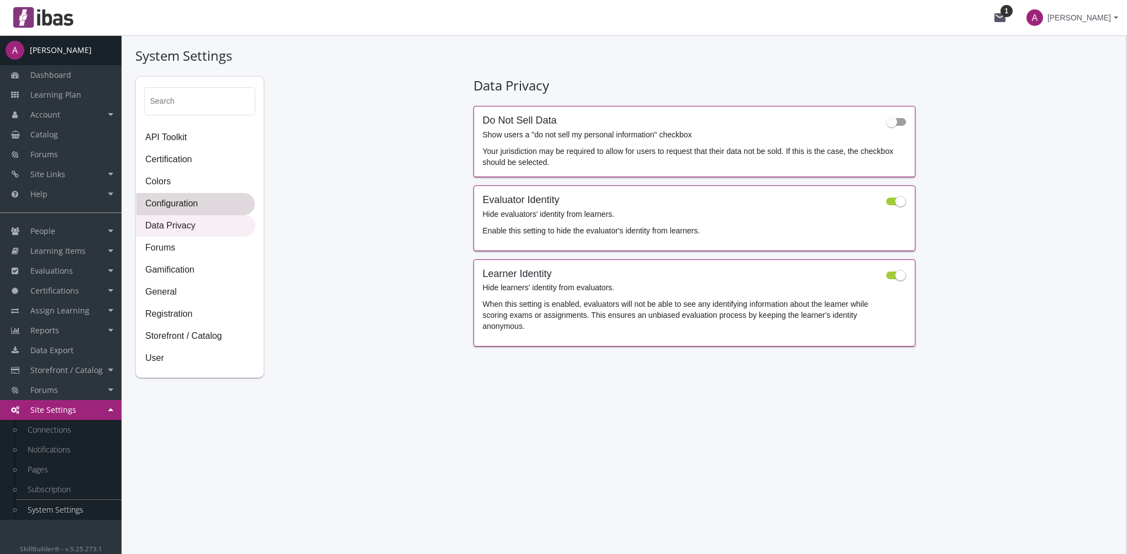
click at [183, 205] on span "Configuration" at bounding box center [195, 204] width 118 height 22
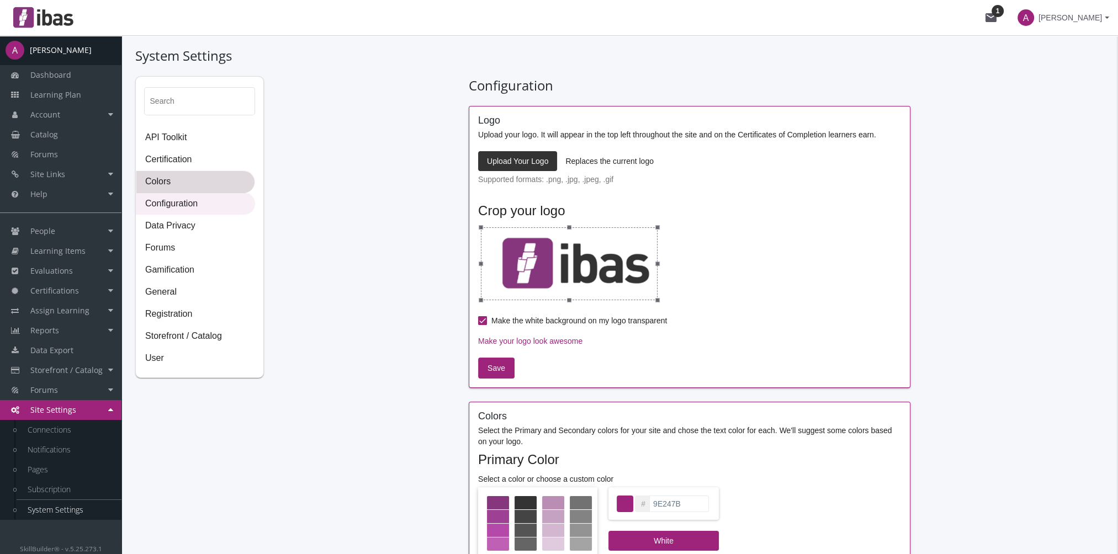
click at [177, 188] on span "Colors" at bounding box center [195, 182] width 118 height 22
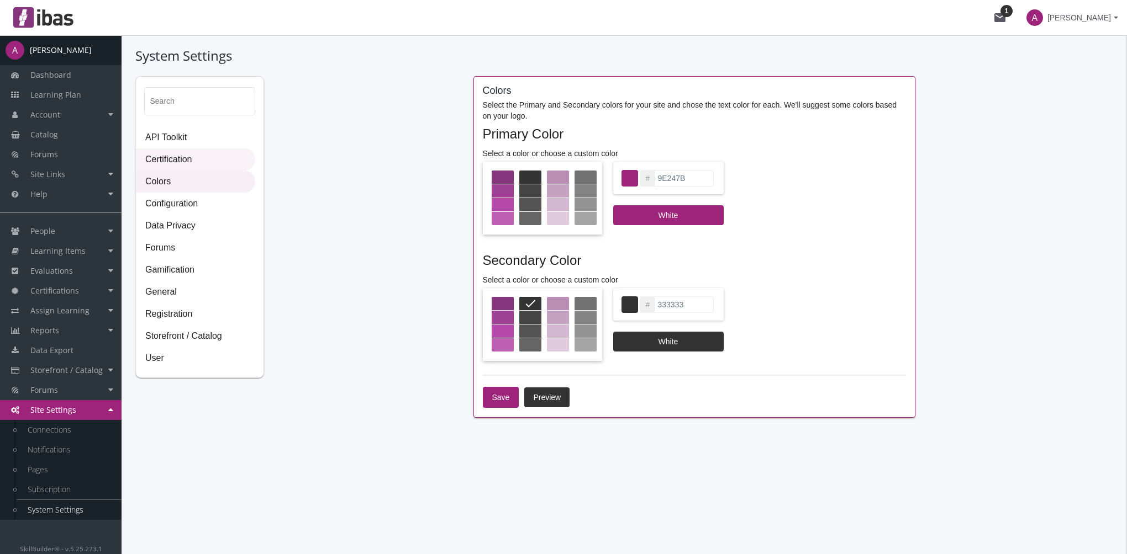
click at [186, 162] on span "Certification" at bounding box center [195, 160] width 118 height 22
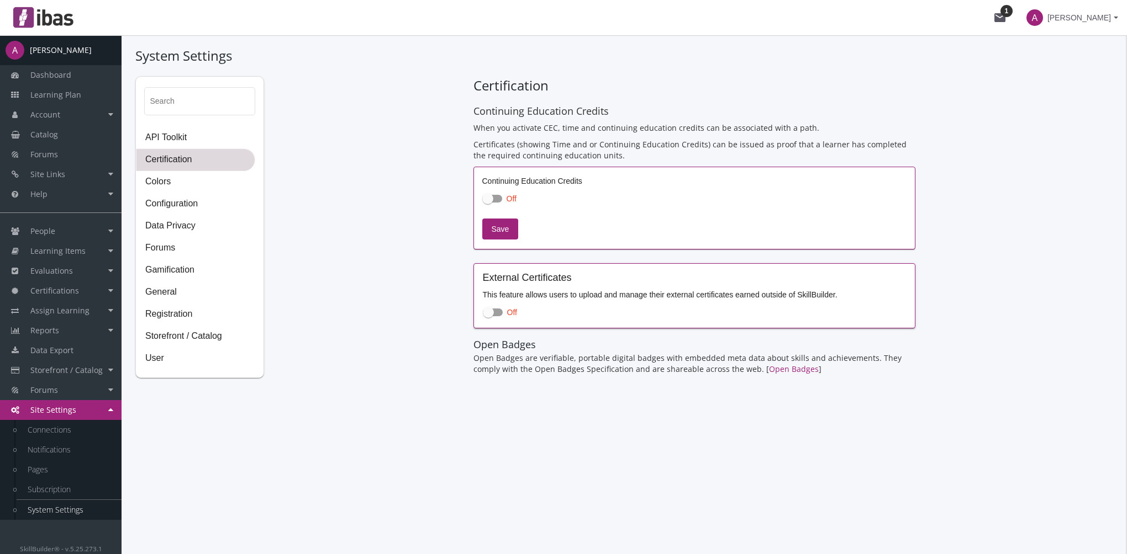
checkbox input "true"
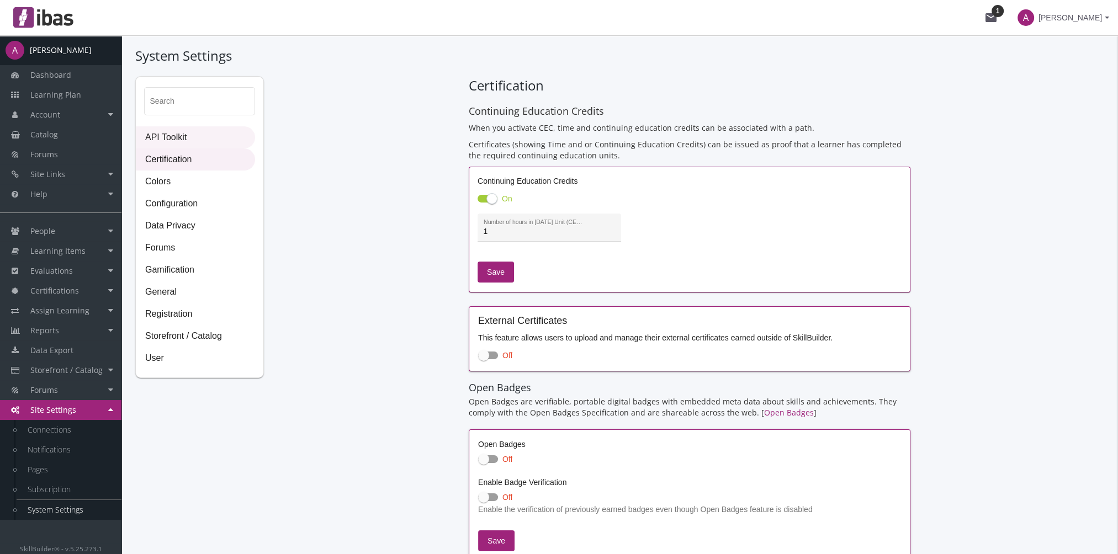
click at [186, 137] on span "API Toolkit" at bounding box center [195, 138] width 118 height 22
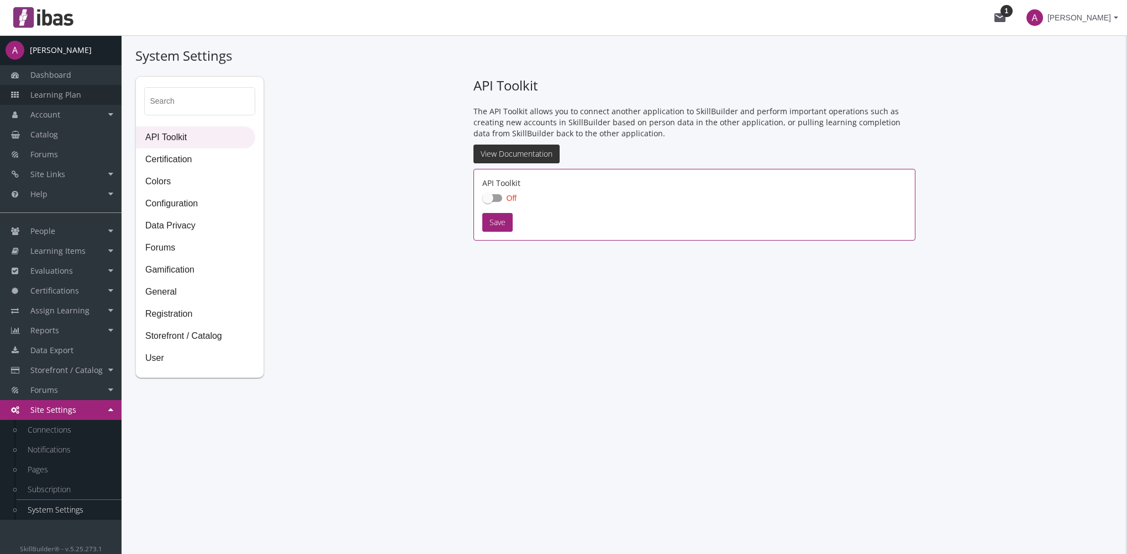
click at [91, 97] on link "Learning Plan" at bounding box center [60, 95] width 121 height 20
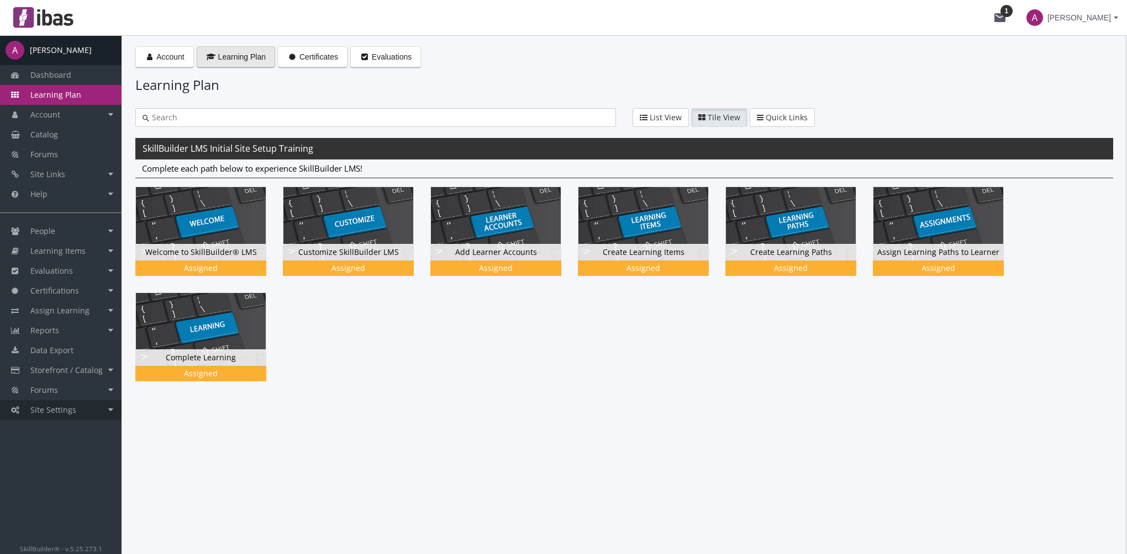
click at [81, 415] on link "Site Settings" at bounding box center [60, 410] width 121 height 20
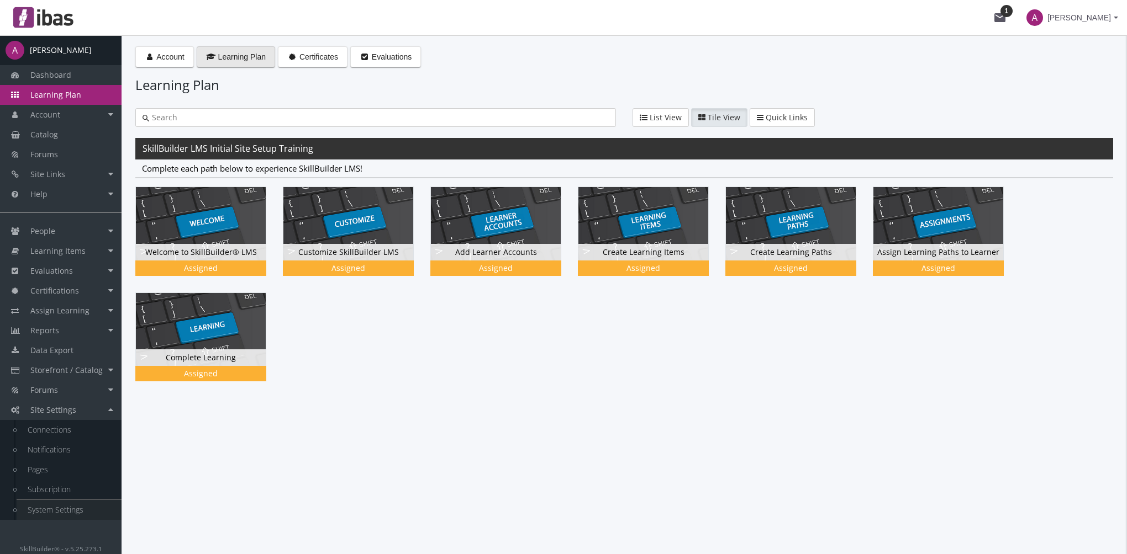
click at [73, 515] on link "System Settings" at bounding box center [69, 510] width 105 height 20
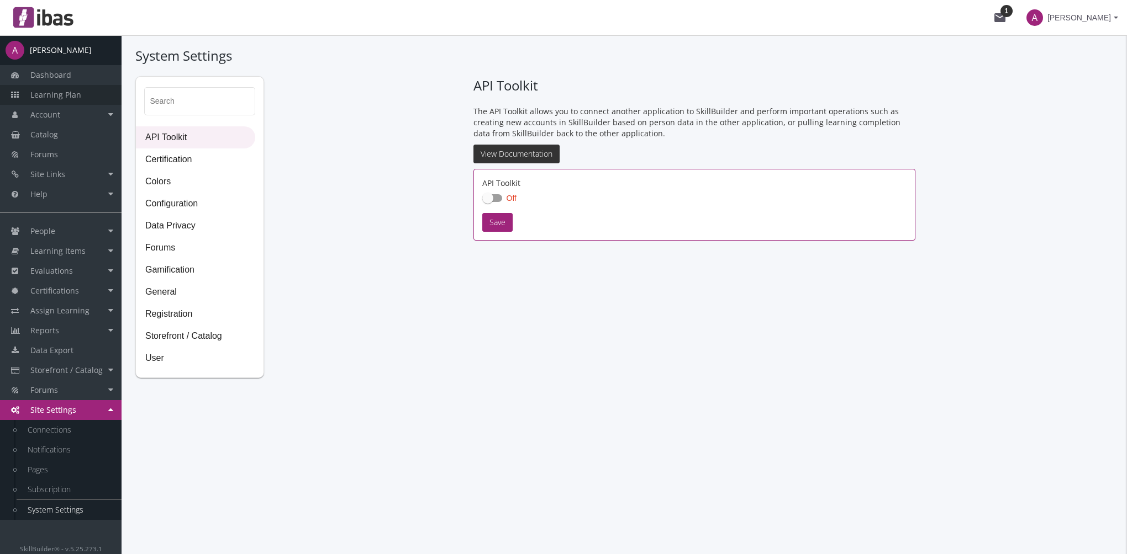
click at [57, 99] on span "Learning Plan" at bounding box center [55, 94] width 51 height 10
